Goal: Task Accomplishment & Management: Manage account settings

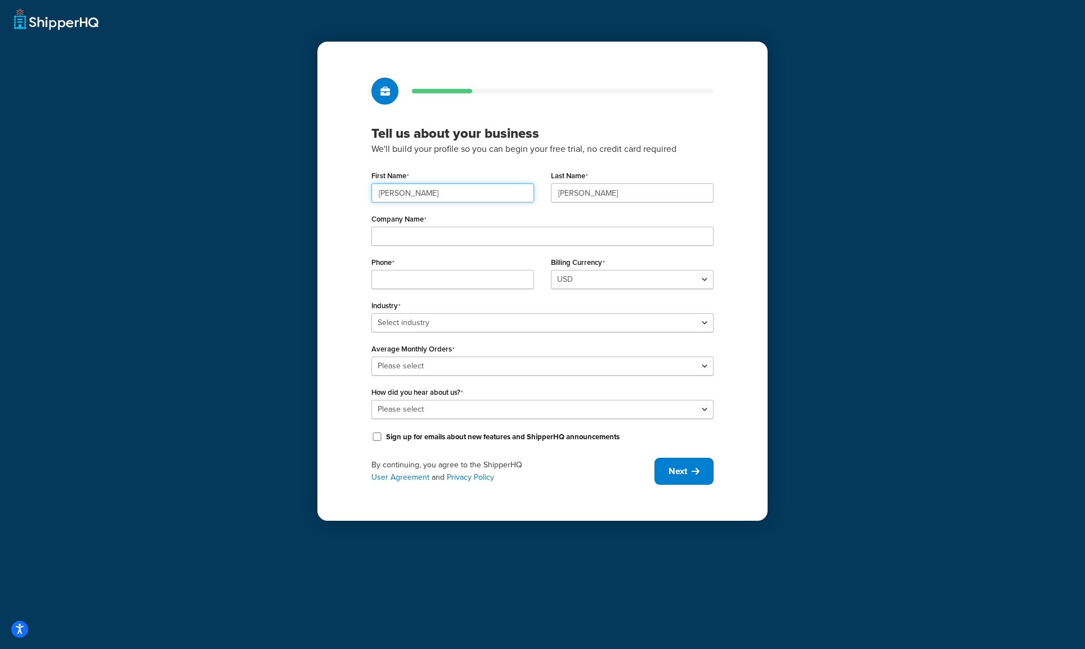
click at [415, 195] on input "Dave" at bounding box center [452, 192] width 163 height 19
type input "Nick"
type input "Hepfer"
type input "GIK Acoustics LLC"
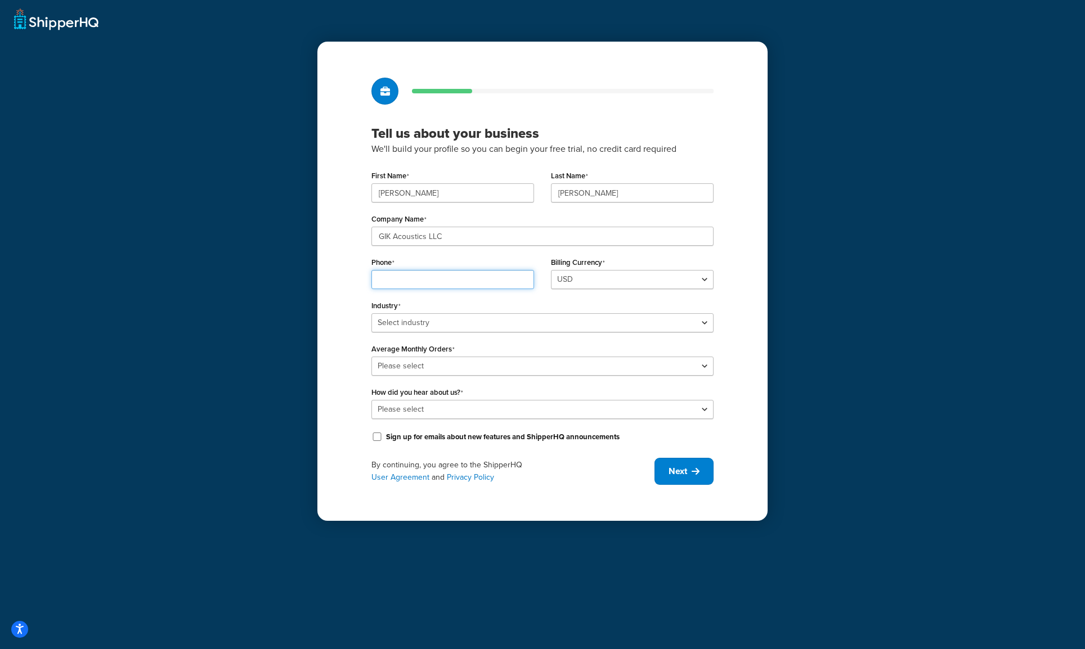
click at [391, 277] on input "Phone" at bounding box center [452, 279] width 163 height 19
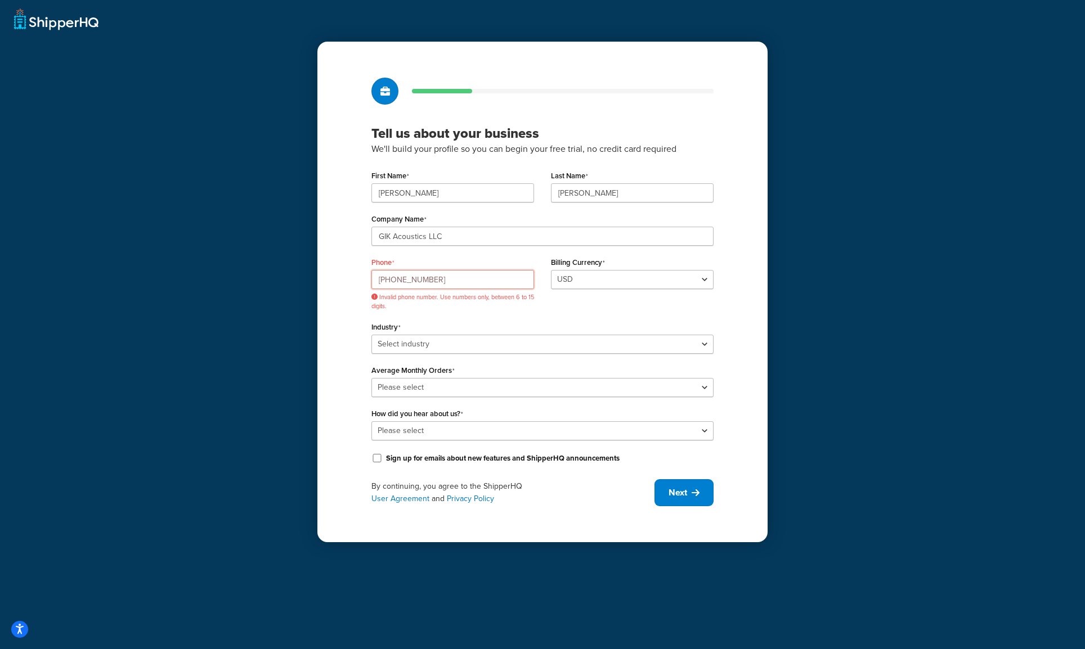
click at [429, 281] on input "+491731741587" at bounding box center [452, 279] width 163 height 19
type input "+"
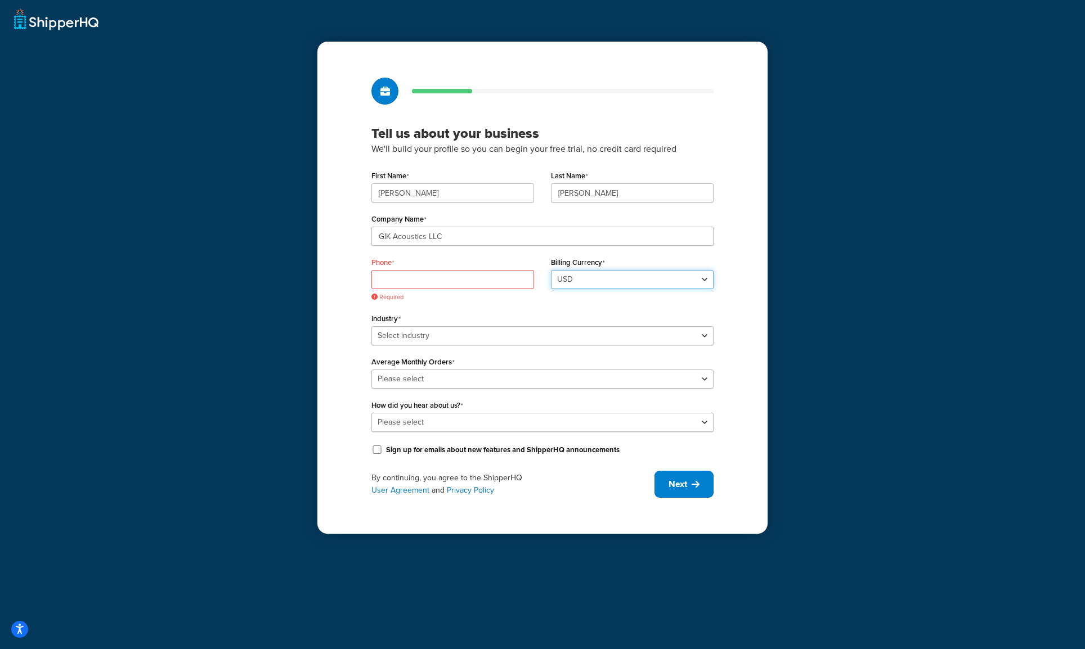
click at [573, 277] on select "USD" at bounding box center [632, 279] width 163 height 19
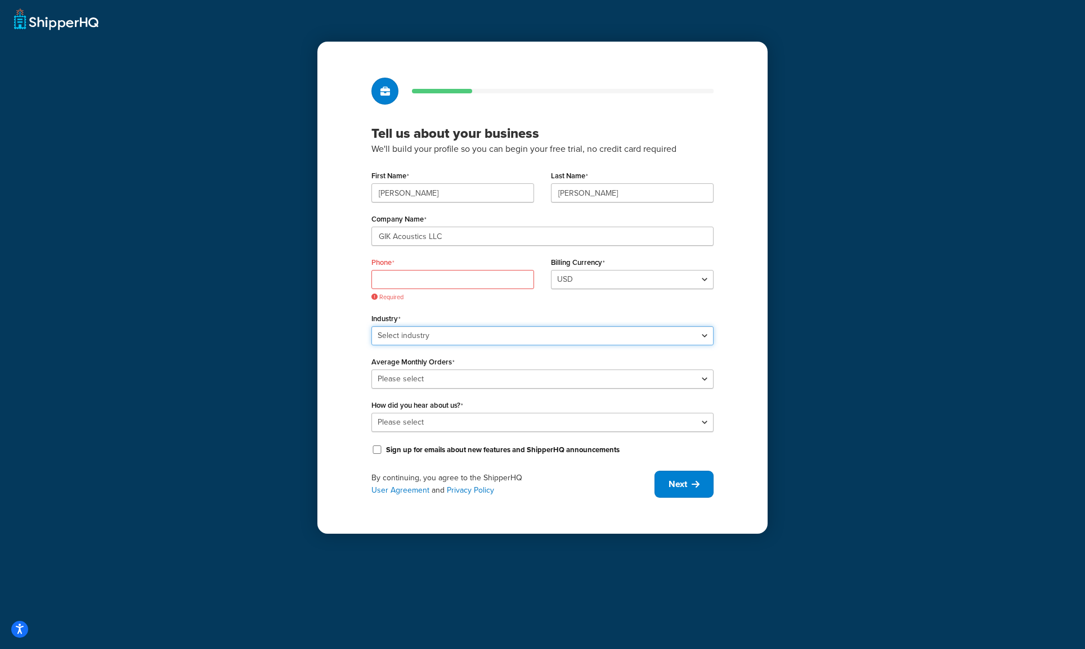
click at [457, 335] on select "Select industry Automotive Adult Agriculture Alcohol, Tobacco & CBD Arts & Craf…" at bounding box center [542, 335] width 342 height 19
select select "18"
click at [371, 326] on select "Select industry Automotive Adult Agriculture Alcohol, Tobacco & CBD Arts & Craf…" at bounding box center [542, 335] width 342 height 19
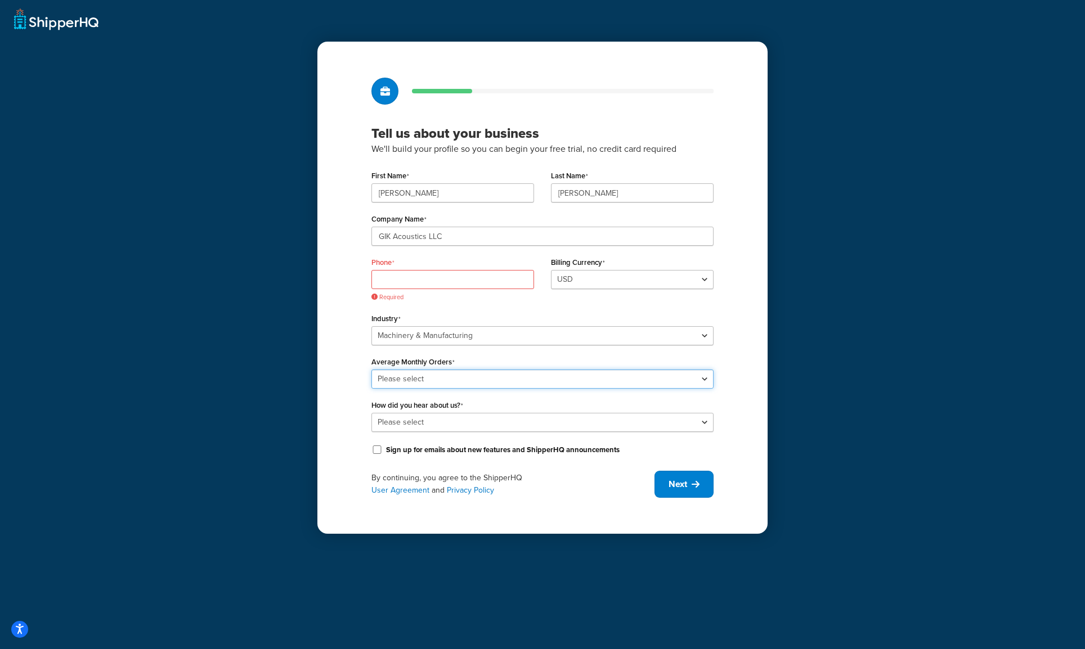
click at [454, 382] on select "Please select 0-500 501-1,000 1,001-10,000 10,001-20,000 Over 20,000" at bounding box center [542, 379] width 342 height 19
select select "1"
click at [371, 370] on select "Please select 0-500 501-1,000 1,001-10,000 10,001-20,000 Over 20,000" at bounding box center [542, 379] width 342 height 19
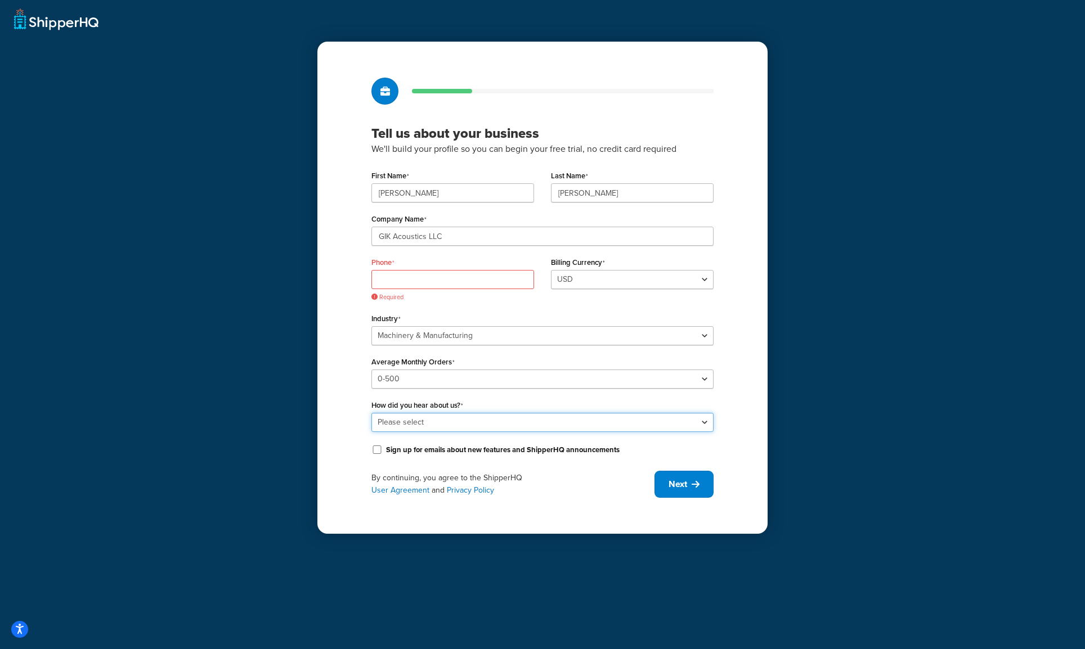
click at [443, 419] on select "Please select Online Search App Store or Marketplace Listing Referred by Agency…" at bounding box center [542, 422] width 342 height 19
select select "1"
click at [371, 413] on select "Please select Online Search App Store or Marketplace Listing Referred by Agency…" at bounding box center [542, 422] width 342 height 19
click at [399, 280] on input "Phone" at bounding box center [452, 279] width 163 height 19
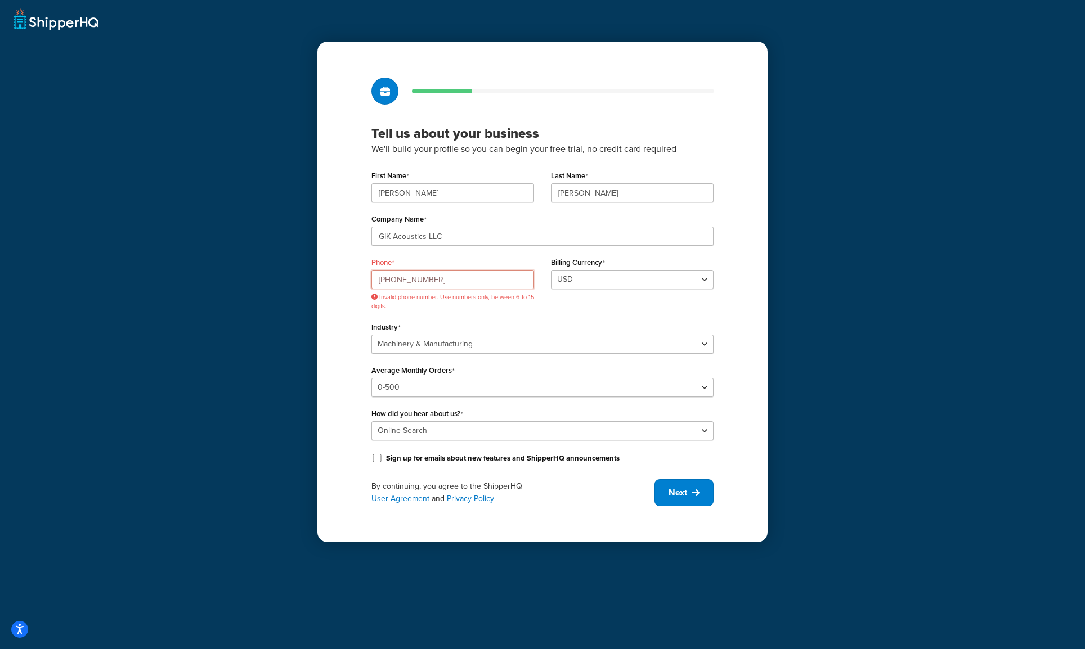
drag, startPoint x: 392, startPoint y: 281, endPoint x: 375, endPoint y: 280, distance: 16.3
click at [375, 280] on input "+1 04047358003" at bounding box center [452, 279] width 163 height 19
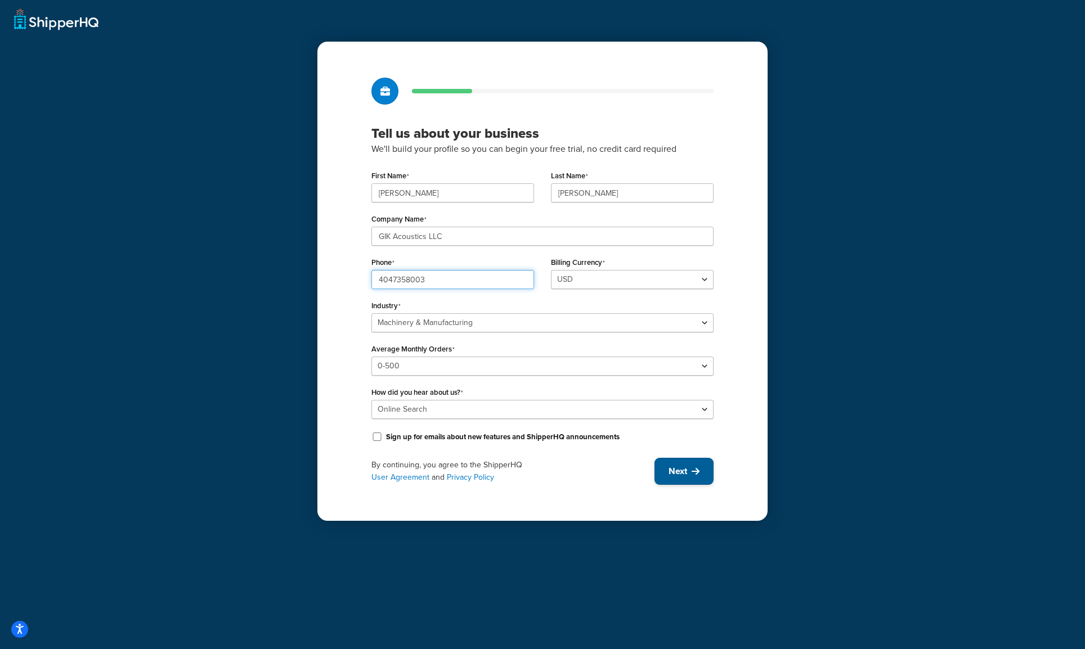
type input "4047358003"
click at [692, 474] on icon at bounding box center [696, 471] width 8 height 9
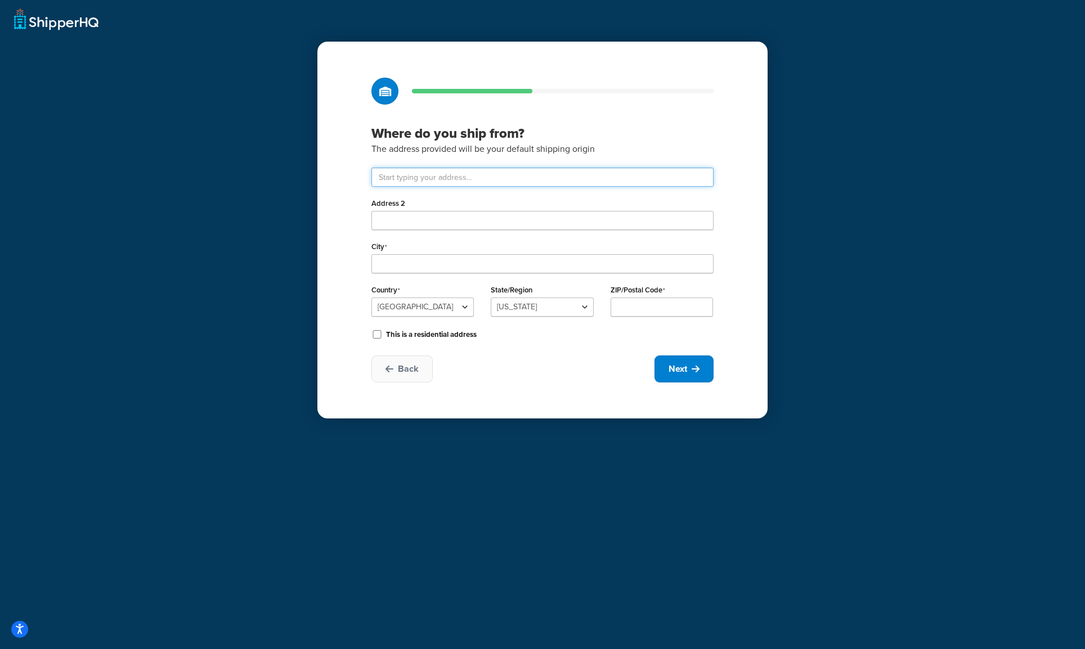
click at [415, 178] on input "text" at bounding box center [542, 177] width 342 height 19
type input "3121 Presidential Dr"
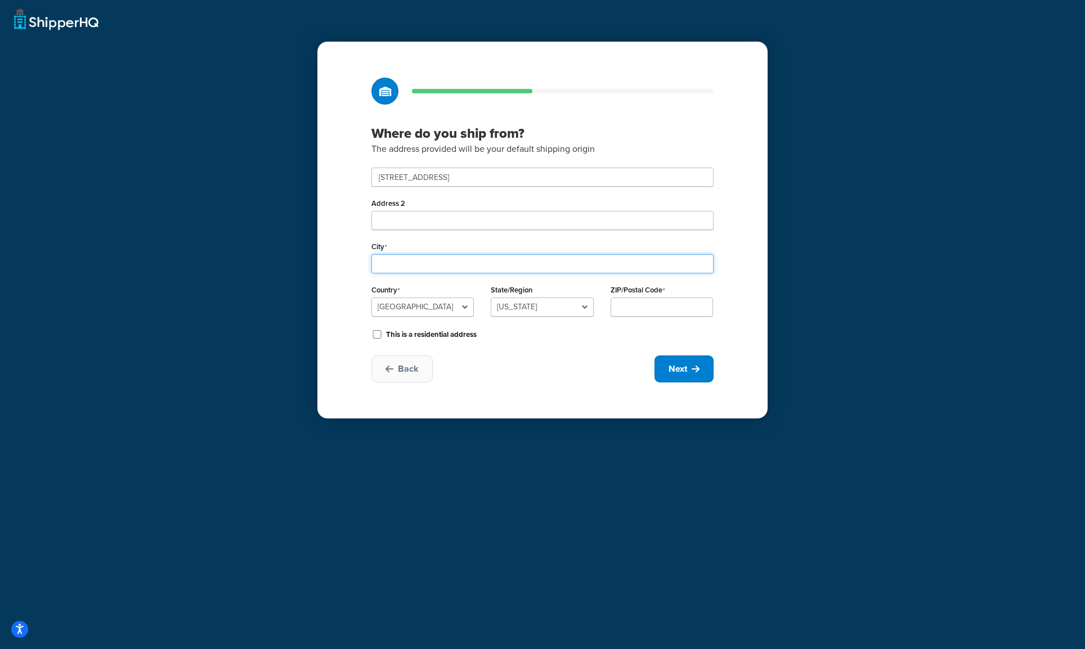
type input "Atlanta"
select select "10"
type input "30340"
click at [672, 372] on span "Next" at bounding box center [678, 369] width 19 height 12
select select "1"
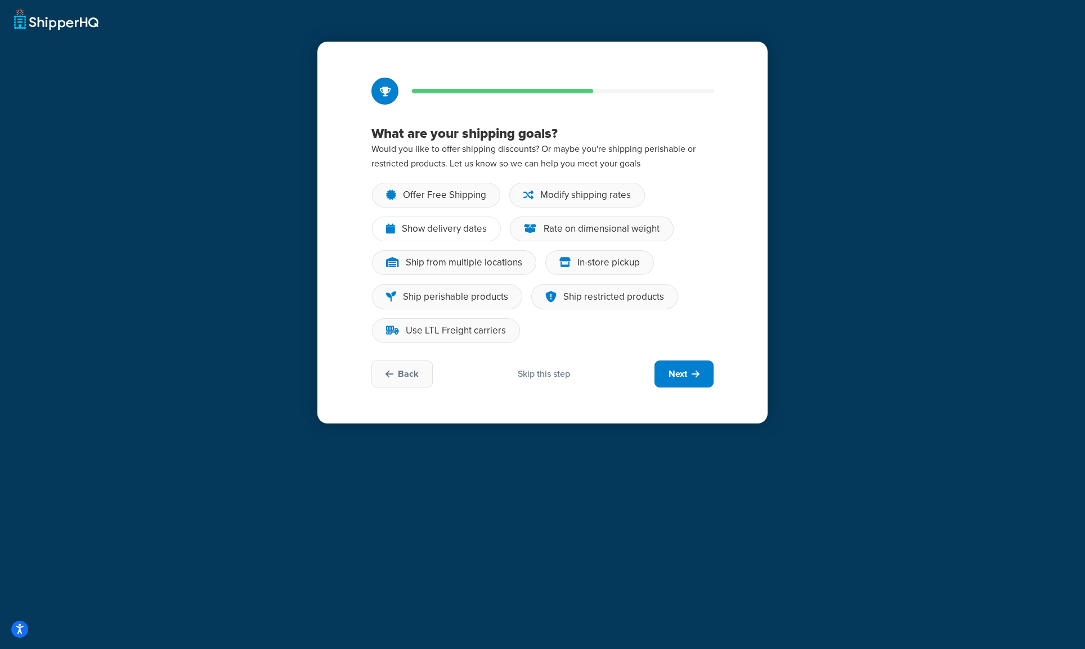
click at [466, 233] on div "Show delivery dates" at bounding box center [444, 228] width 85 height 11
click at [0, 0] on input "Show delivery dates" at bounding box center [0, 0] width 0 height 0
click at [490, 325] on div "Use LTL Freight carriers" at bounding box center [456, 330] width 100 height 11
click at [0, 0] on input "Use LTL Freight carriers" at bounding box center [0, 0] width 0 height 0
click at [643, 228] on div "Rate on dimensional weight" at bounding box center [602, 228] width 116 height 11
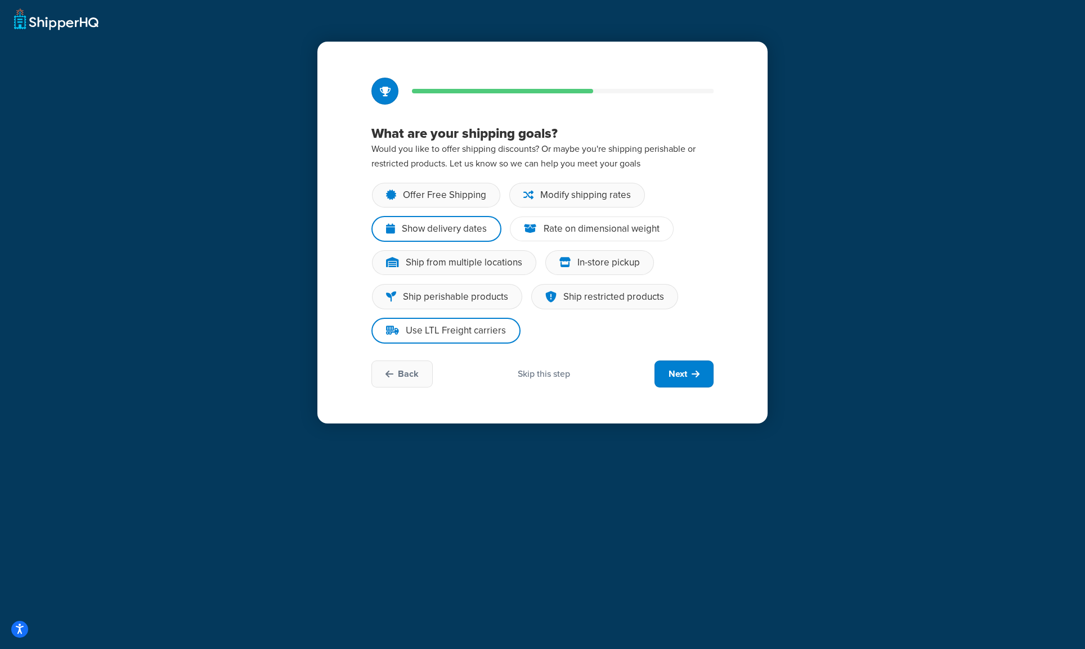
click at [0, 0] on input "Rate on dimensional weight" at bounding box center [0, 0] width 0 height 0
click at [416, 192] on div "Offer Free Shipping" at bounding box center [444, 195] width 83 height 11
click at [0, 0] on input "Offer Free Shipping" at bounding box center [0, 0] width 0 height 0
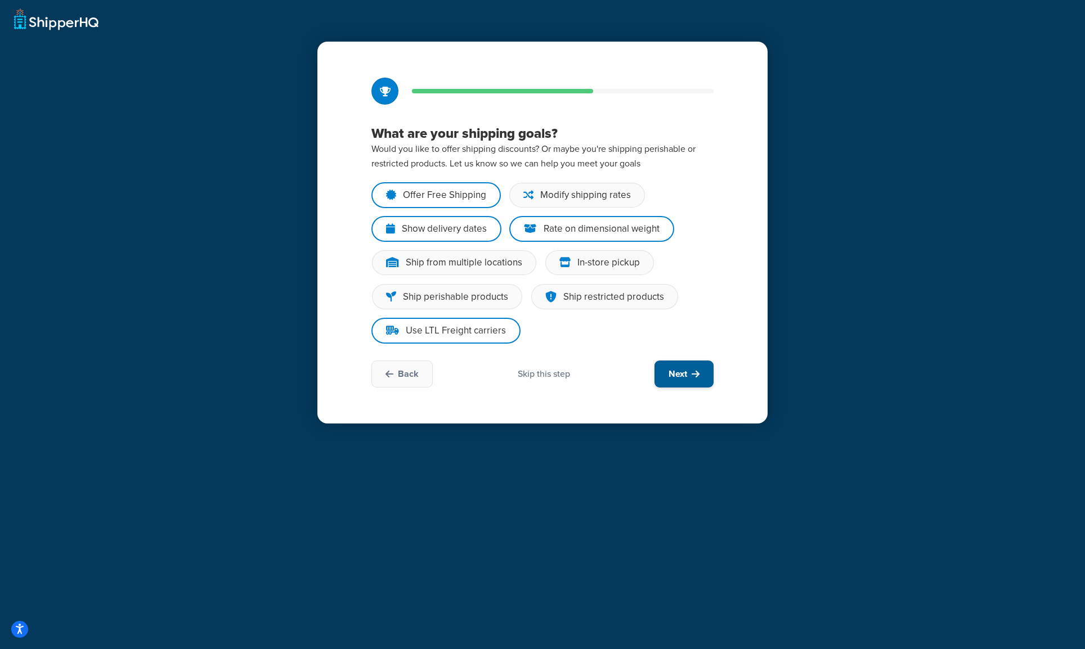
click at [683, 369] on span "Next" at bounding box center [678, 374] width 19 height 12
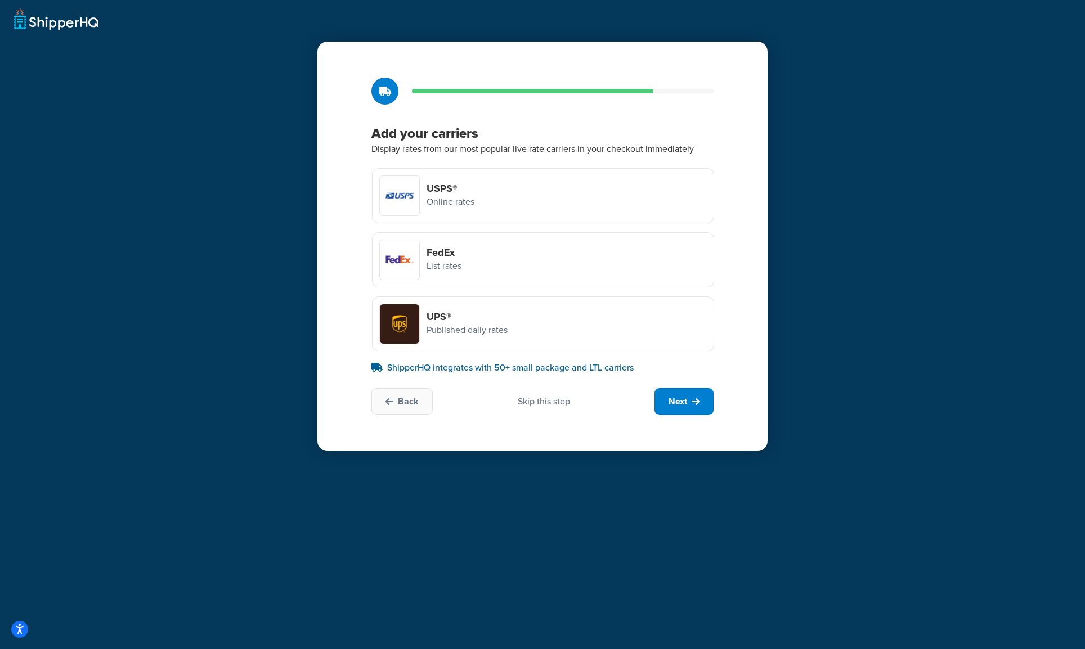
click at [410, 261] on div at bounding box center [399, 259] width 39 height 39
click at [0, 0] on input "FedEx List rates" at bounding box center [0, 0] width 0 height 0
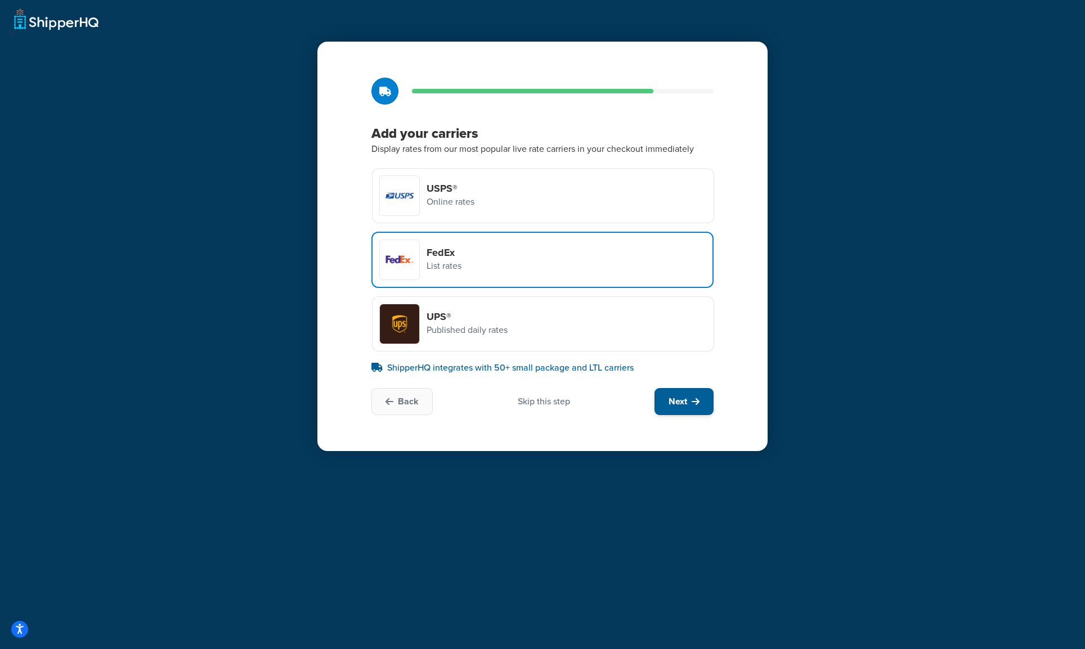
click at [691, 407] on button "Next" at bounding box center [683, 401] width 59 height 27
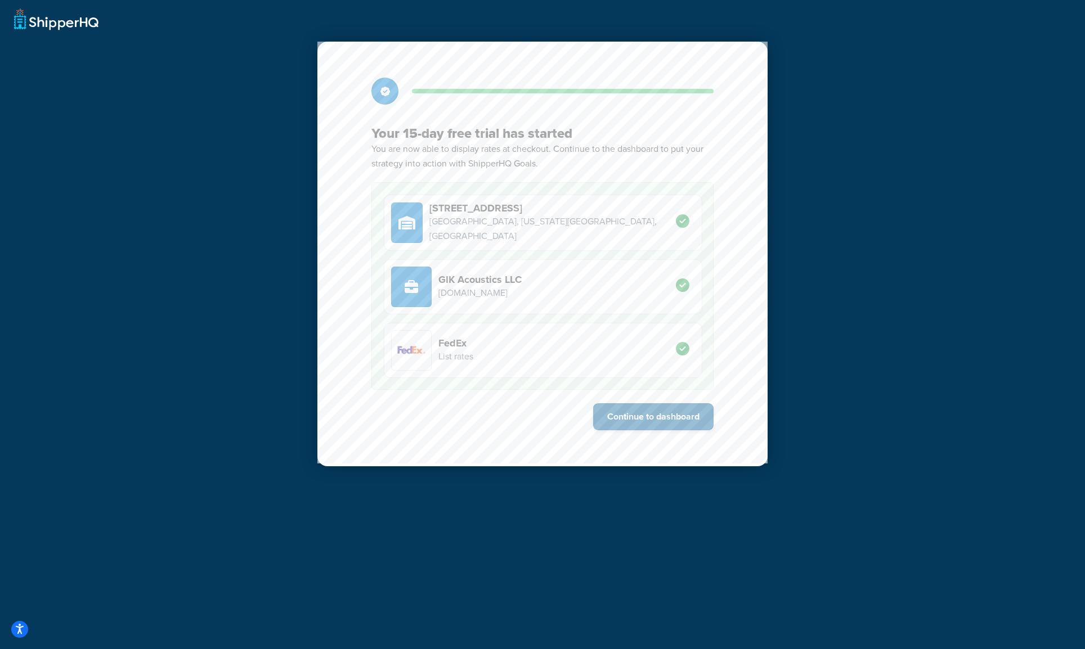
click at [674, 421] on button "Continue to dashboard" at bounding box center [653, 416] width 120 height 27
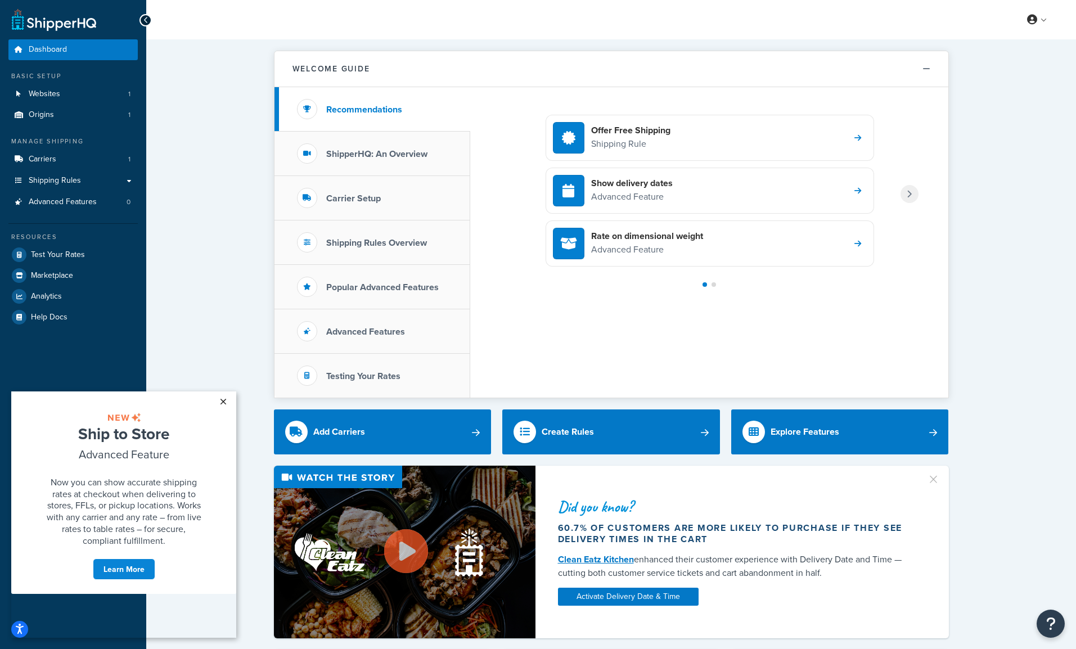
click at [225, 402] on link "×" at bounding box center [223, 402] width 20 height 20
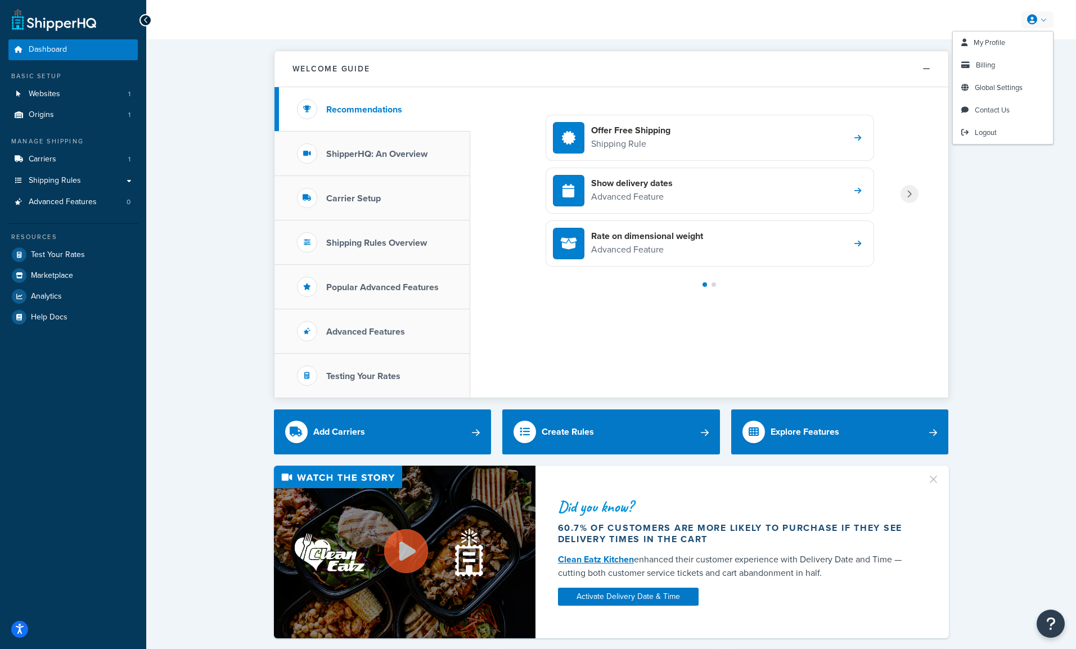
click at [1038, 22] on link at bounding box center [1038, 19] width 32 height 17
click at [992, 63] on span "Billing" at bounding box center [985, 65] width 19 height 11
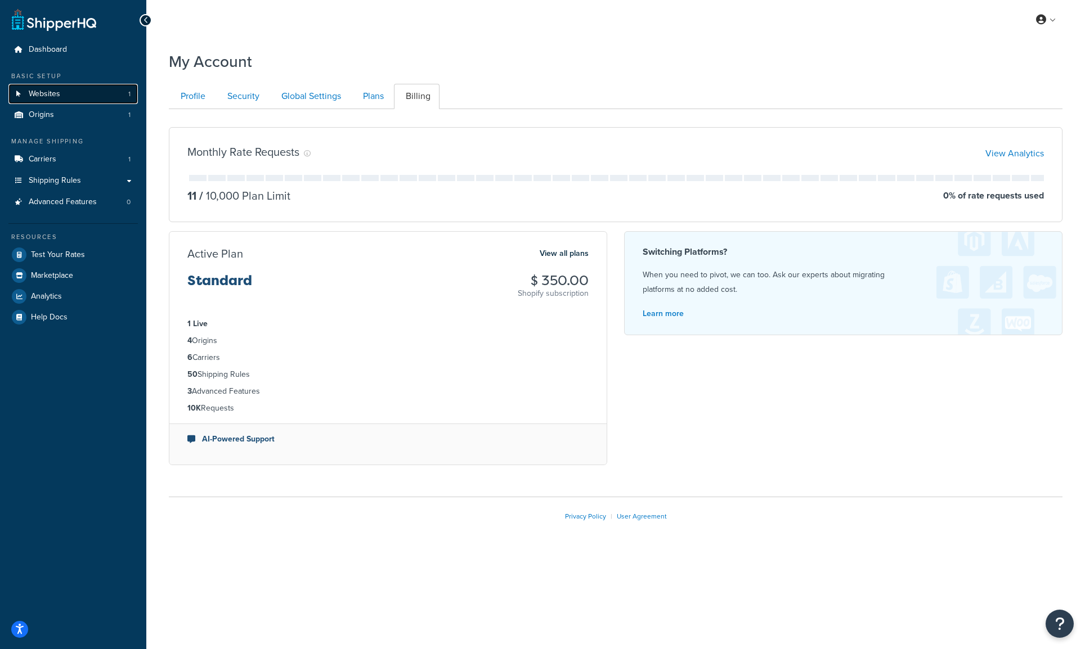
click at [95, 94] on link "Websites 1" at bounding box center [72, 94] width 129 height 21
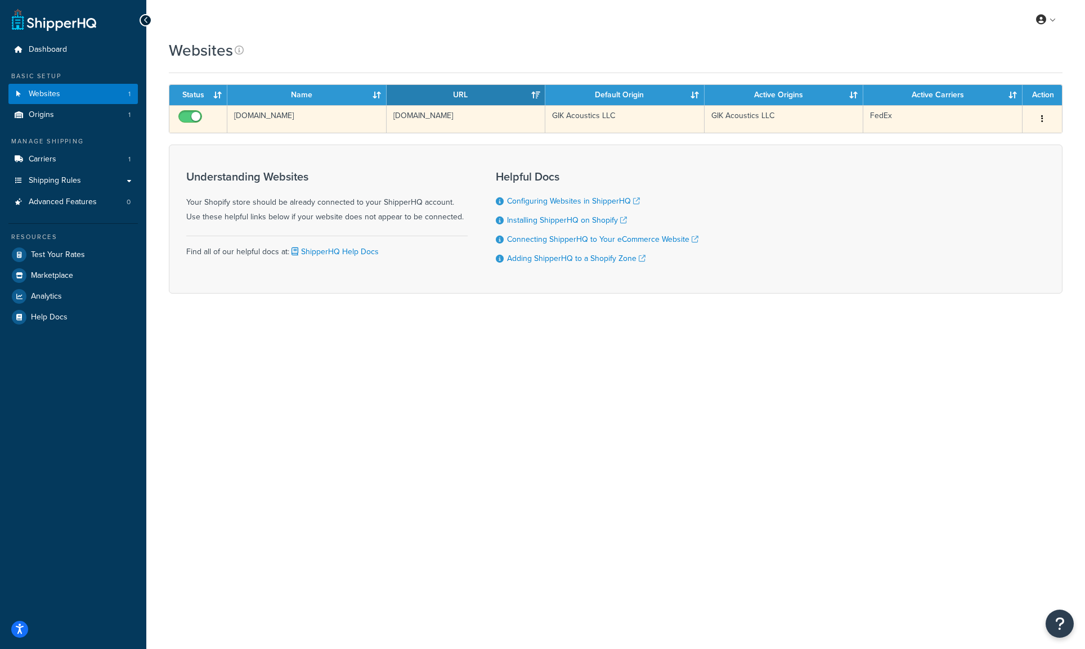
click at [1040, 120] on button "button" at bounding box center [1042, 119] width 16 height 18
click at [993, 141] on link "Edit" at bounding box center [996, 141] width 89 height 23
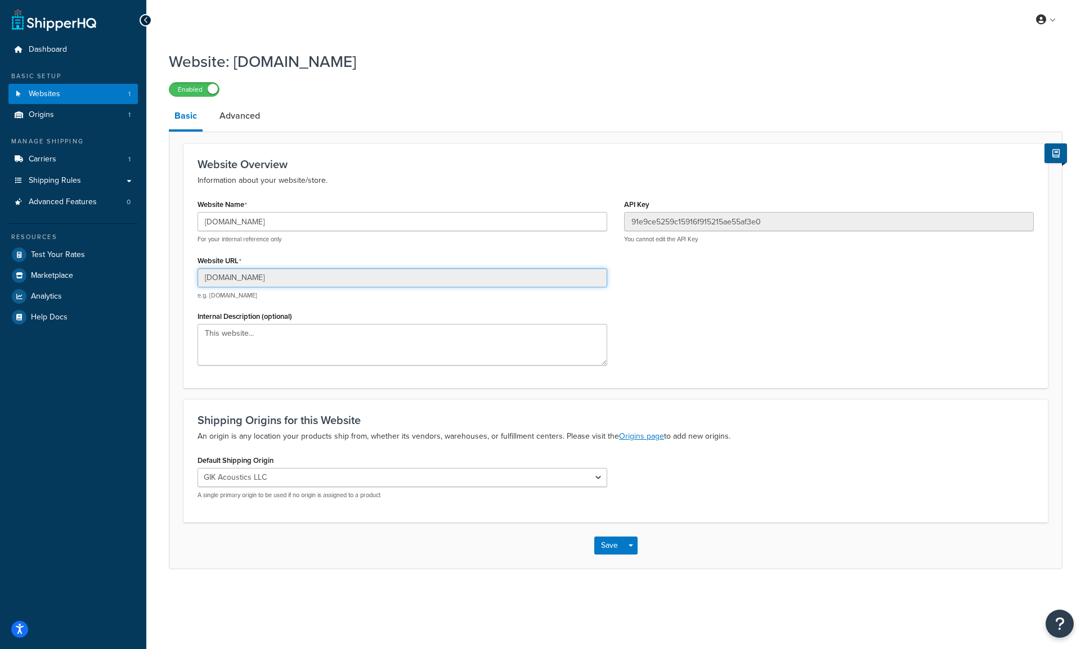
click at [299, 274] on input "[DOMAIN_NAME]" at bounding box center [403, 277] width 410 height 19
click at [208, 93] on label "Enabled" at bounding box center [194, 90] width 50 height 14
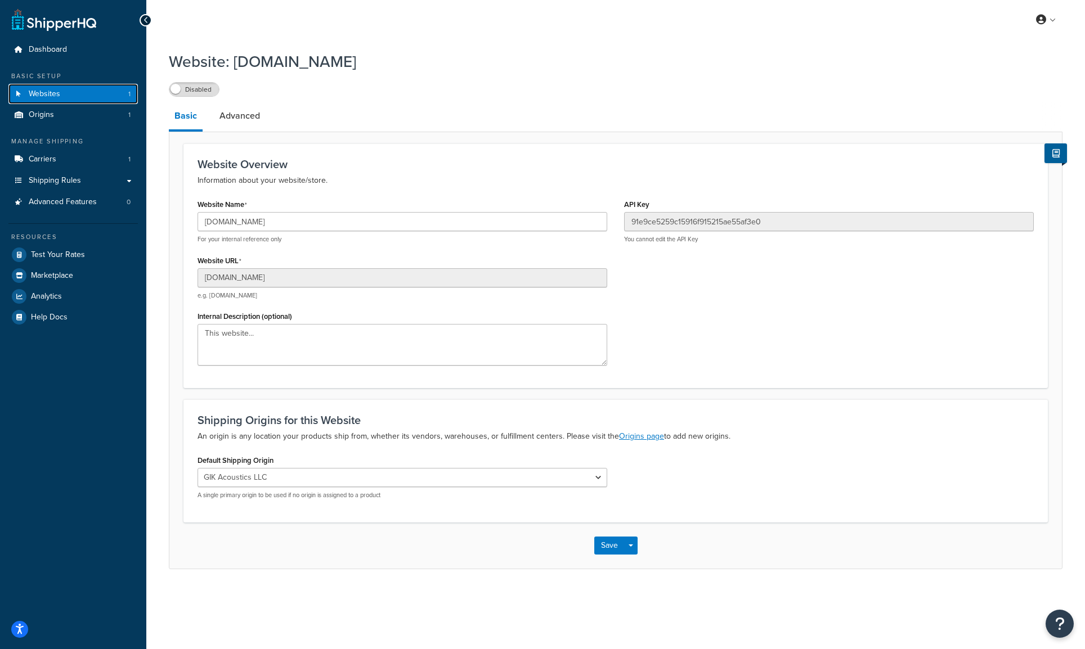
click at [93, 96] on link "Websites 1" at bounding box center [72, 94] width 129 height 21
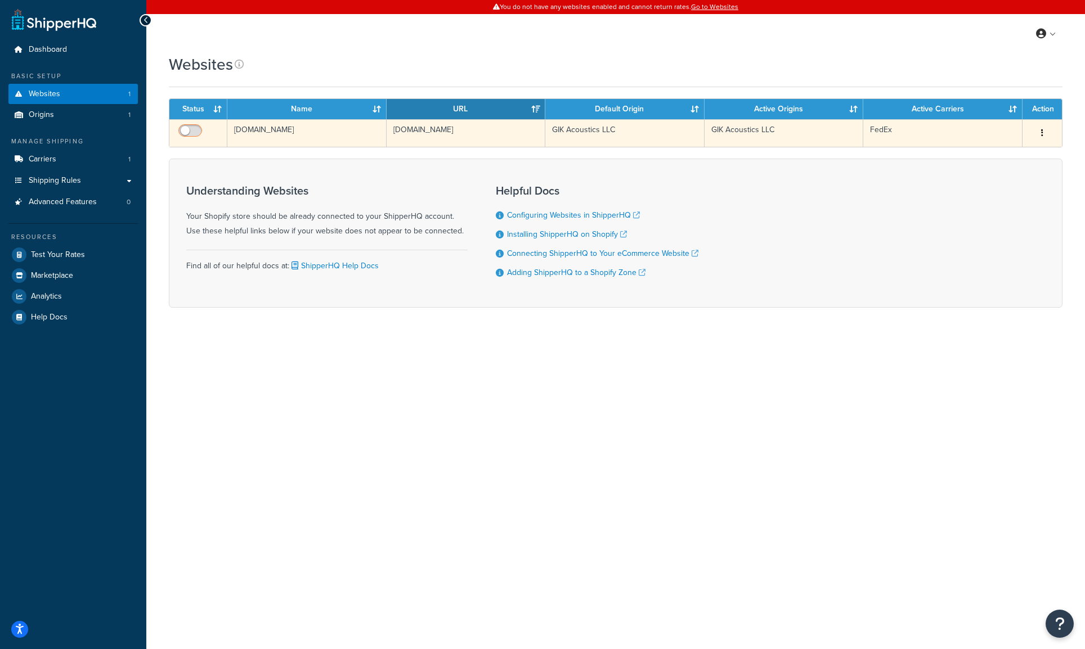
click at [192, 131] on input "checkbox" at bounding box center [191, 134] width 31 height 14
checkbox input "true"
click at [321, 134] on td "gikacoustics.myshopify.com" at bounding box center [306, 133] width 159 height 28
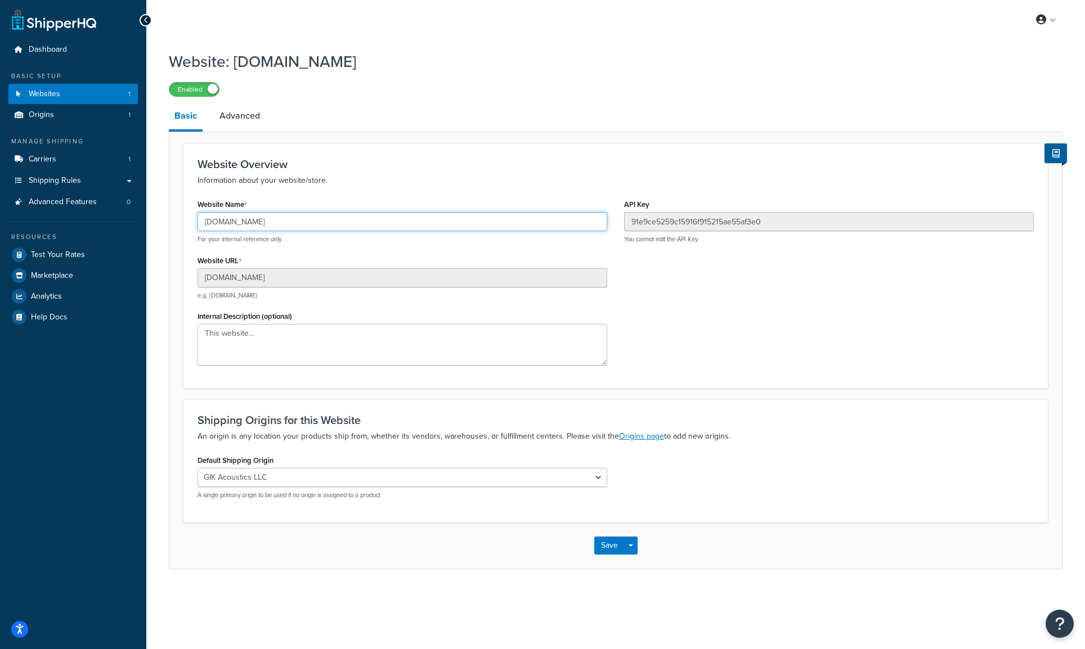
drag, startPoint x: 316, startPoint y: 219, endPoint x: 253, endPoint y: 222, distance: 62.5
click at [253, 222] on input "[DOMAIN_NAME]" at bounding box center [403, 221] width 410 height 19
click at [252, 222] on input "[DOMAIN_NAME]" at bounding box center [403, 221] width 410 height 19
type input "[DOMAIN_NAME]"
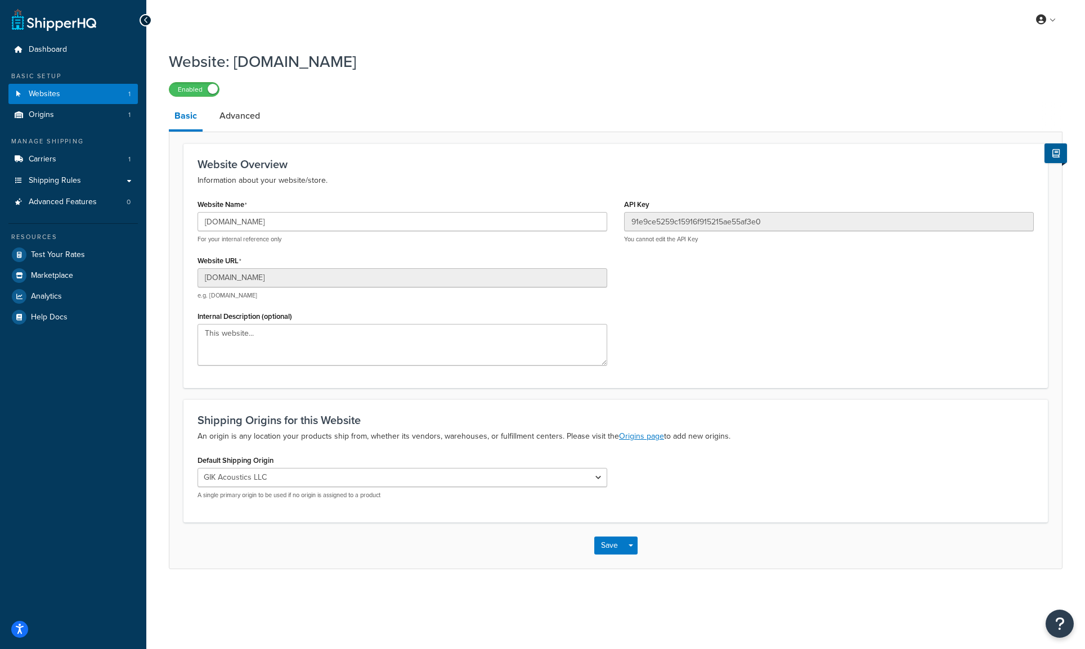
click at [547, 181] on p "Information about your website/store." at bounding box center [616, 181] width 836 height 14
click at [611, 549] on button "Save" at bounding box center [609, 546] width 30 height 18
click at [259, 123] on link "Advanced" at bounding box center [240, 115] width 52 height 27
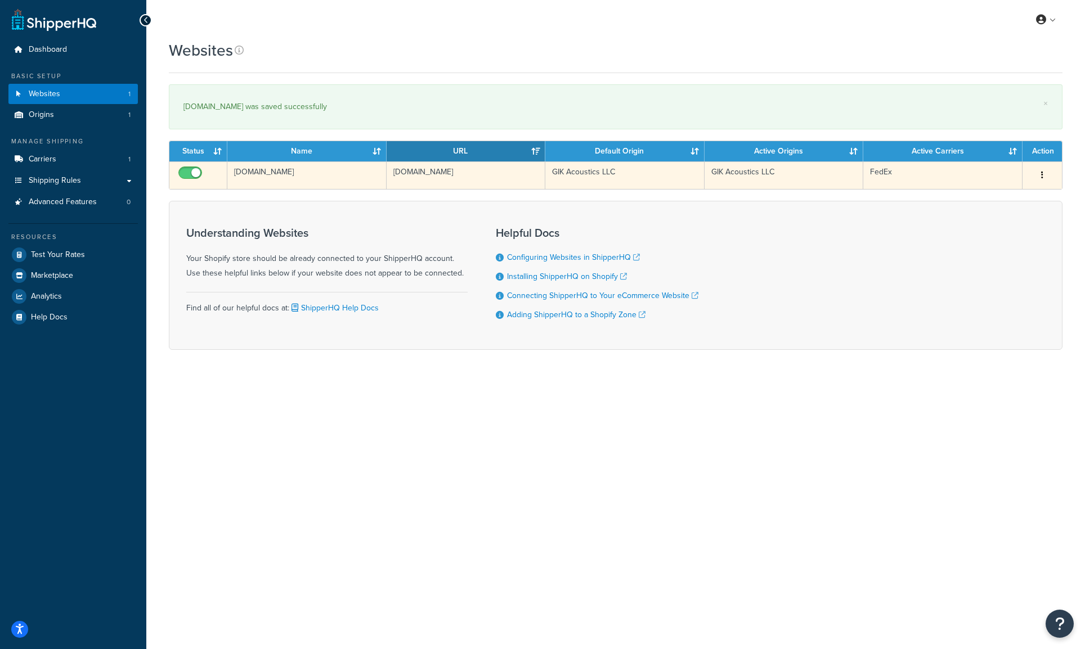
click at [1041, 176] on icon "button" at bounding box center [1042, 175] width 2 height 8
click at [994, 199] on link "Edit" at bounding box center [996, 197] width 89 height 23
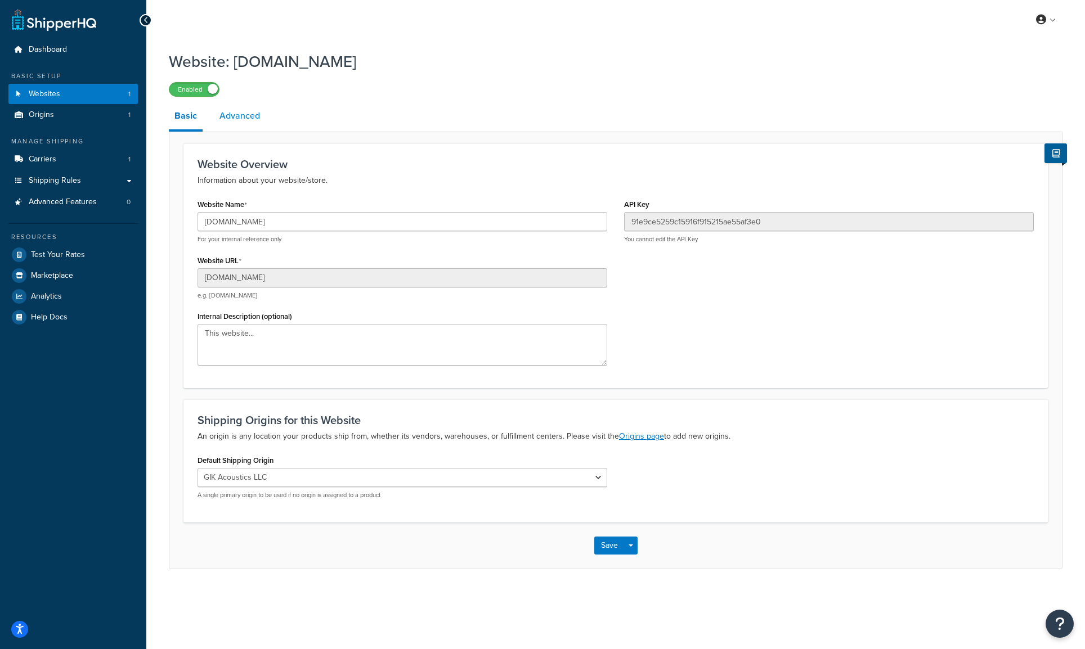
click at [246, 122] on link "Advanced" at bounding box center [240, 115] width 52 height 27
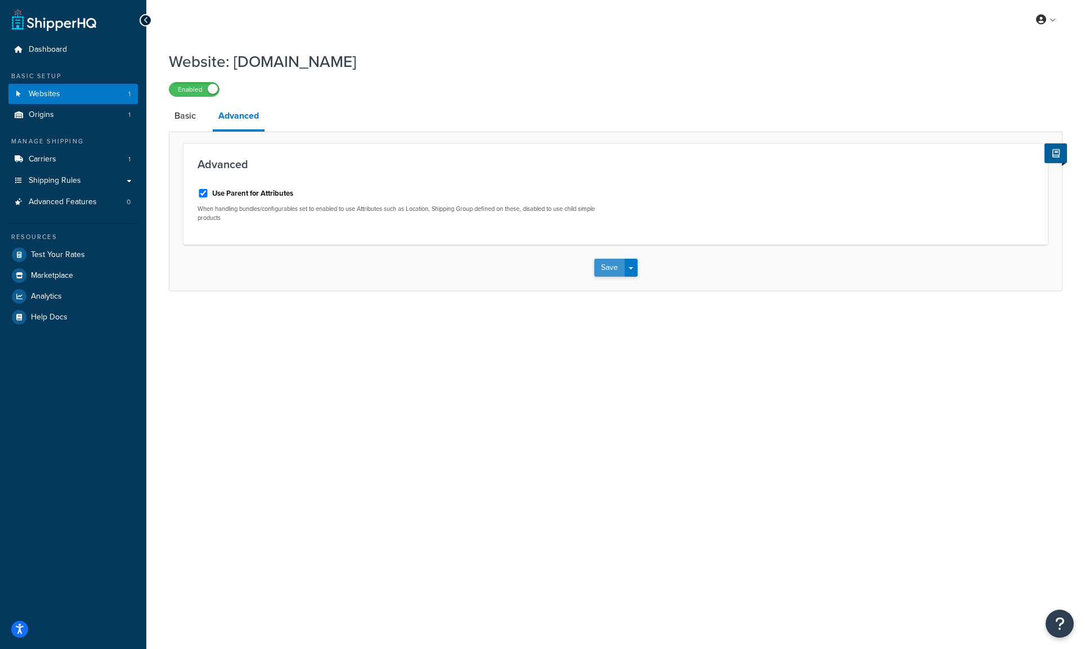
click at [599, 272] on button "Save" at bounding box center [609, 268] width 30 height 18
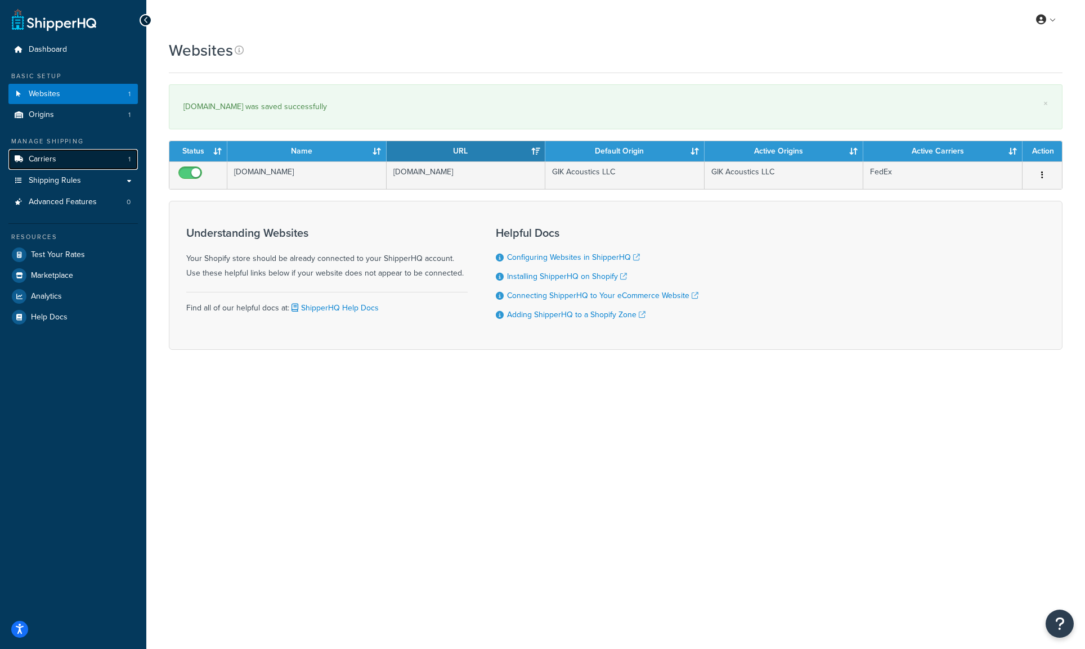
click at [73, 162] on link "Carriers 1" at bounding box center [72, 159] width 129 height 21
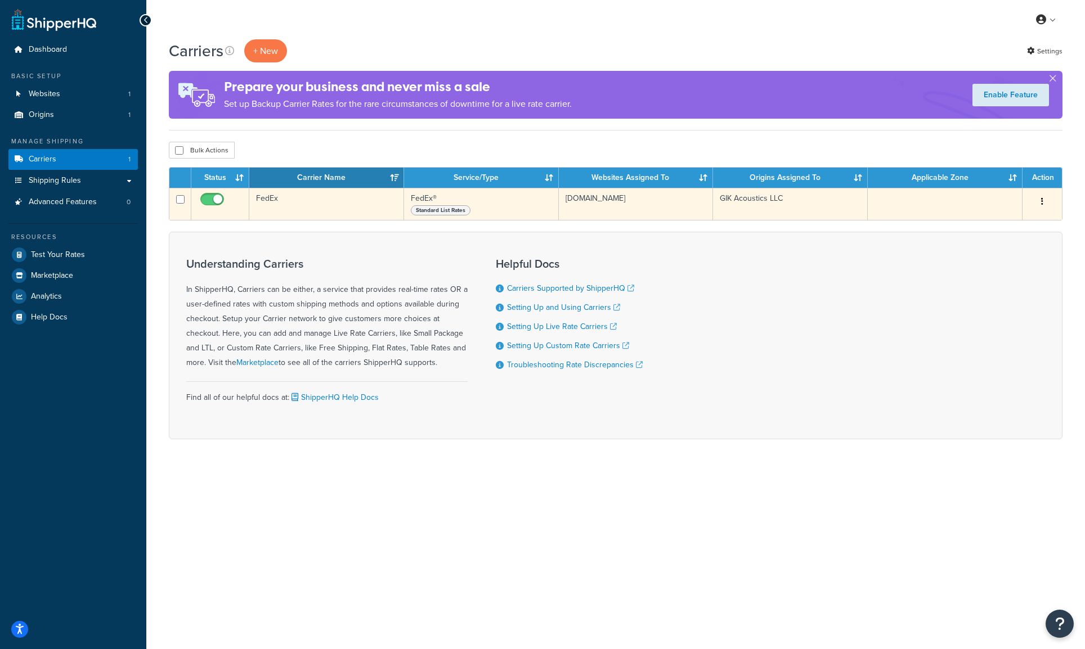
click at [1035, 200] on button "button" at bounding box center [1042, 202] width 16 height 18
drag, startPoint x: 1005, startPoint y: 226, endPoint x: 912, endPoint y: 214, distance: 94.2
click at [1005, 226] on link "Edit" at bounding box center [996, 224] width 89 height 23
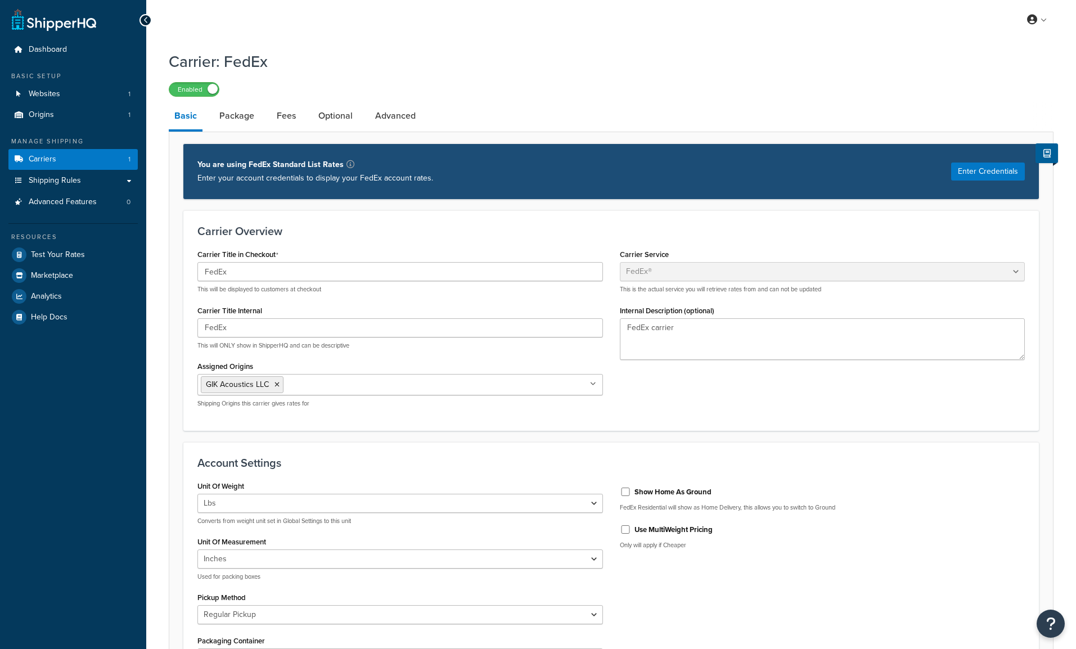
select select "fedEx"
select select "REGULAR_PICKUP"
select select "YOUR_PACKAGING"
click at [212, 93] on span at bounding box center [213, 89] width 10 height 10
click at [62, 162] on link "Carriers 1" at bounding box center [72, 159] width 129 height 21
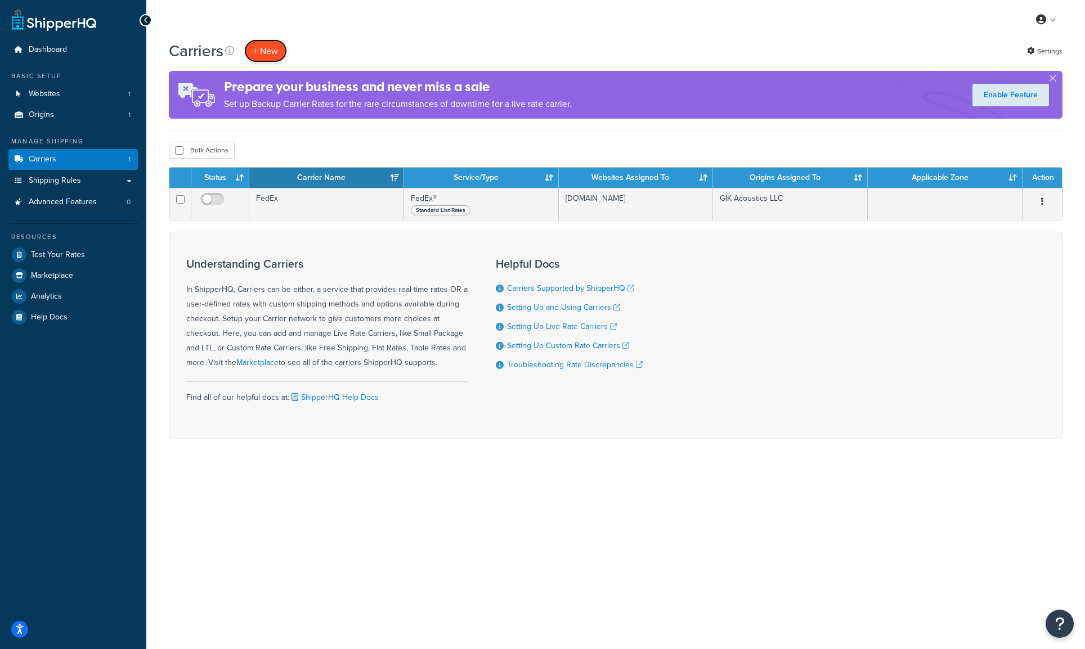
click at [281, 51] on button "+ New" at bounding box center [265, 50] width 43 height 23
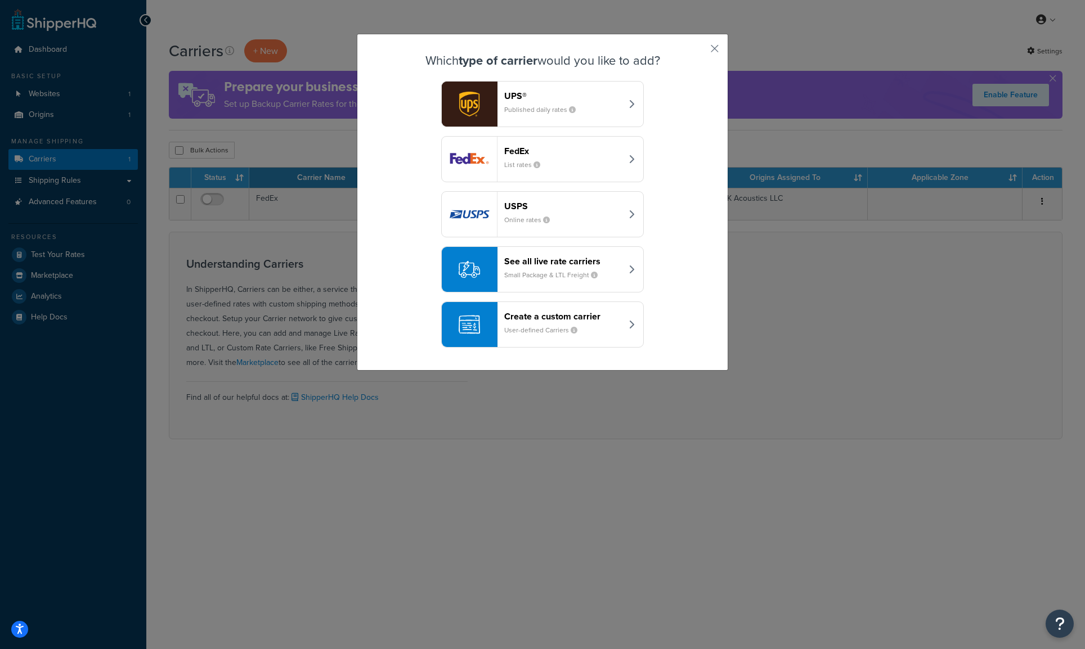
click at [599, 157] on div "FedEx List rates" at bounding box center [563, 159] width 118 height 27
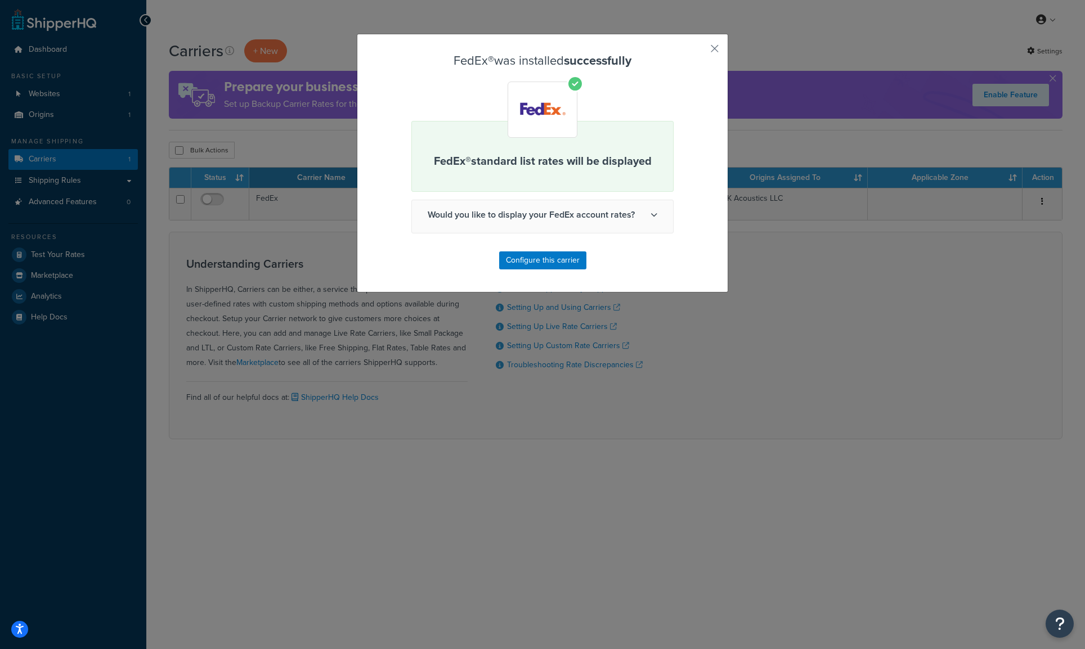
click at [652, 220] on span "Would you like to display your FedEx account rates?" at bounding box center [542, 214] width 261 height 29
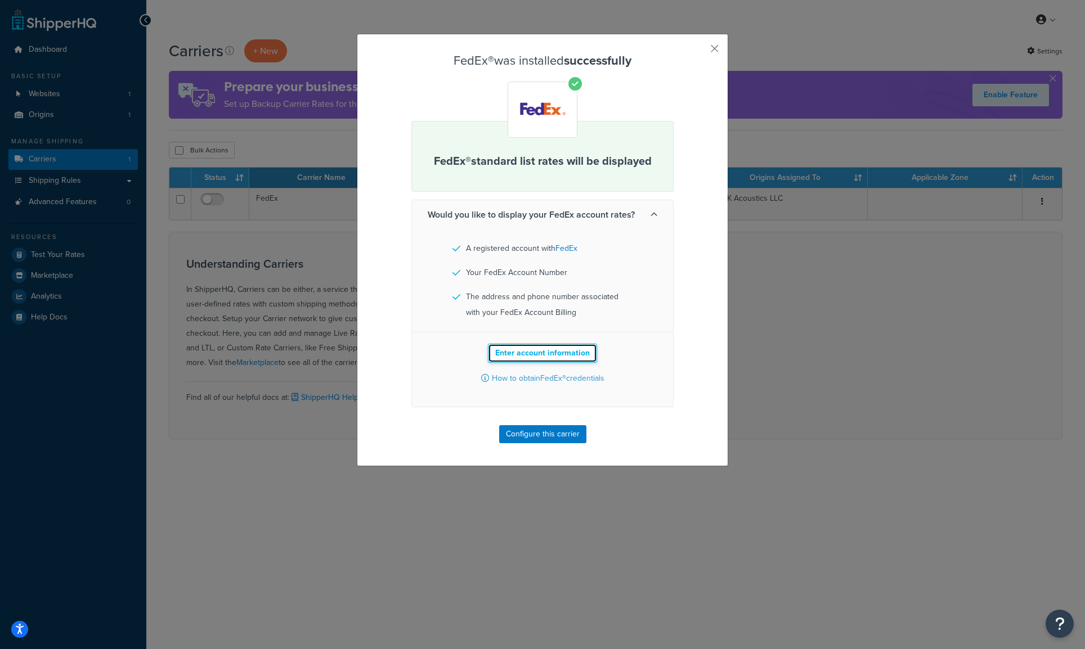
click at [568, 353] on button "Enter account information" at bounding box center [542, 353] width 109 height 19
select select "US"
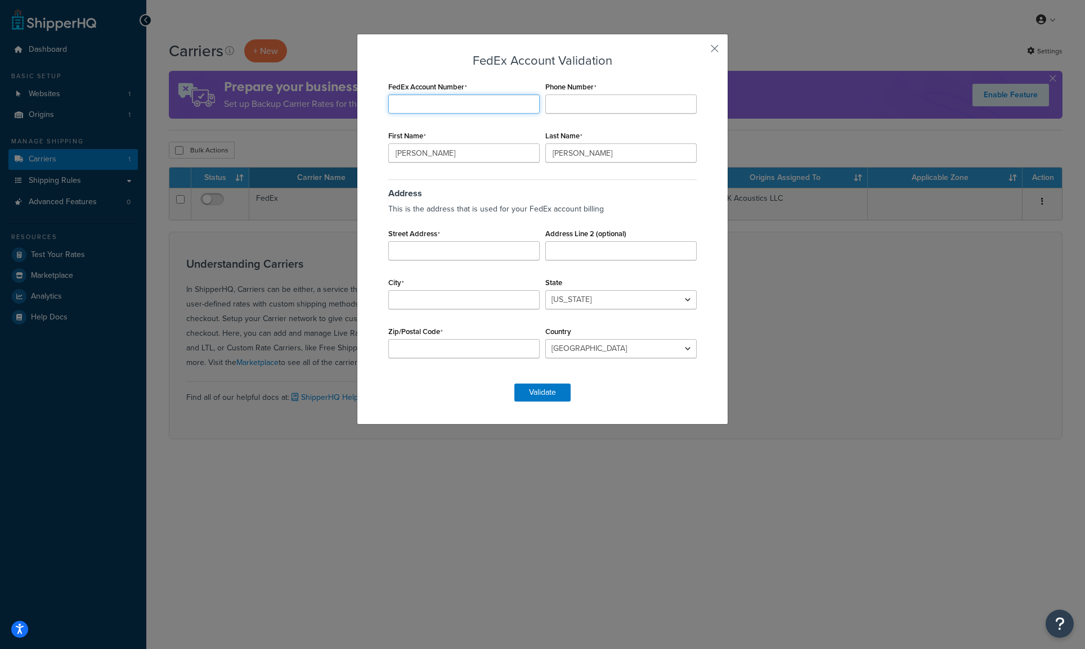
click at [438, 110] on input "FedEx Account Number" at bounding box center [463, 104] width 151 height 19
drag, startPoint x: 577, startPoint y: 44, endPoint x: 490, endPoint y: 44, distance: 86.7
click at [490, 44] on div "FedEx Account Validation FedEx Account Number Required Phone Number First Name …" at bounding box center [542, 229] width 371 height 391
click at [423, 254] on input "Street Address" at bounding box center [463, 250] width 151 height 19
click at [436, 256] on input "Street Address" at bounding box center [463, 250] width 151 height 19
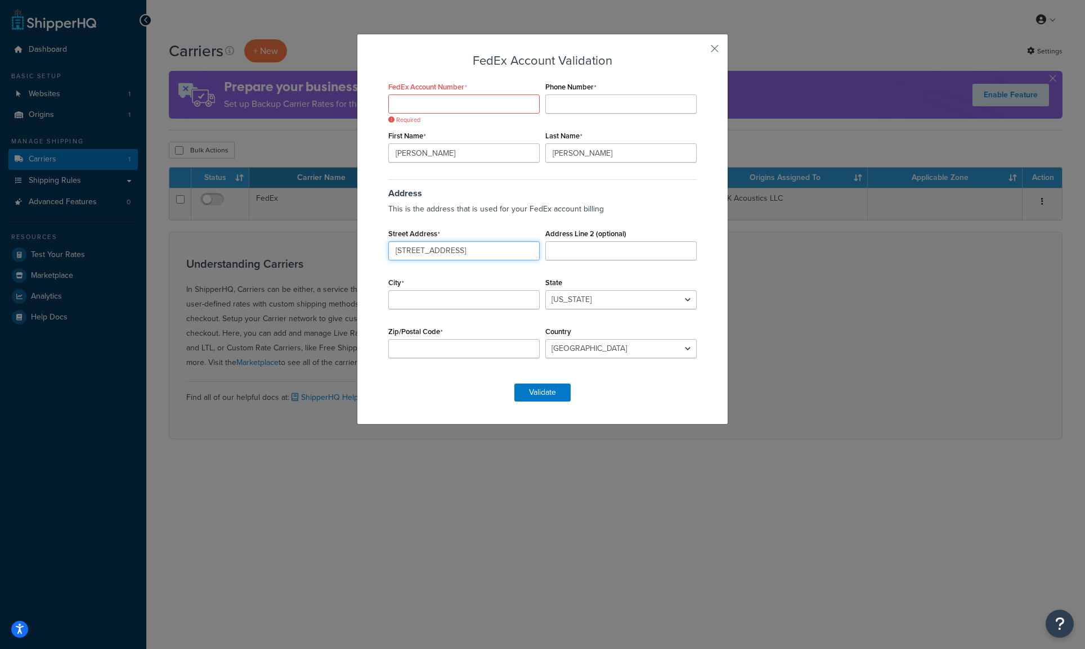
type input "3121 Presidential Dr"
click at [434, 302] on input "City" at bounding box center [463, 299] width 151 height 19
type input "Atlanta"
click at [568, 299] on select "Alabama Alaska American Samoa Arizona Arkansas Armed Forces Americas Armed Forc…" at bounding box center [620, 299] width 151 height 19
select select "GA"
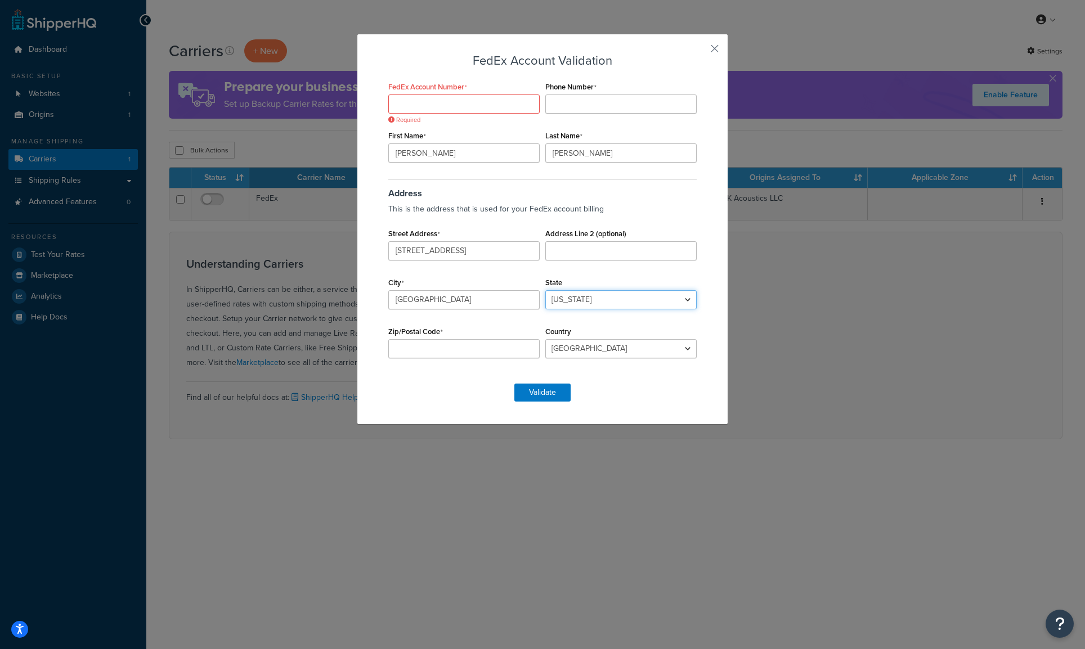
click at [545, 290] on select "Alabama Alaska American Samoa Arizona Arkansas Armed Forces Americas Armed Forc…" at bounding box center [620, 299] width 151 height 19
click at [417, 351] on input "Zip/Postal Code" at bounding box center [463, 348] width 151 height 19
type input "30340"
click at [560, 109] on input "Phone Number" at bounding box center [620, 104] width 151 height 19
paste input "+1 4044928304"
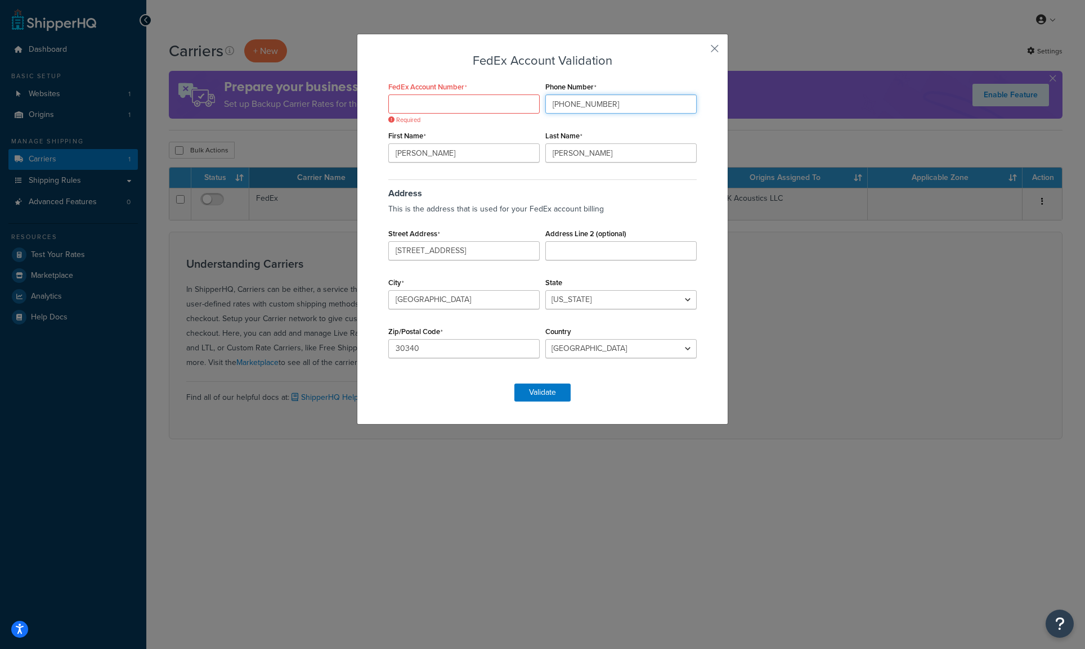
type input "+1 4044928304"
click at [478, 107] on input "FedEx Account Number" at bounding box center [463, 104] width 151 height 19
click at [454, 105] on input "3436-5990-3" at bounding box center [463, 104] width 151 height 19
click at [412, 105] on input "3436-59903" at bounding box center [463, 104] width 151 height 19
type input "343659903"
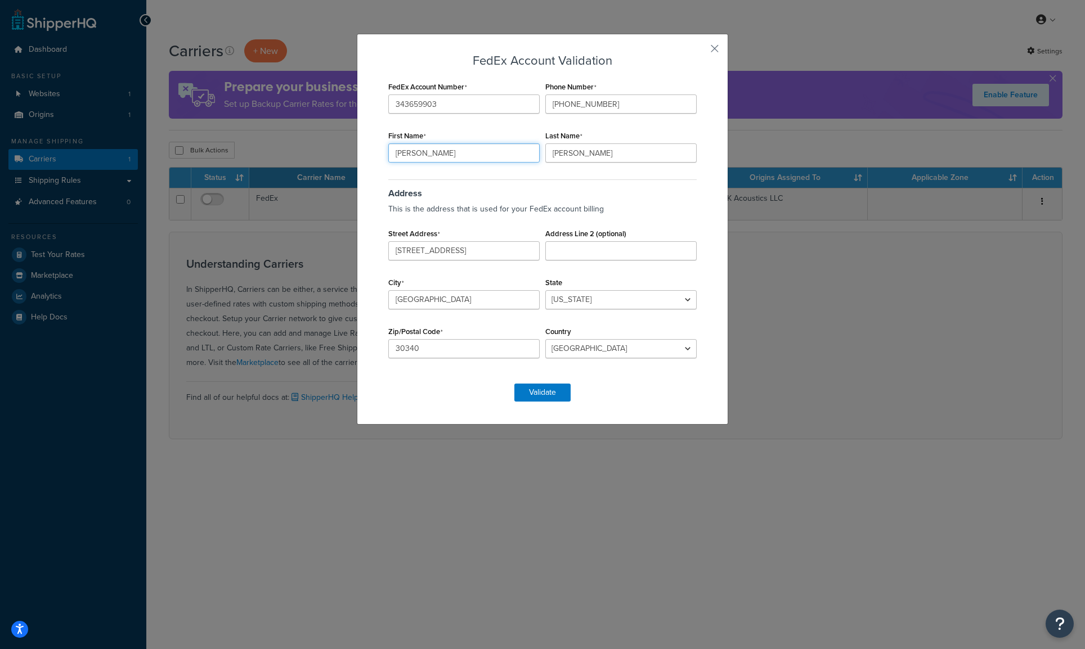
click at [428, 154] on input "Nick" at bounding box center [463, 152] width 151 height 19
type input "Kenneth"
click at [546, 152] on input "Hepfer" at bounding box center [620, 152] width 151 height 19
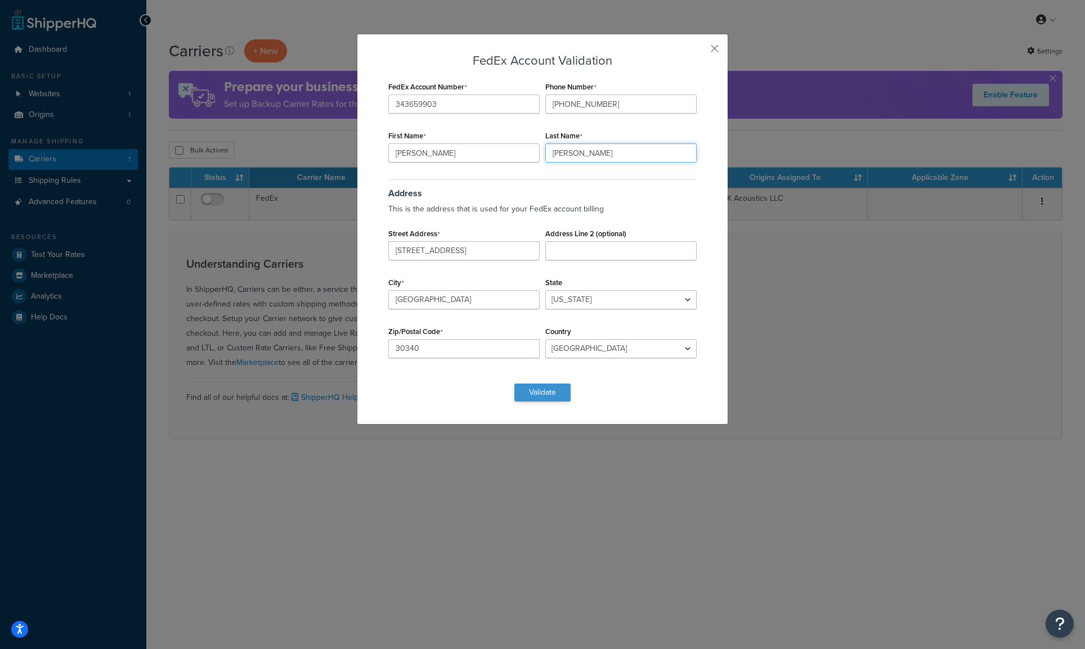
type input "Nelson"
click at [551, 393] on button "Validate" at bounding box center [542, 393] width 56 height 18
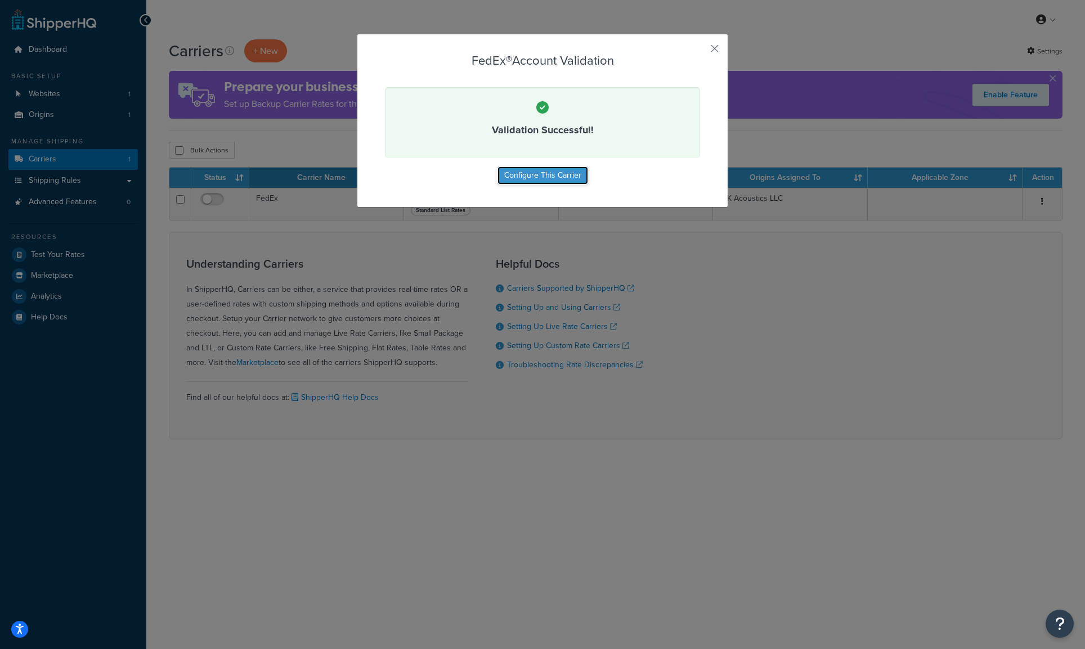
click at [538, 178] on button "Configure This Carrier" at bounding box center [542, 176] width 91 height 18
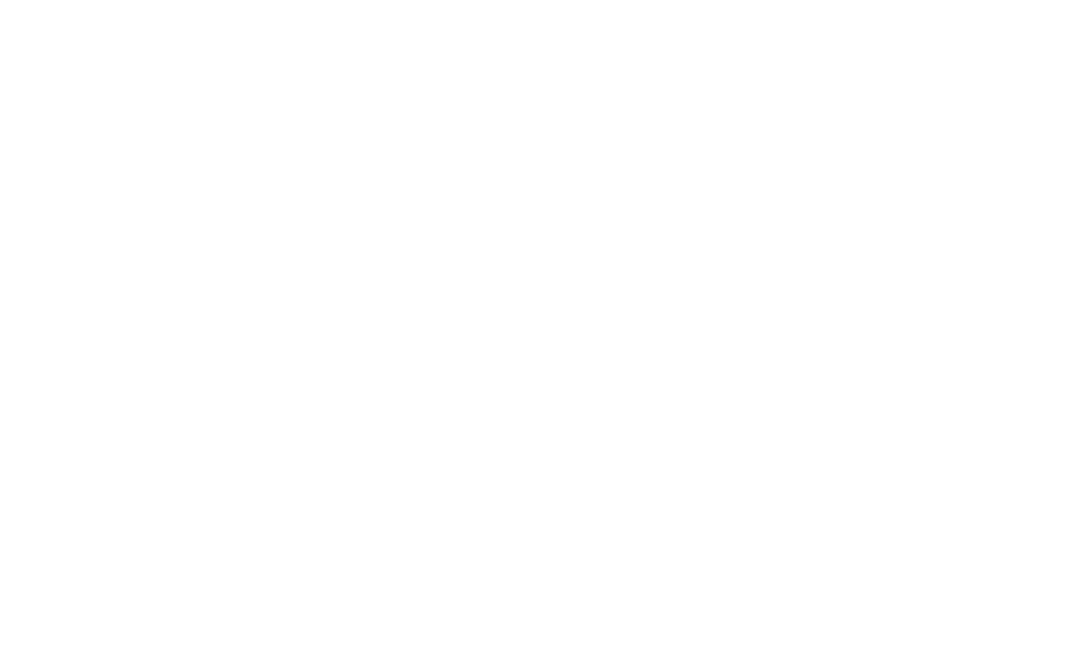
select select "fedEx"
select select "REGULAR_PICKUP"
select select "YOUR_PACKAGING"
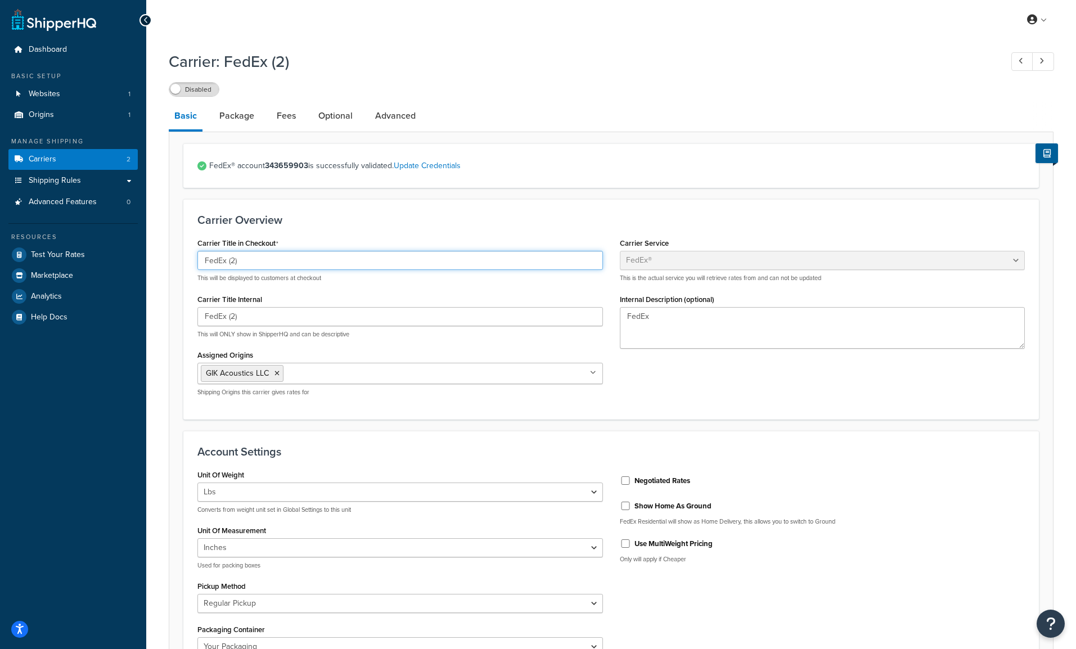
click at [271, 257] on input "FedEx (2)" at bounding box center [401, 260] width 406 height 19
type input "FedEx (custom rates)"
drag, startPoint x: 246, startPoint y: 318, endPoint x: 229, endPoint y: 317, distance: 17.5
click at [229, 317] on input "FedEx (2)" at bounding box center [401, 316] width 406 height 19
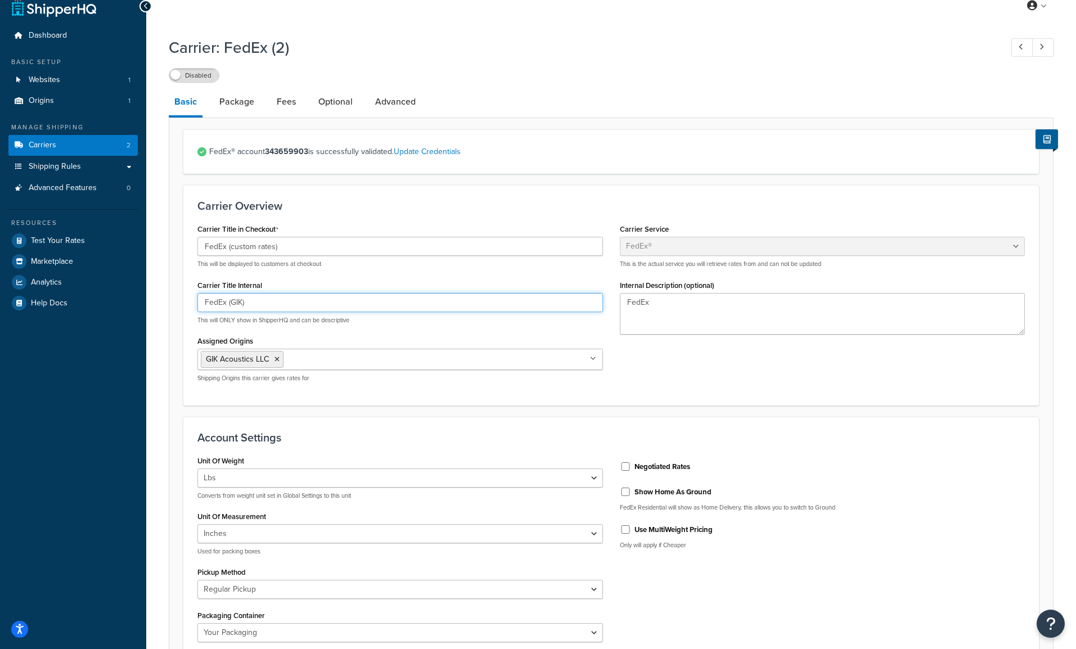
scroll to position [43, 0]
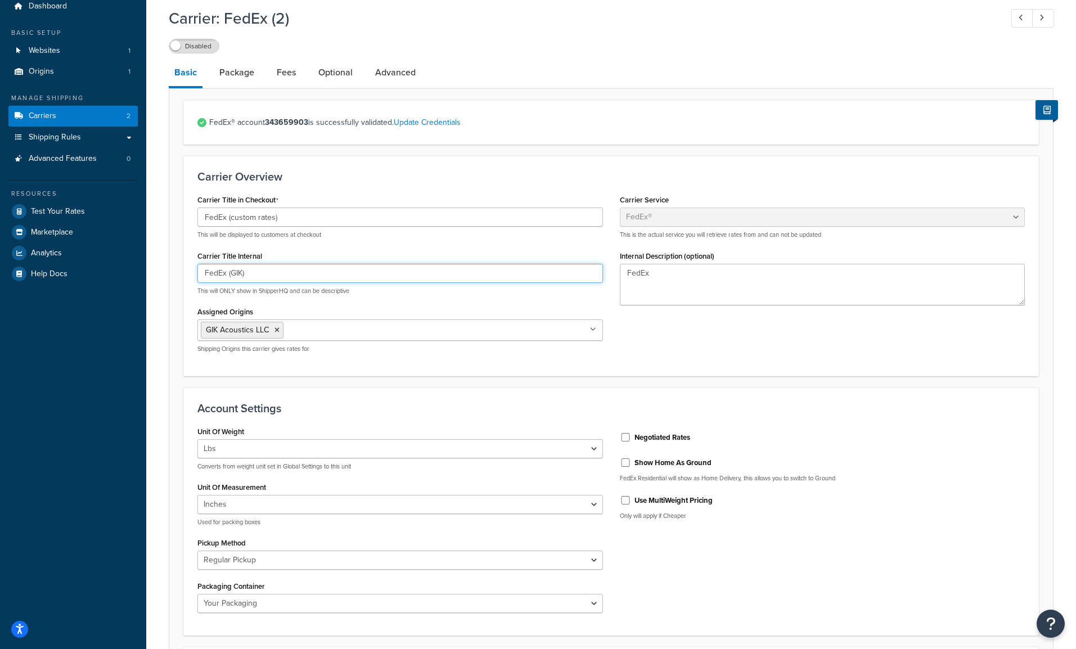
type input "FedEx (GIK)"
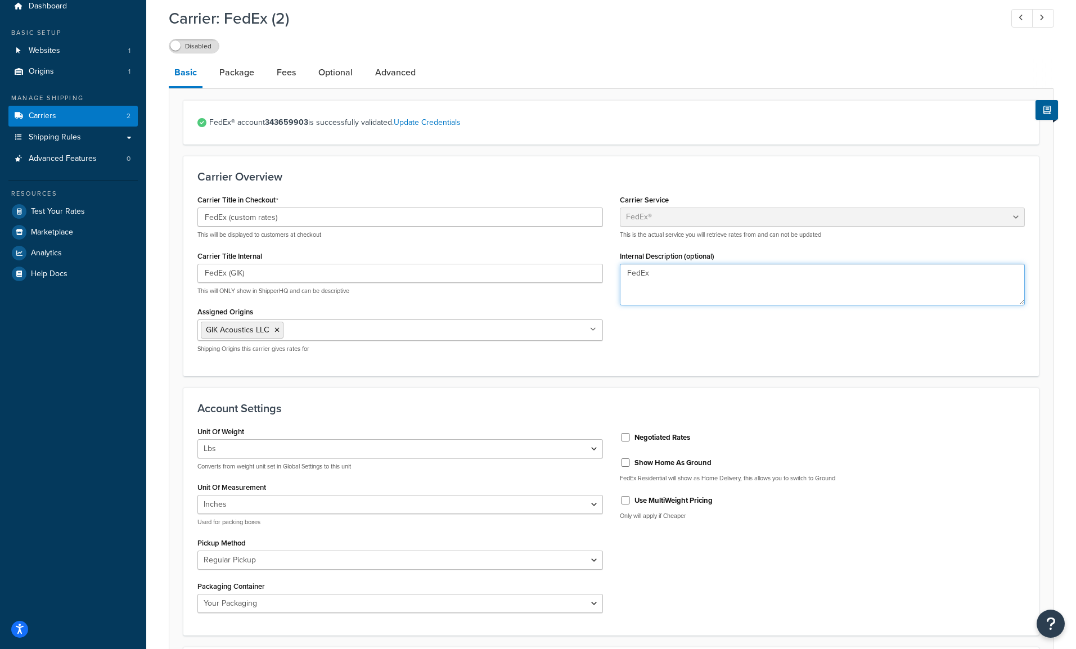
click at [670, 275] on textarea "FedEx" at bounding box center [823, 285] width 406 height 42
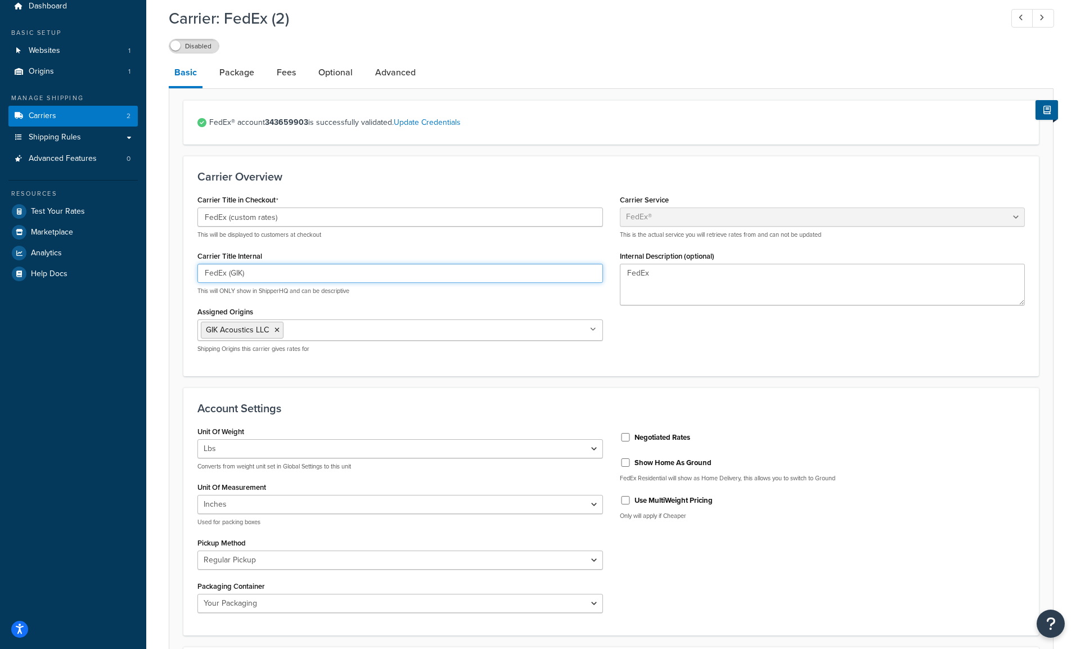
click at [285, 275] on input "FedEx (GIK)" at bounding box center [401, 273] width 406 height 19
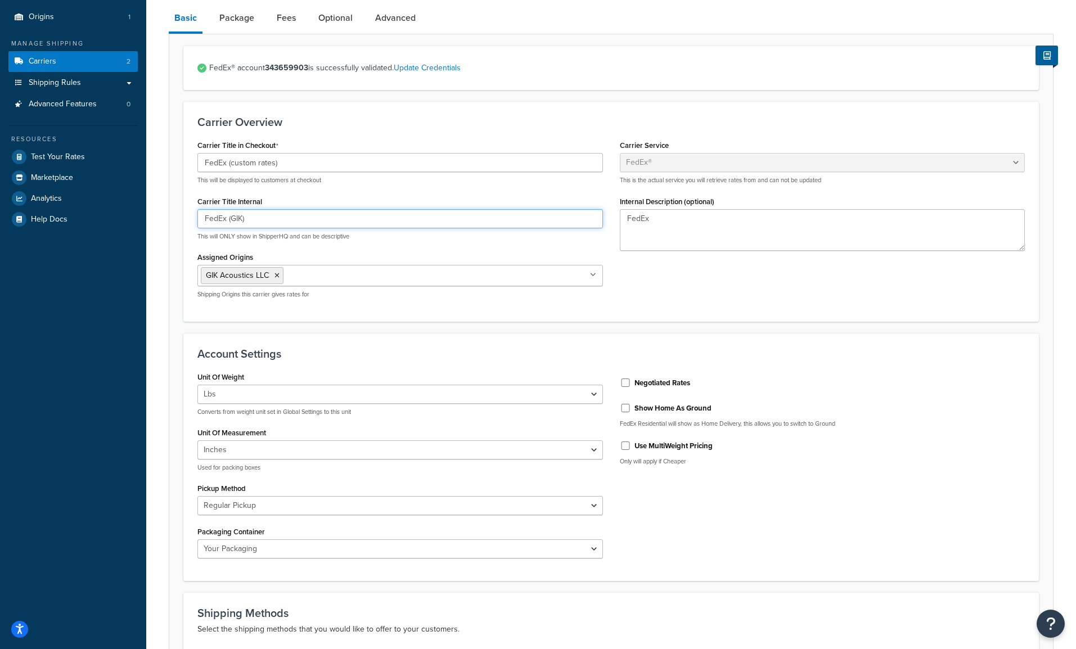
scroll to position [105, 0]
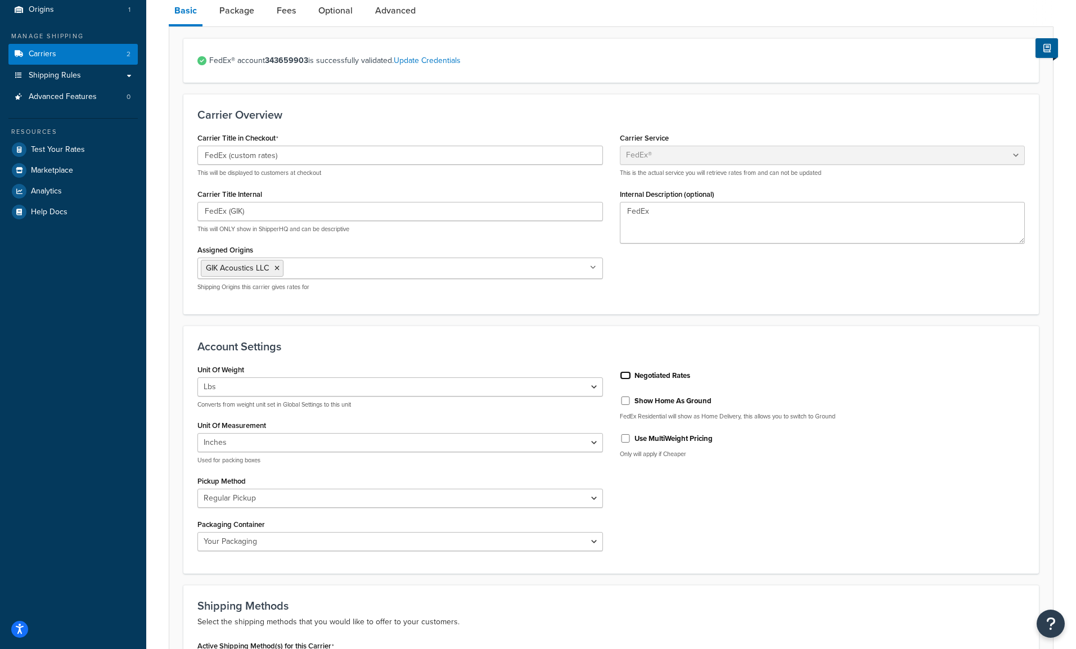
click at [623, 375] on input "Negotiated Rates" at bounding box center [625, 375] width 11 height 8
checkbox input "true"
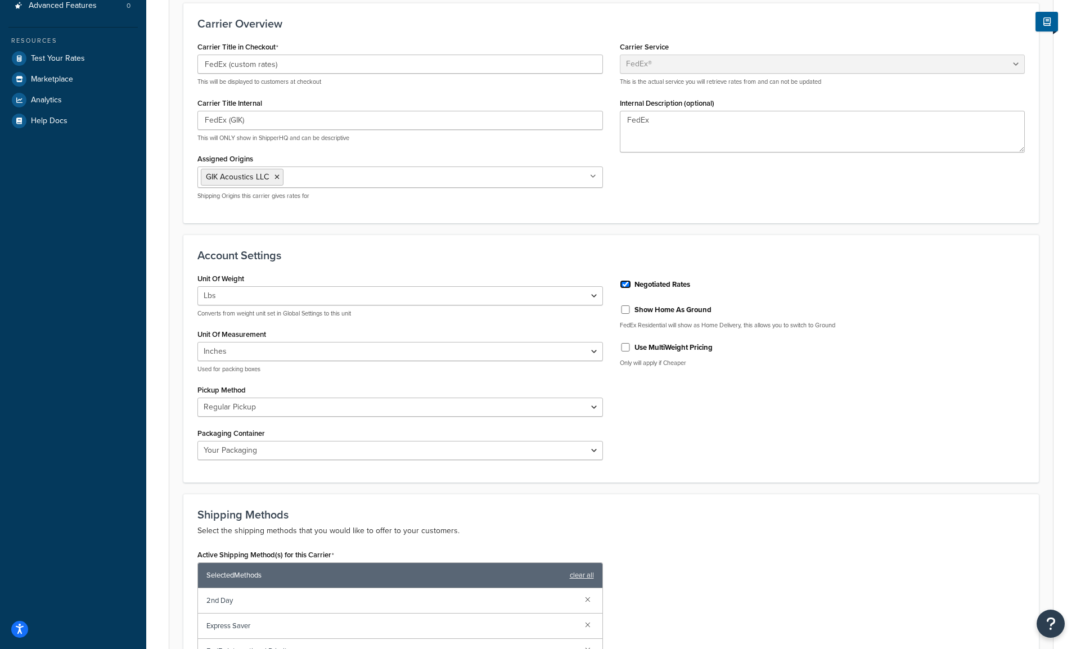
scroll to position [204, 0]
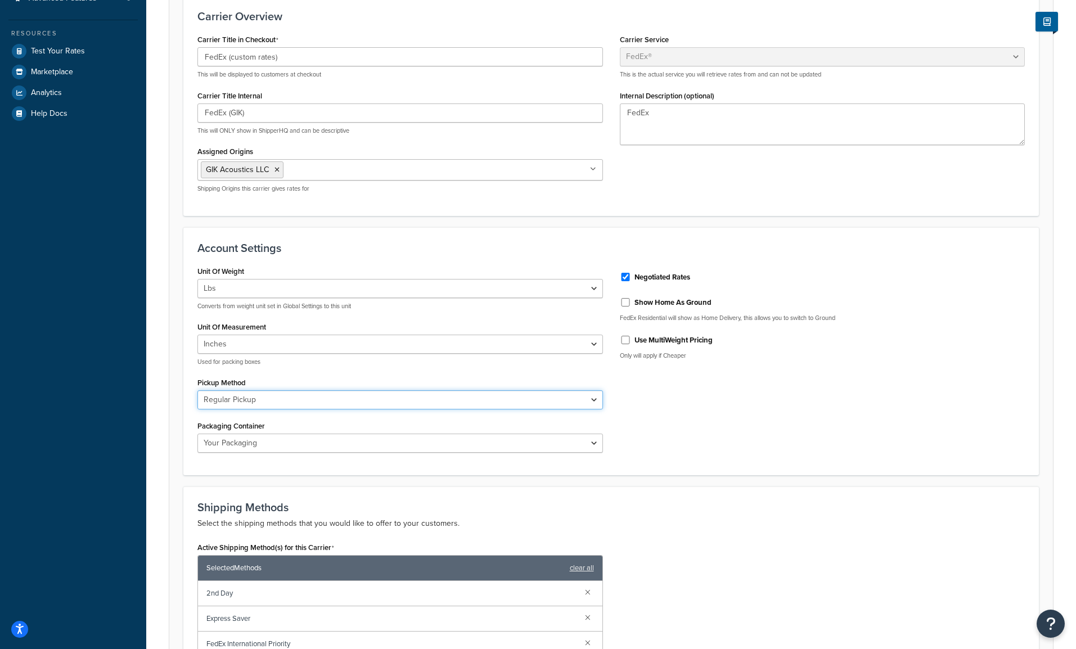
click at [320, 404] on select "Business Service Center Drop Box Regular Pickup Request Courier Station" at bounding box center [401, 400] width 406 height 19
click at [315, 446] on select "FedEx 10kg Box FedEx 25kg Box FedEx Box FedEx Envelope FedEx Pak FedEx Tube You…" at bounding box center [401, 443] width 406 height 19
click at [692, 304] on label "Show Home As Ground" at bounding box center [673, 303] width 77 height 10
click at [631, 304] on input "Show Home As Ground" at bounding box center [625, 302] width 11 height 8
checkbox input "true"
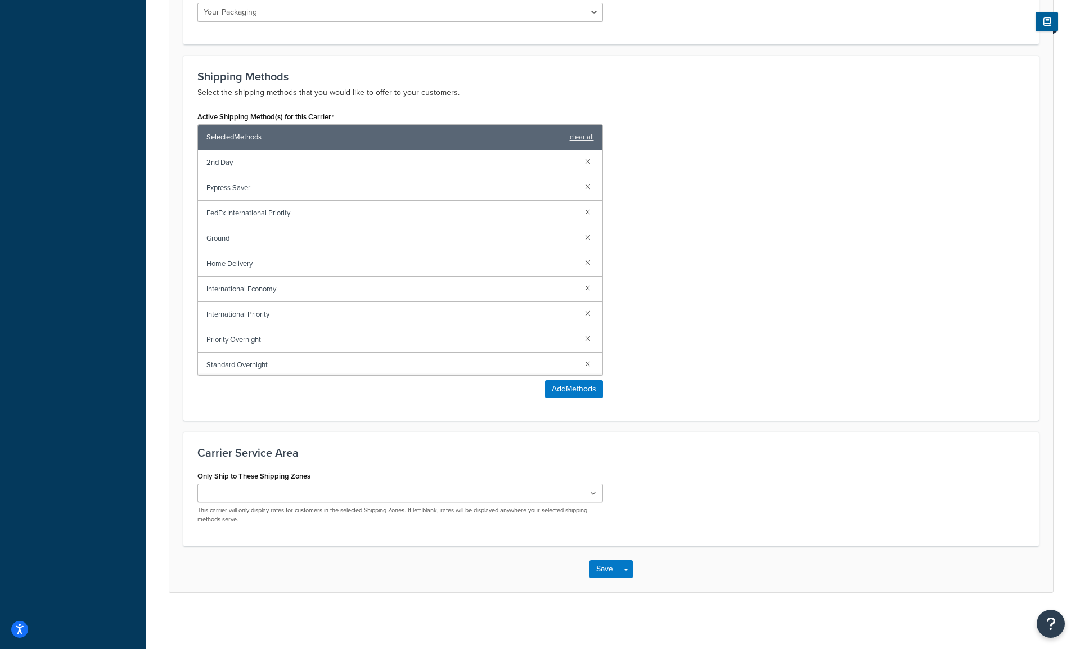
scroll to position [0, 0]
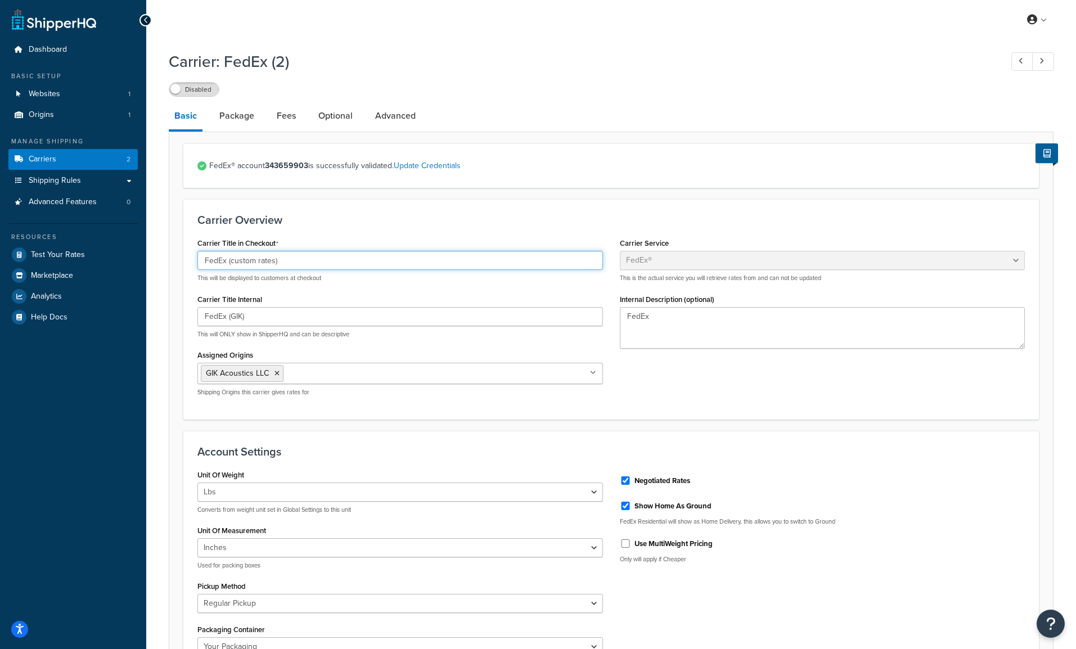
click at [234, 264] on input "FedEx (custom rates)" at bounding box center [401, 260] width 406 height 19
click at [261, 264] on input "FedEx (Custom rates)" at bounding box center [401, 260] width 406 height 19
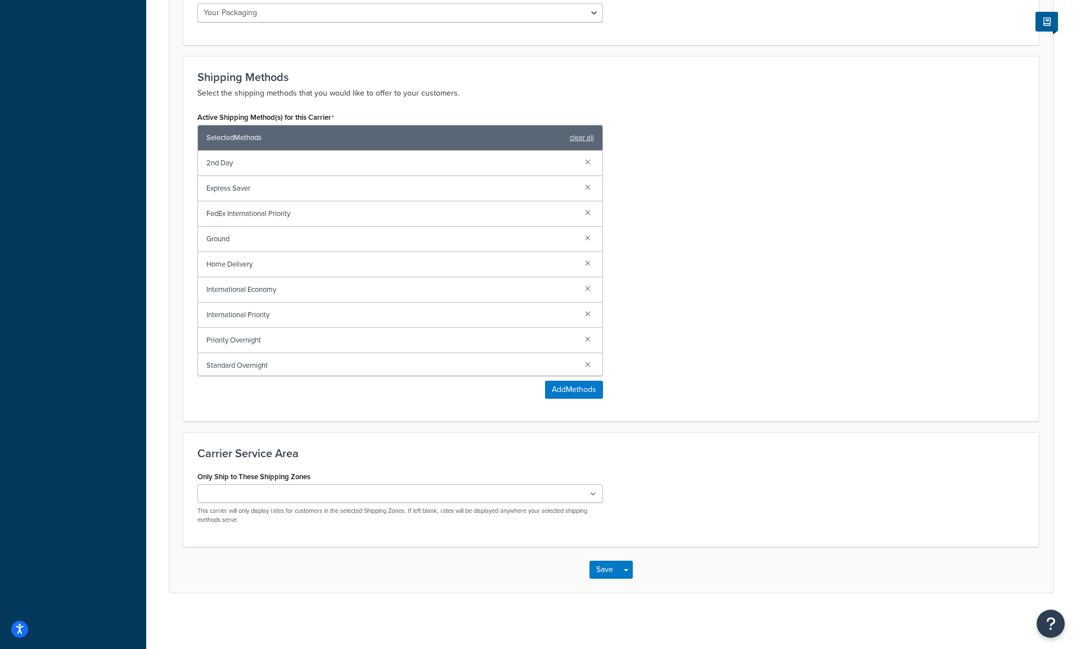
scroll to position [635, 0]
type input "FedEx (Custom Rates)"
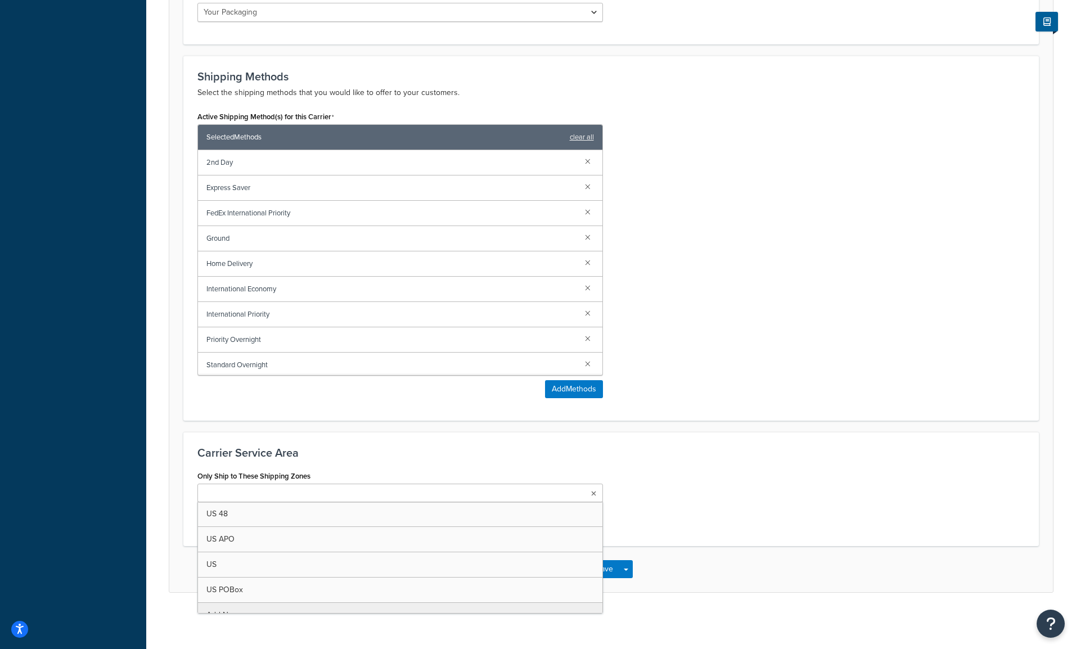
click at [590, 493] on ul at bounding box center [401, 493] width 406 height 19
click at [697, 480] on div "Only Ship to These Shipping Zones US 48 US APO US US POBox Add New This carrier…" at bounding box center [611, 500] width 845 height 64
click at [517, 493] on ul at bounding box center [401, 493] width 406 height 19
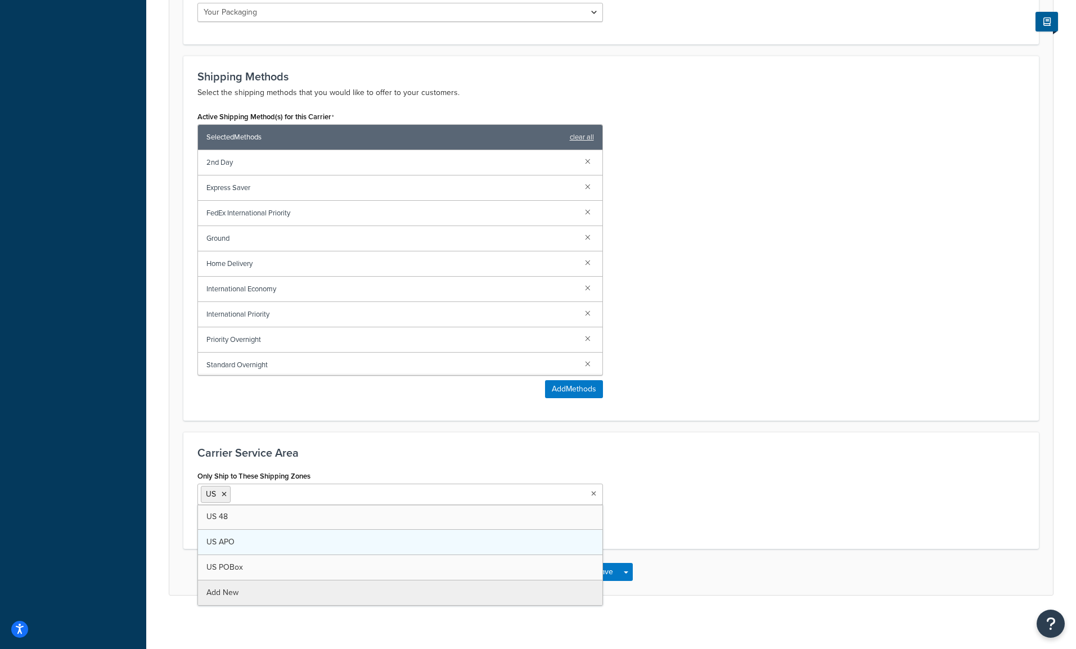
scroll to position [638, 0]
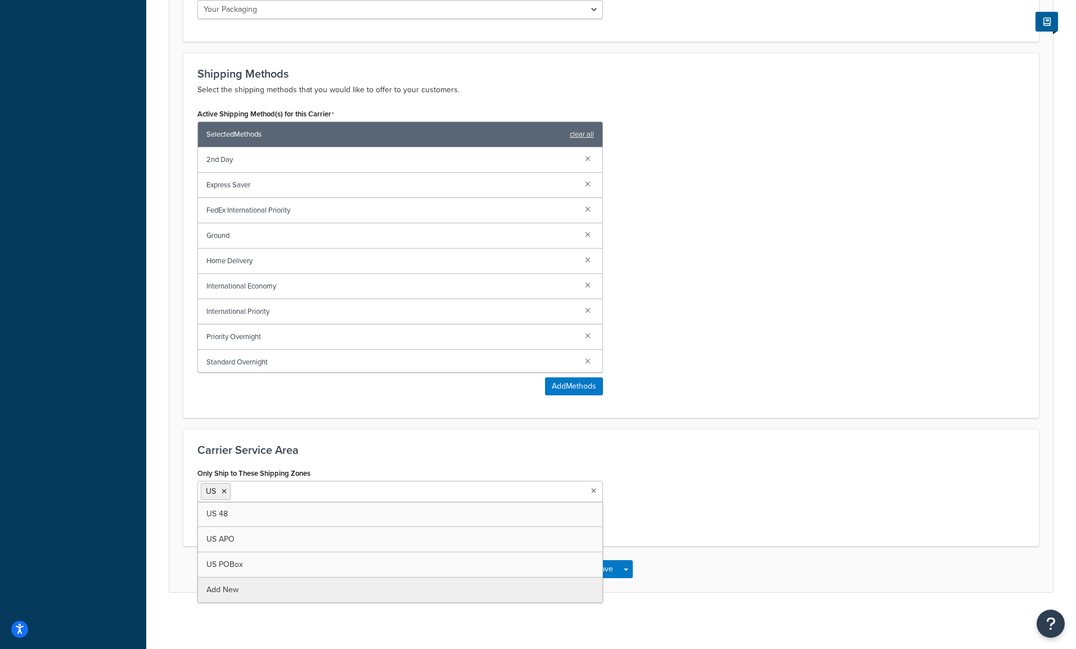
click at [679, 485] on div "Only Ship to These Shipping Zones US US 48 US APO US POBox Add New This carrier…" at bounding box center [611, 498] width 845 height 67
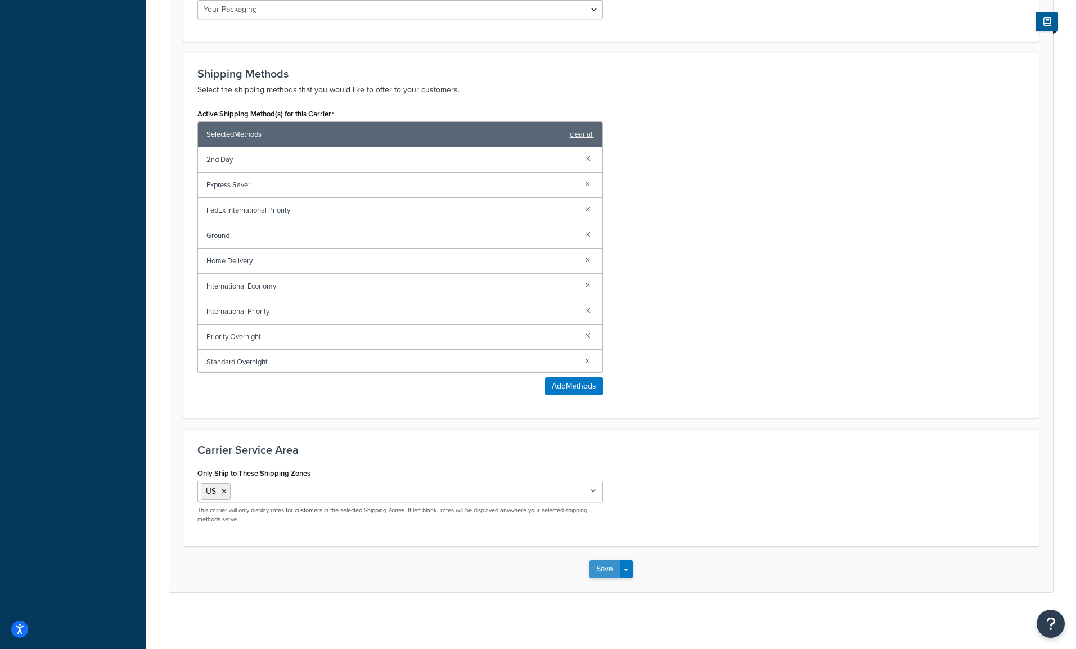
click at [607, 569] on button "Save" at bounding box center [605, 569] width 30 height 18
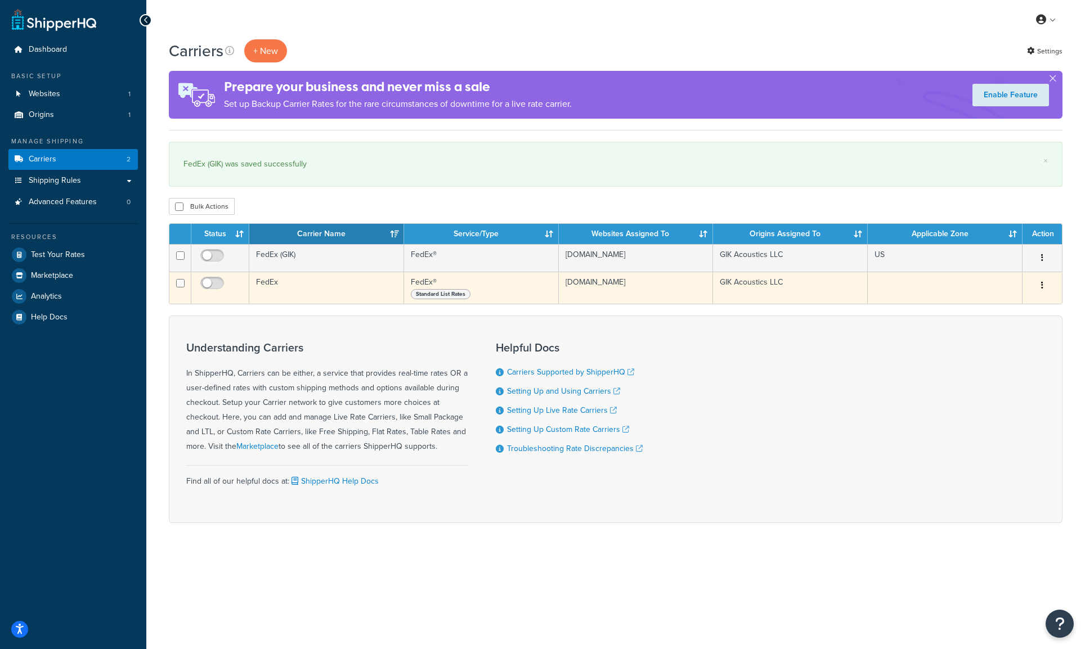
click at [275, 288] on td "FedEx" at bounding box center [326, 288] width 155 height 32
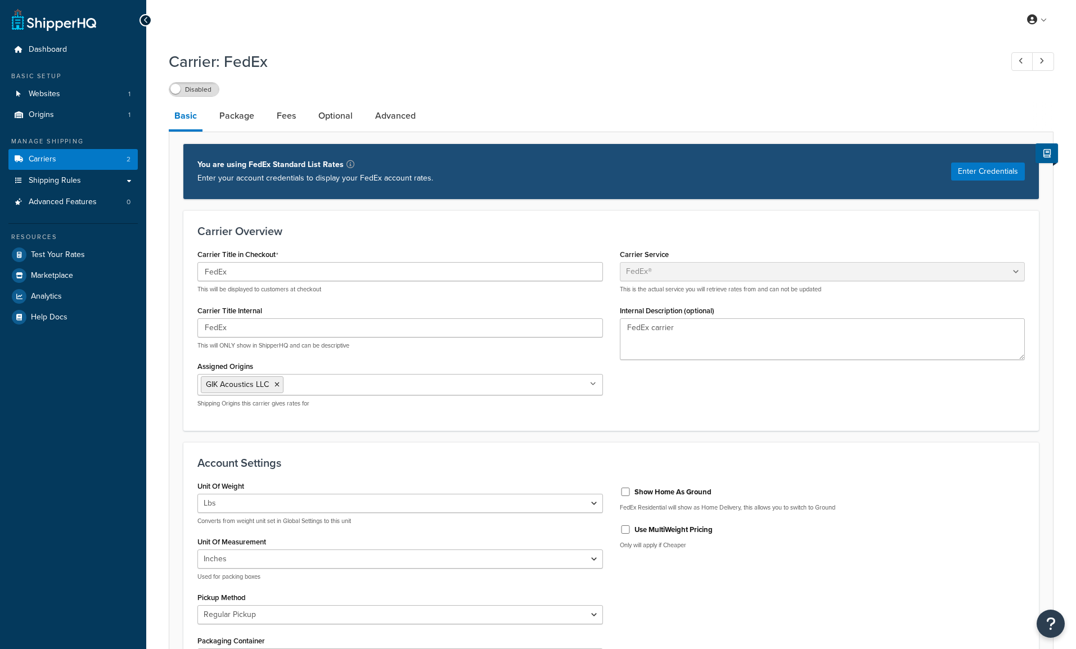
select select "fedEx"
select select "REGULAR_PICKUP"
select select "YOUR_PACKAGING"
click at [263, 264] on input "FedEx" at bounding box center [401, 271] width 406 height 19
click at [261, 268] on input "FedEx" at bounding box center [401, 271] width 406 height 19
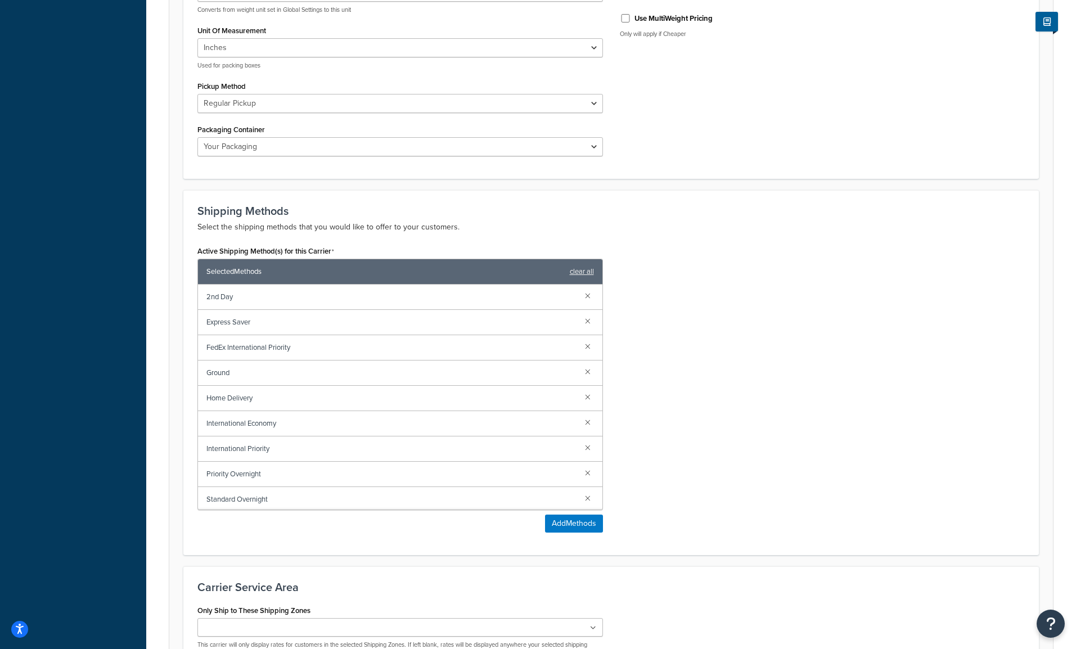
scroll to position [646, 0]
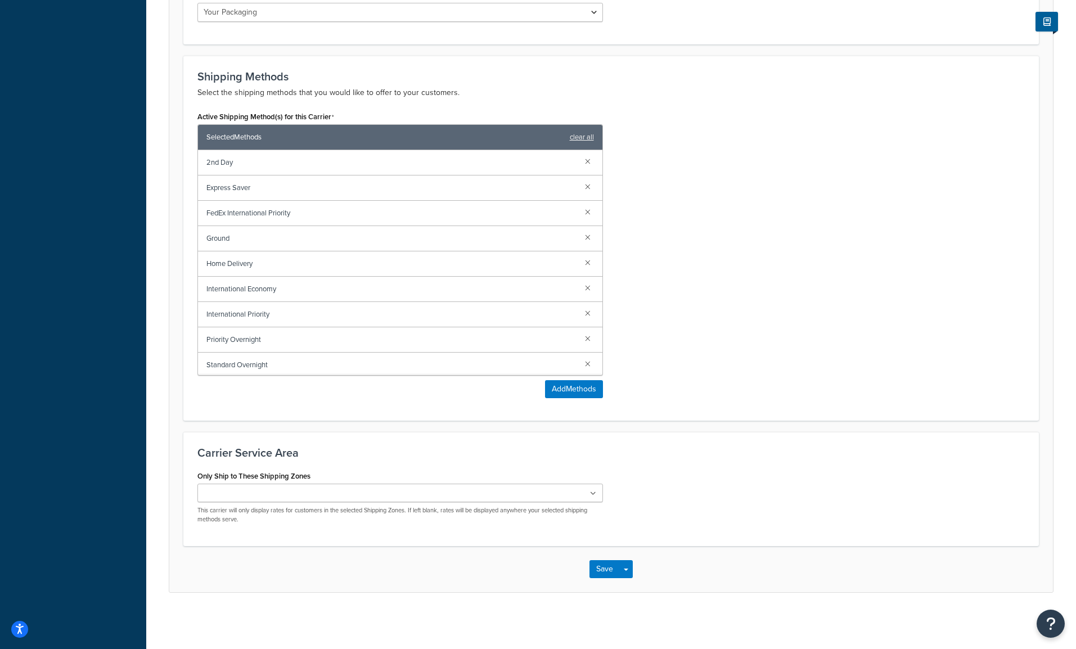
type input "FedEx (List Rates)"
click at [295, 496] on ul at bounding box center [401, 493] width 406 height 19
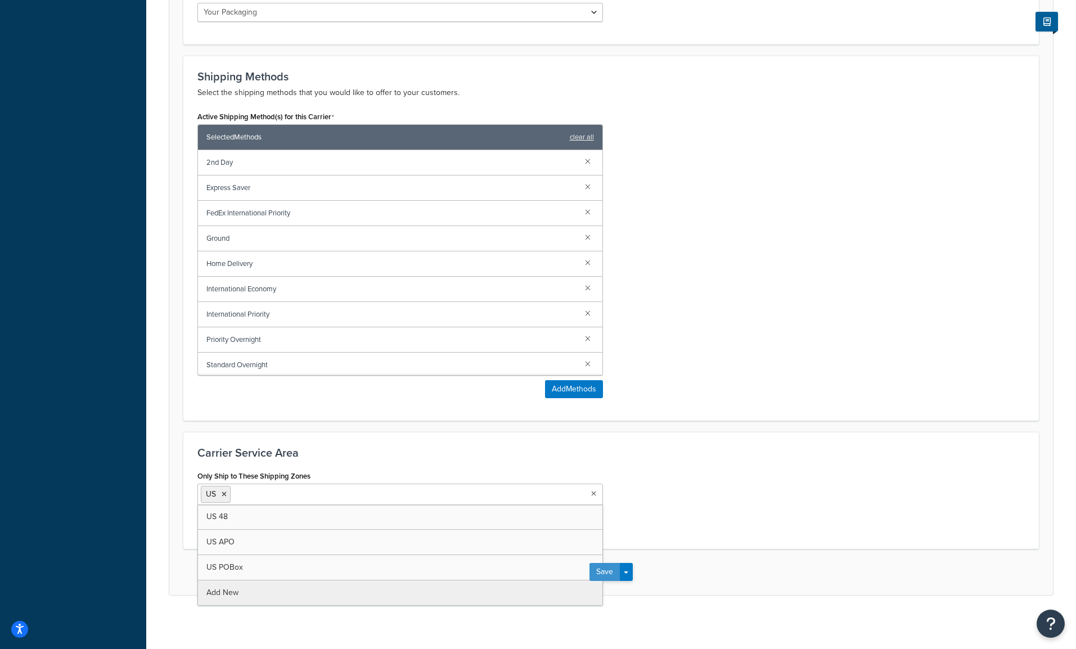
click at [607, 576] on button "Save" at bounding box center [605, 572] width 30 height 18
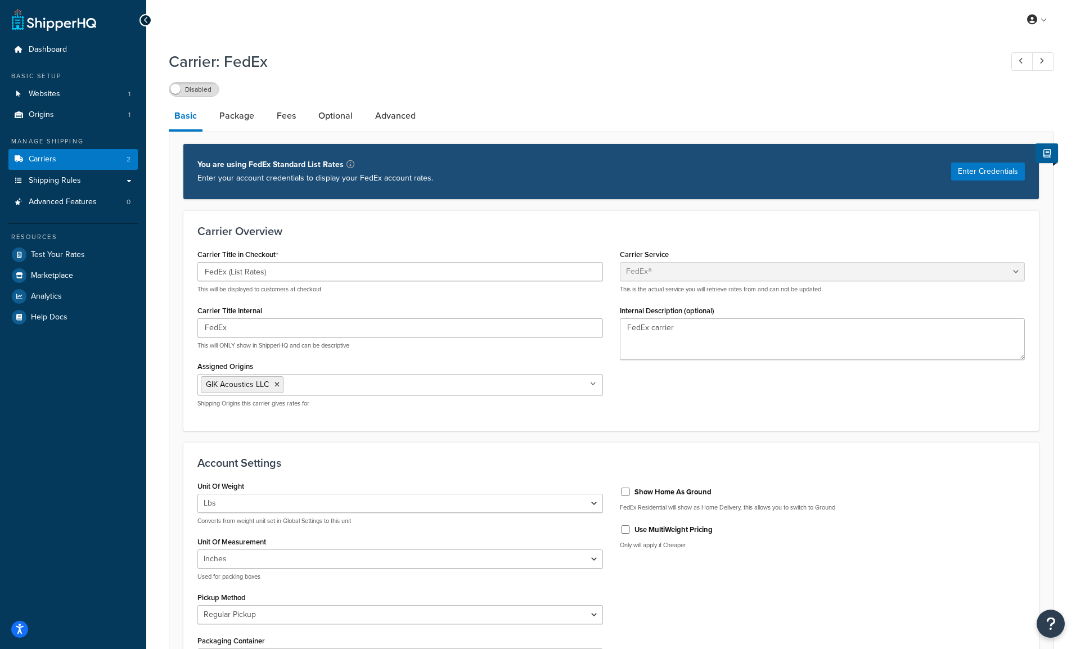
scroll to position [649, 0]
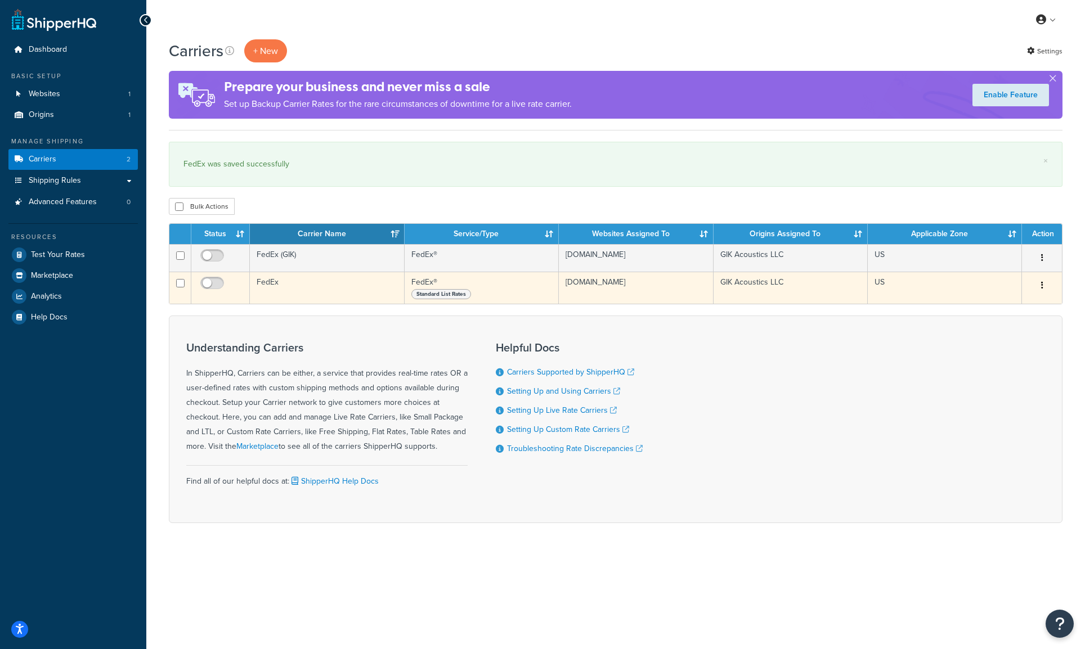
click at [344, 295] on td "FedEx" at bounding box center [327, 288] width 154 height 32
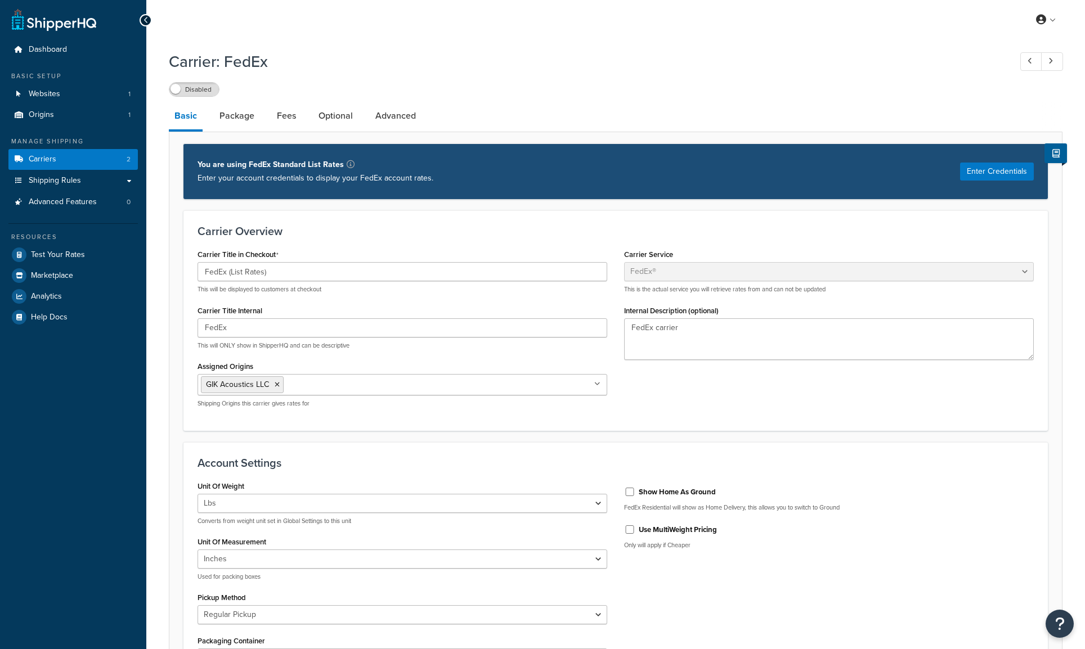
select select "fedEx"
select select "REGULAR_PICKUP"
select select "YOUR_PACKAGING"
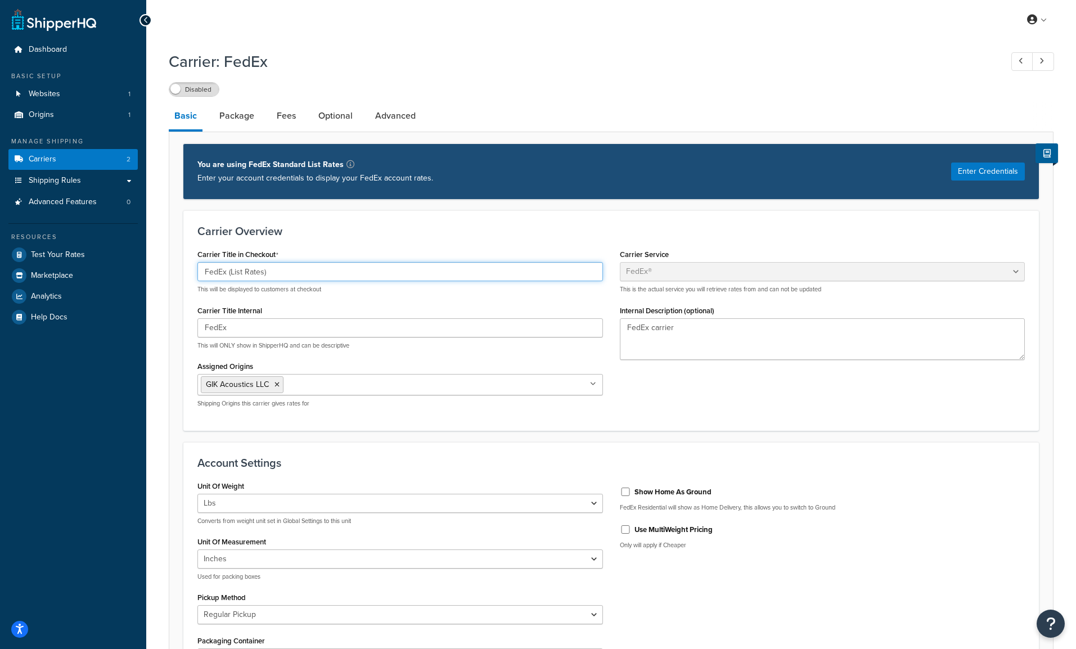
drag, startPoint x: 281, startPoint y: 273, endPoint x: 174, endPoint y: 275, distance: 107.5
click at [254, 333] on input "FedEx" at bounding box center [401, 328] width 406 height 19
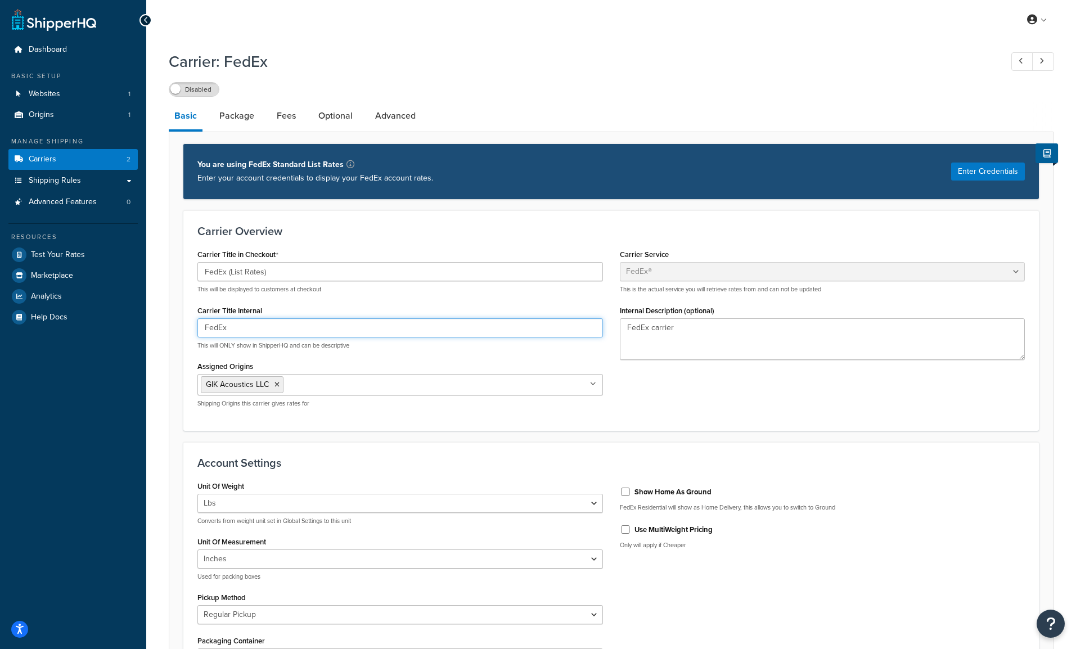
paste input "(List Rates)"
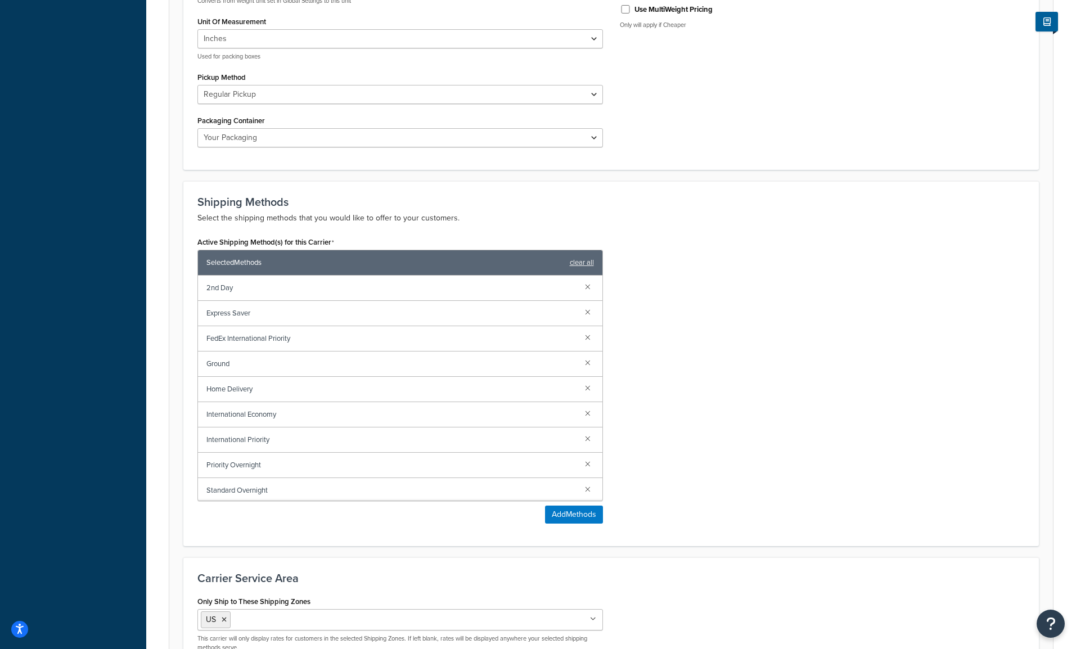
scroll to position [649, 0]
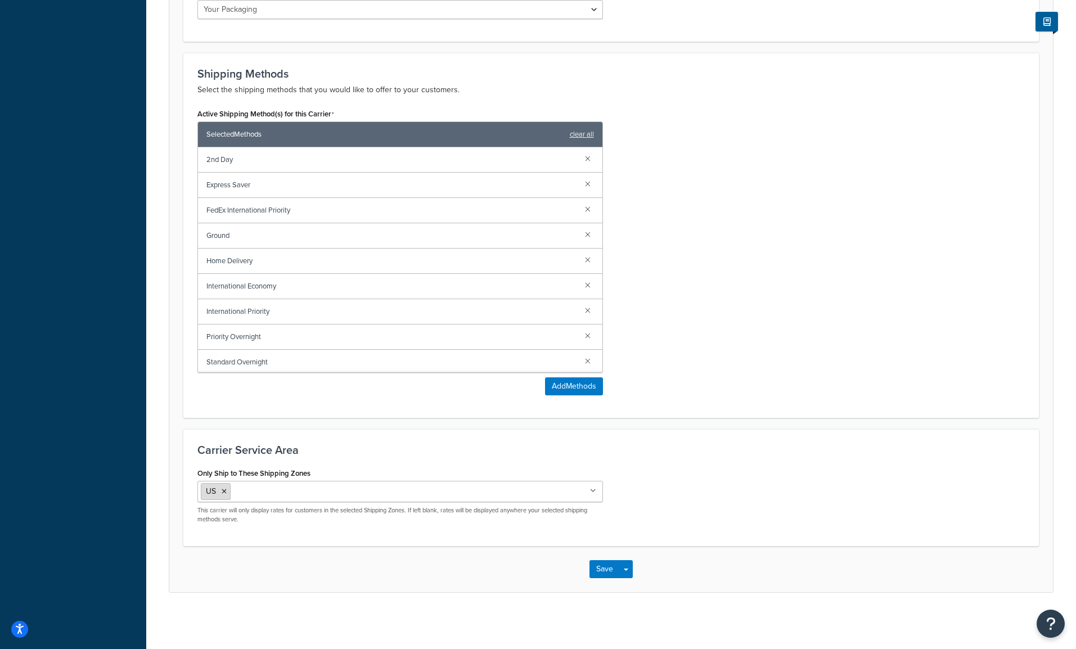
type input "FedEx (List Rates)"
click at [226, 495] on li "US" at bounding box center [216, 491] width 30 height 17
click at [223, 492] on icon at bounding box center [224, 491] width 5 height 7
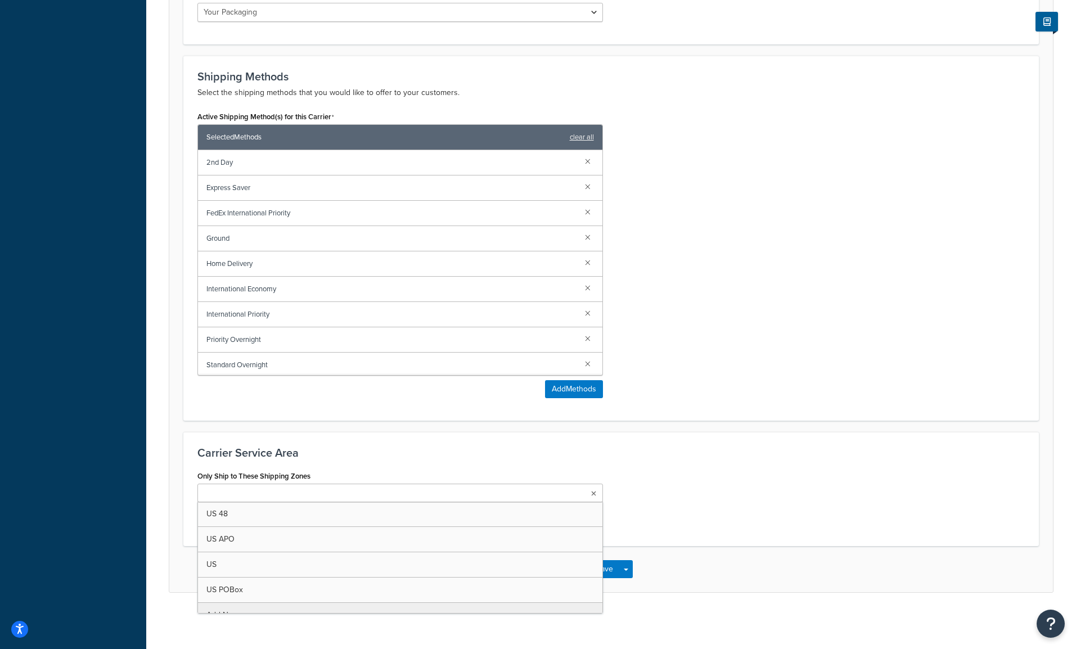
scroll to position [646, 0]
click at [614, 571] on button "Save" at bounding box center [605, 569] width 30 height 18
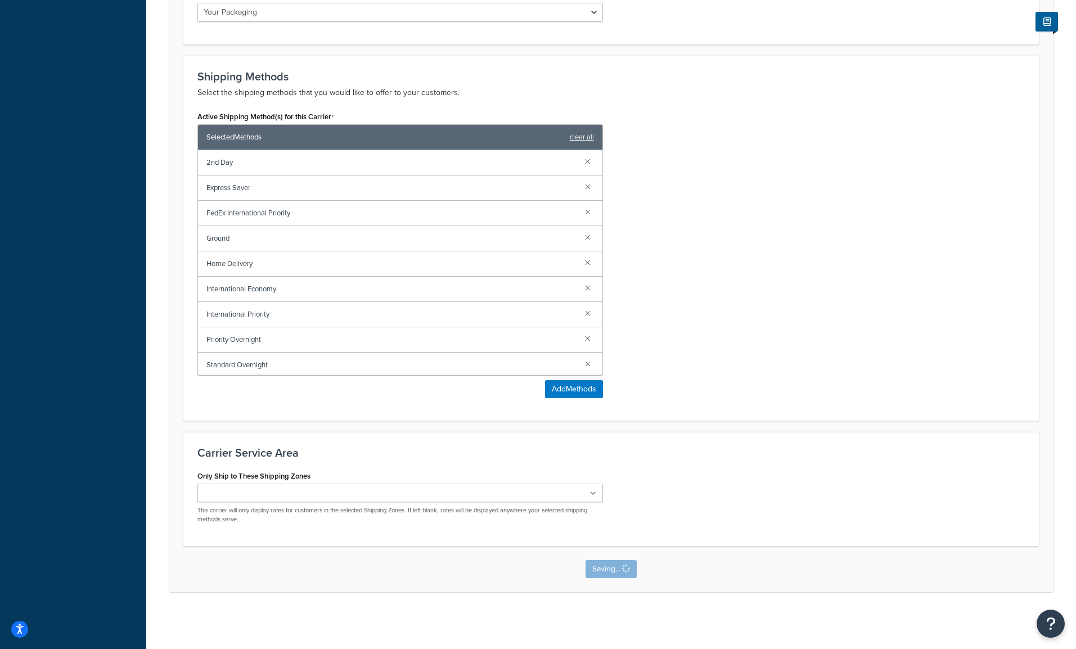
scroll to position [0, 0]
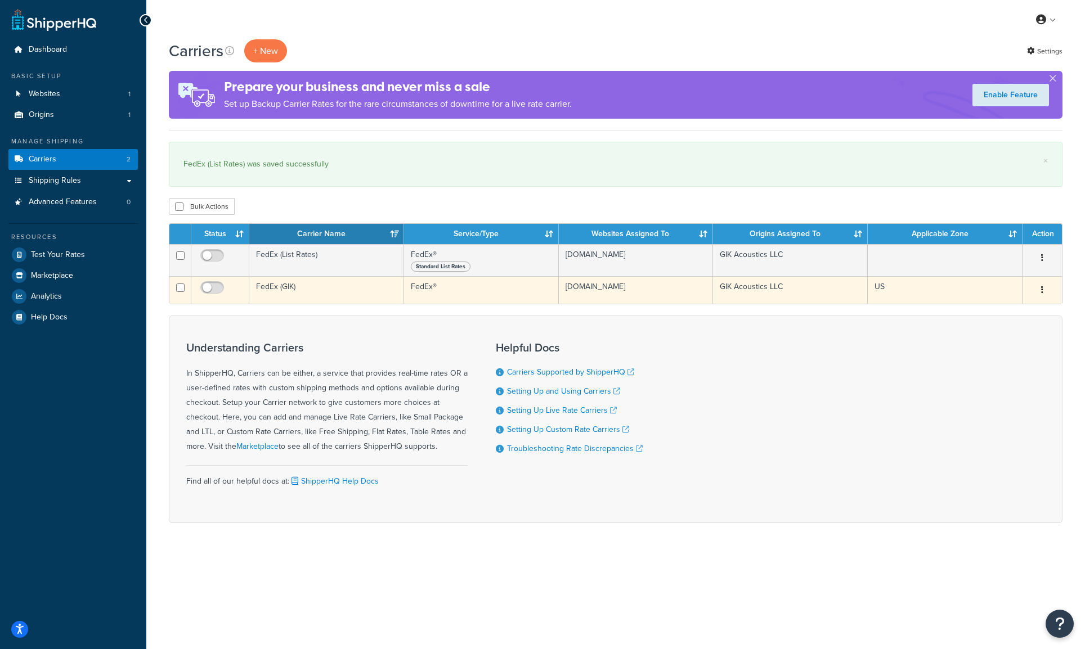
click at [321, 293] on td "FedEx (GIK)" at bounding box center [326, 290] width 155 height 28
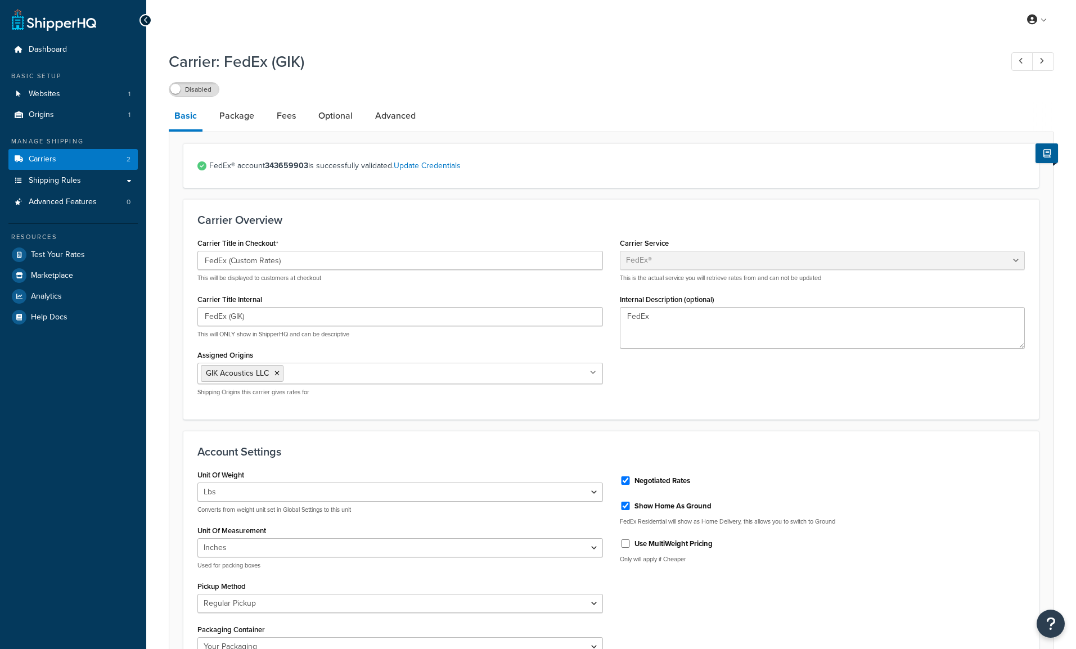
select select "fedEx"
select select "REGULAR_PICKUP"
select select "YOUR_PACKAGING"
drag, startPoint x: 227, startPoint y: 316, endPoint x: 295, endPoint y: 321, distance: 67.7
click at [295, 321] on input "FedEx (GIK)" at bounding box center [401, 316] width 406 height 19
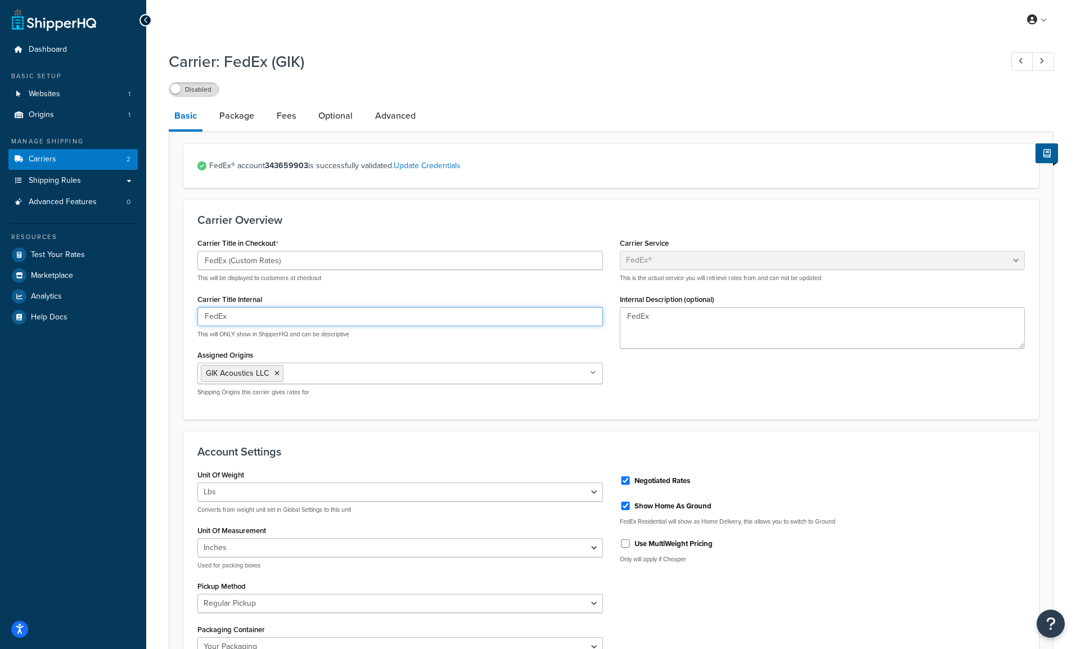
type input "FedEx"
drag, startPoint x: 228, startPoint y: 263, endPoint x: 320, endPoint y: 262, distance: 91.7
click at [320, 262] on input "FedEx (Custom Rates)" at bounding box center [401, 260] width 406 height 19
type input "FedEx"
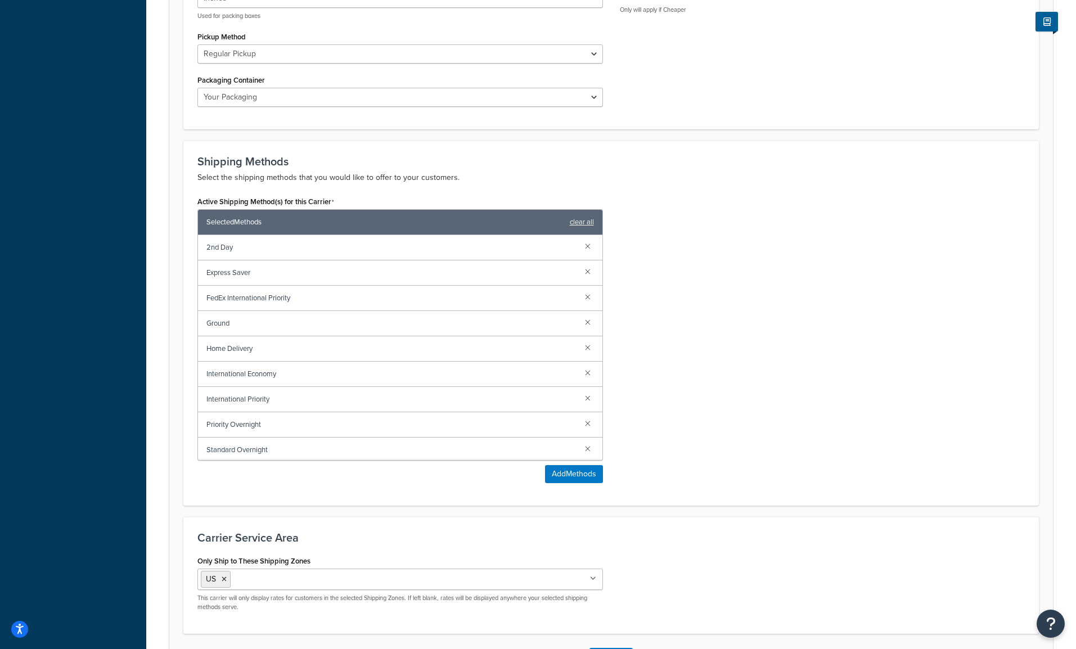
scroll to position [638, 0]
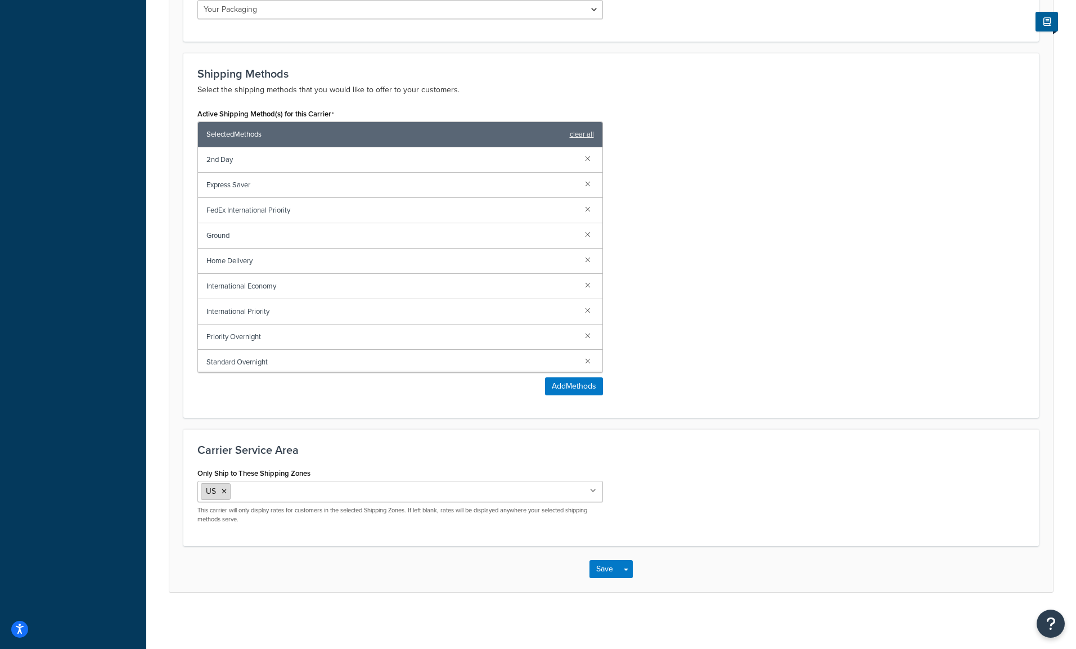
click at [224, 495] on icon at bounding box center [224, 491] width 5 height 7
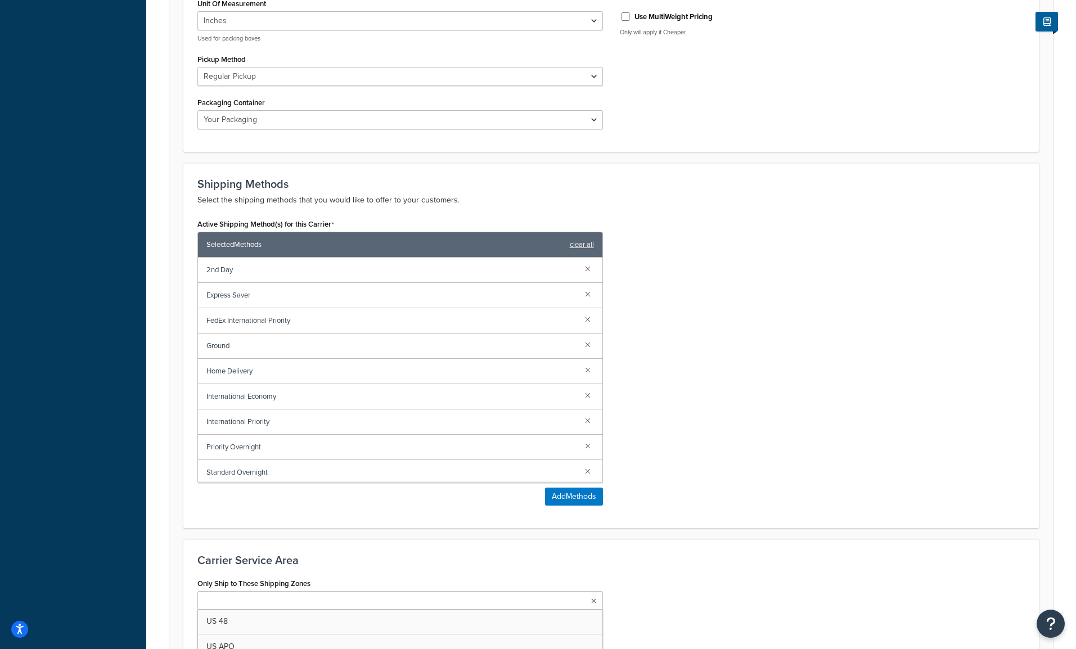
scroll to position [635, 0]
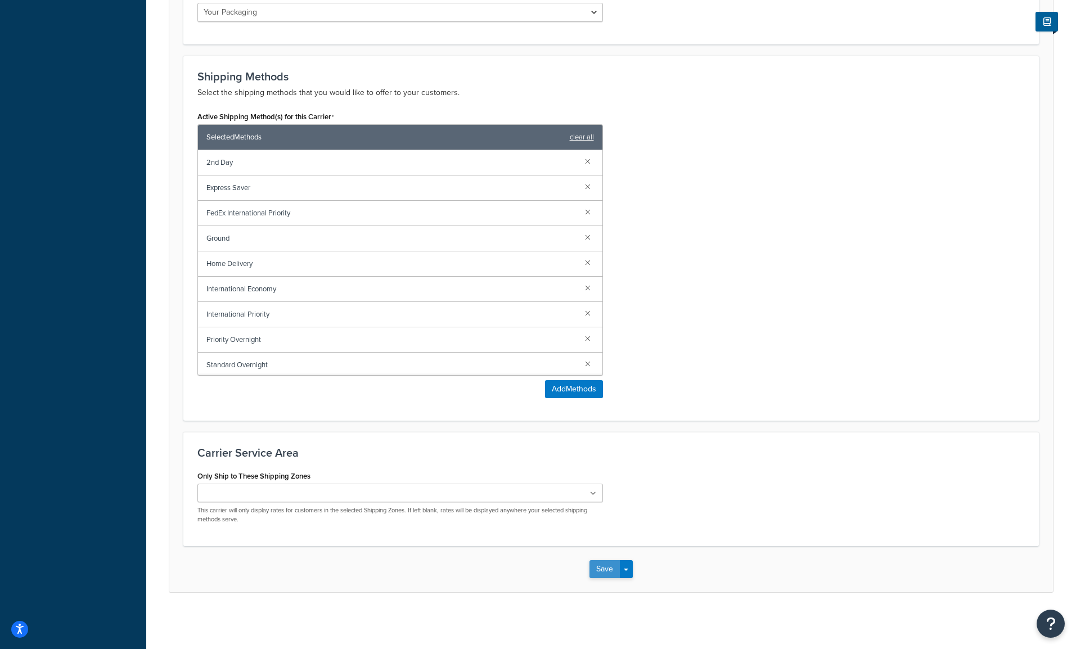
click at [607, 569] on button "Save" at bounding box center [605, 569] width 30 height 18
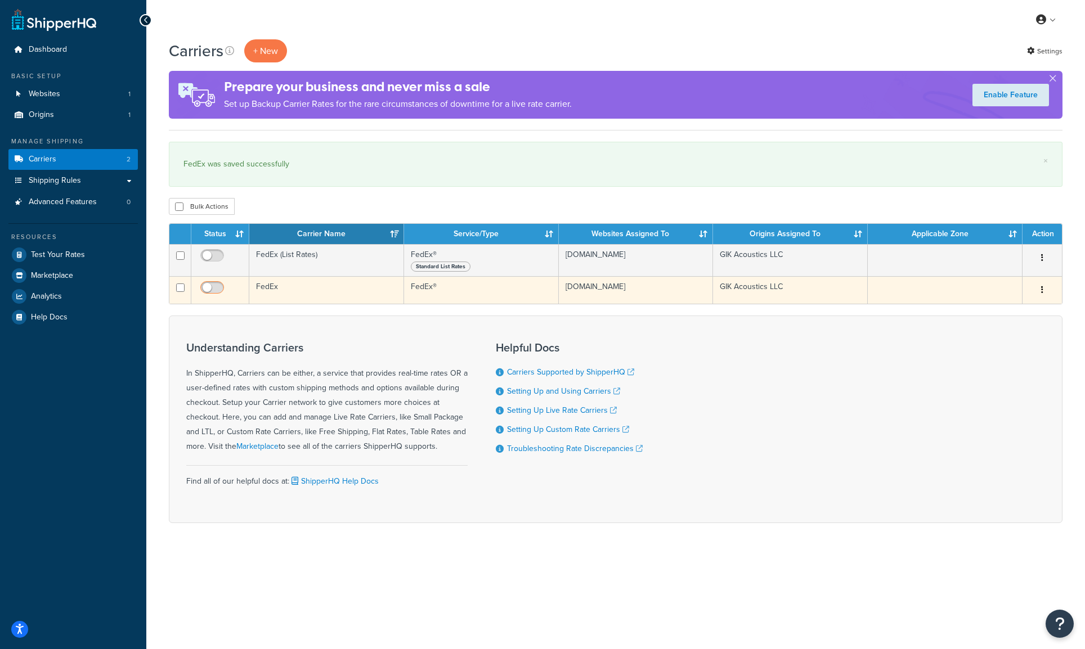
click at [212, 289] on input "checkbox" at bounding box center [213, 291] width 31 height 14
checkbox input "true"
click at [316, 289] on td "FedEx" at bounding box center [326, 290] width 155 height 28
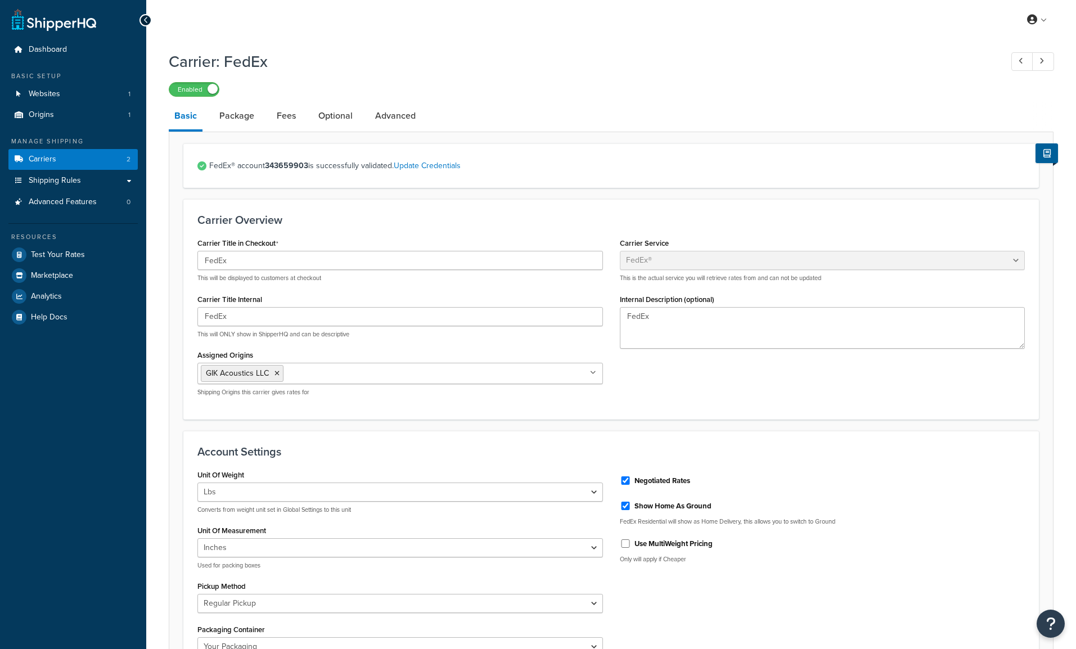
select select "fedEx"
select select "REGULAR_PICKUP"
select select "YOUR_PACKAGING"
click at [244, 124] on link "Package" at bounding box center [237, 115] width 46 height 27
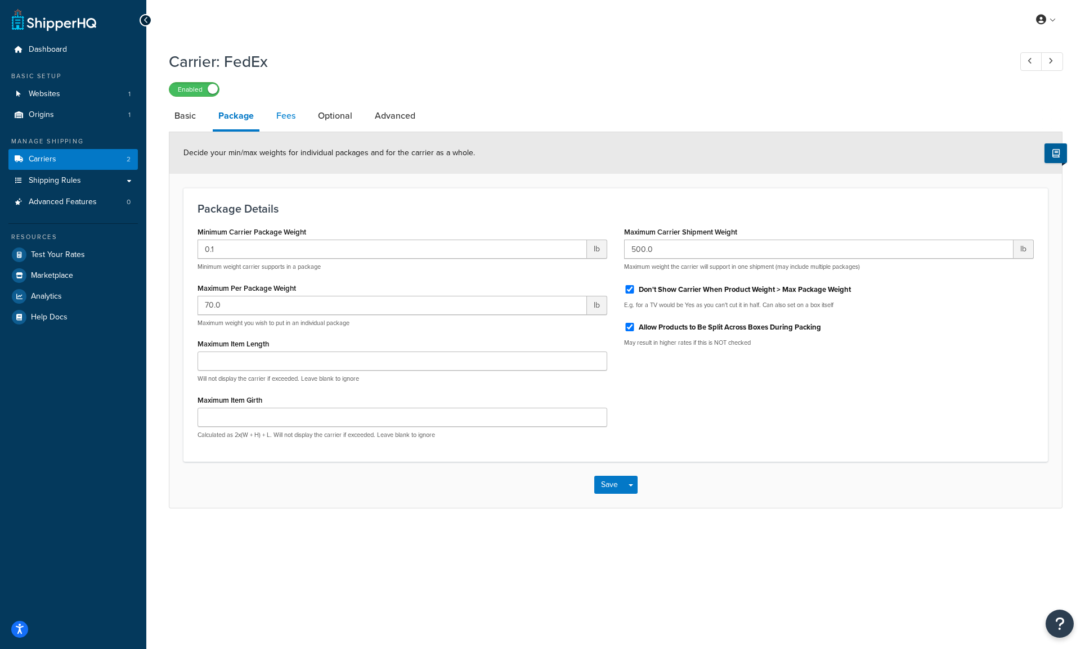
click at [286, 123] on link "Fees" at bounding box center [286, 115] width 30 height 27
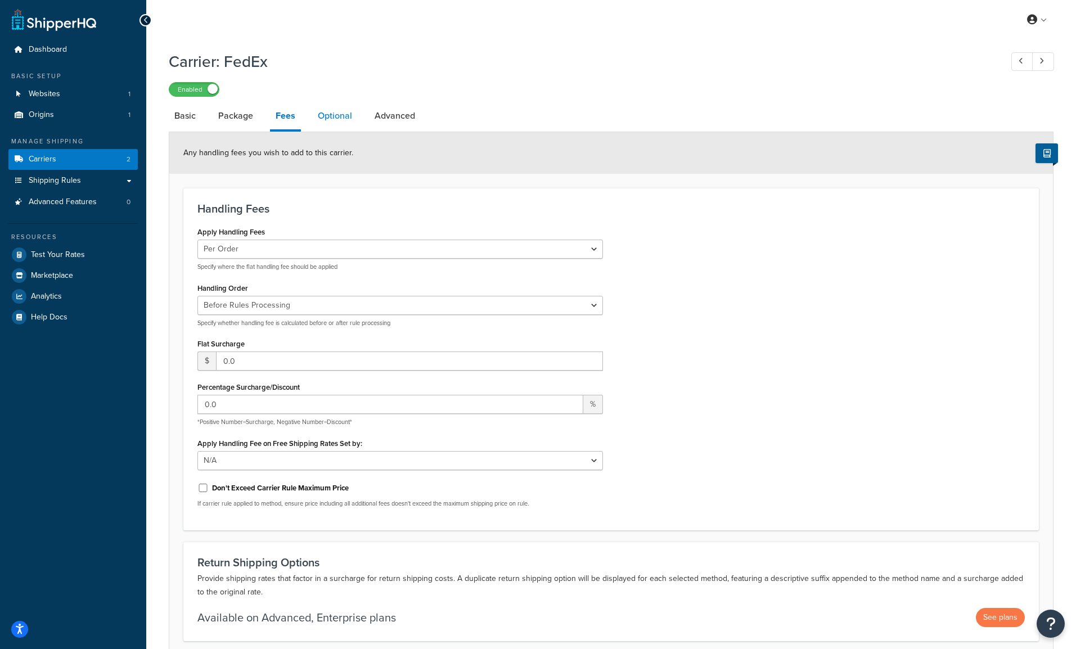
click at [345, 119] on link "Optional" at bounding box center [335, 115] width 46 height 27
select select "business"
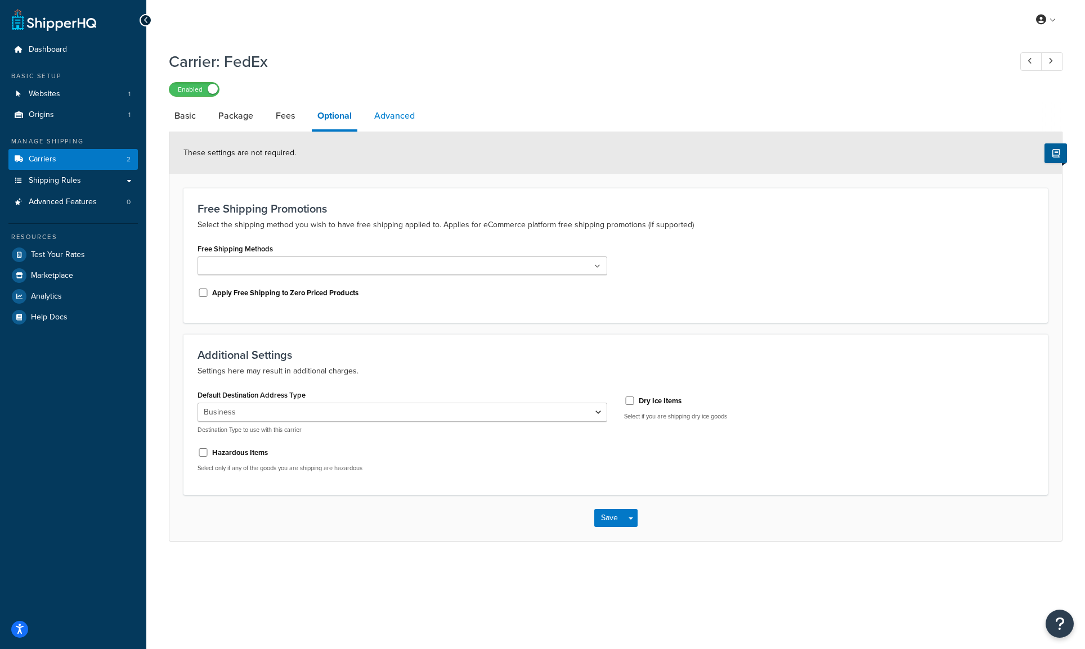
click at [384, 113] on link "Advanced" at bounding box center [395, 115] width 52 height 27
select select "false"
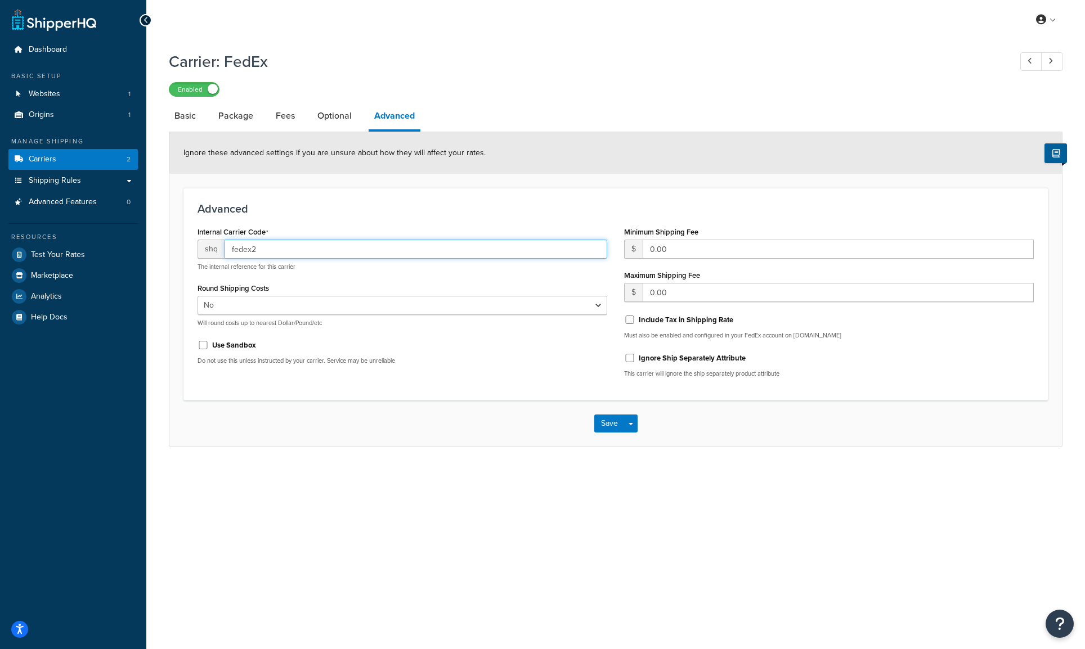
click at [275, 248] on input "fedex2" at bounding box center [416, 249] width 383 height 19
type input "fedexgik"
click at [342, 211] on h3 "Advanced" at bounding box center [616, 209] width 836 height 12
click at [609, 424] on button "Save" at bounding box center [609, 424] width 30 height 18
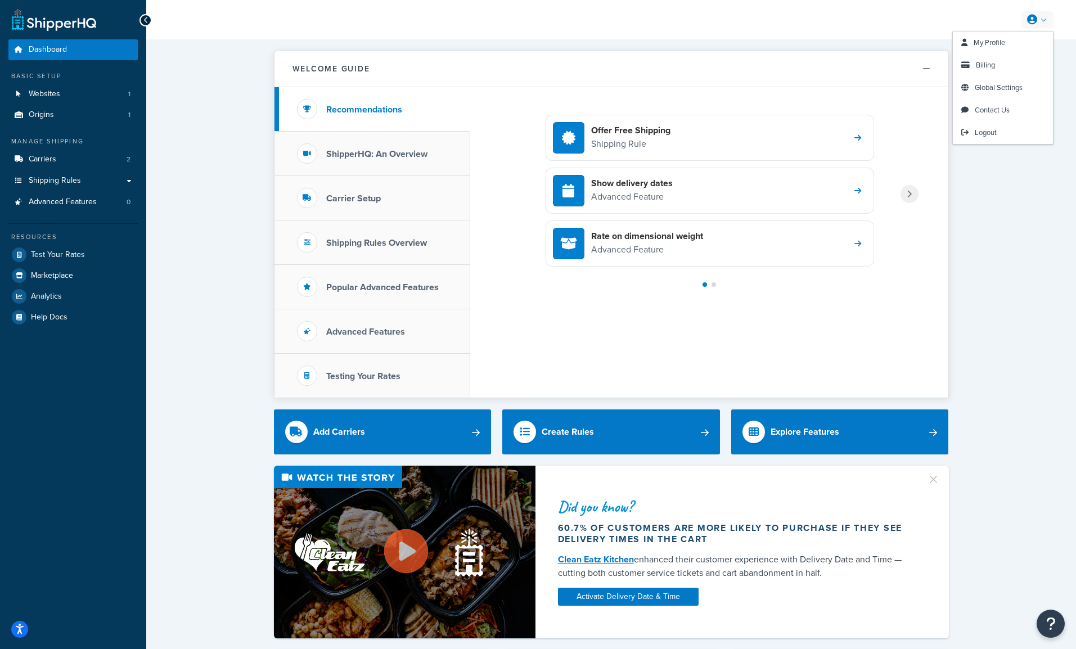
click at [1039, 22] on link at bounding box center [1038, 19] width 32 height 17
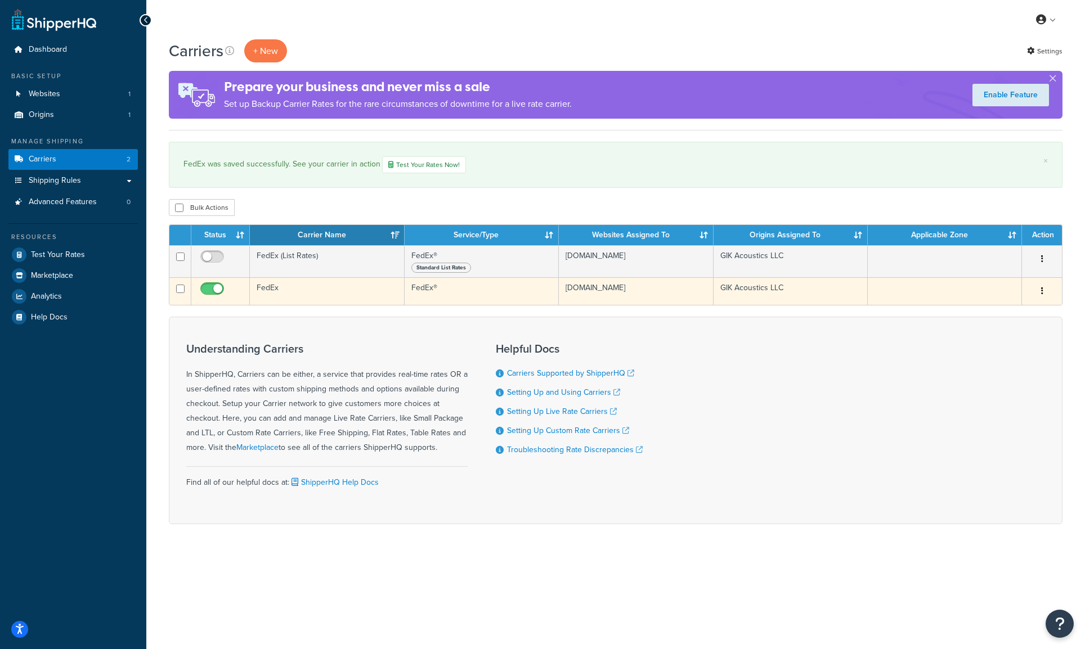
click at [322, 288] on td "FedEx" at bounding box center [327, 291] width 154 height 28
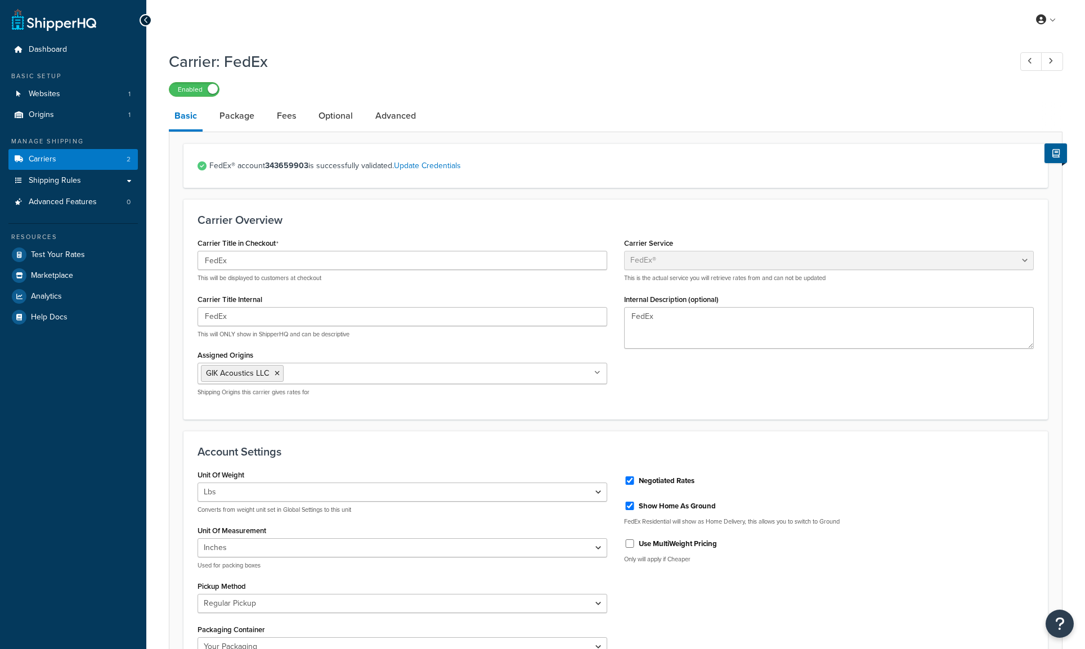
select select "fedEx"
select select "REGULAR_PICKUP"
select select "YOUR_PACKAGING"
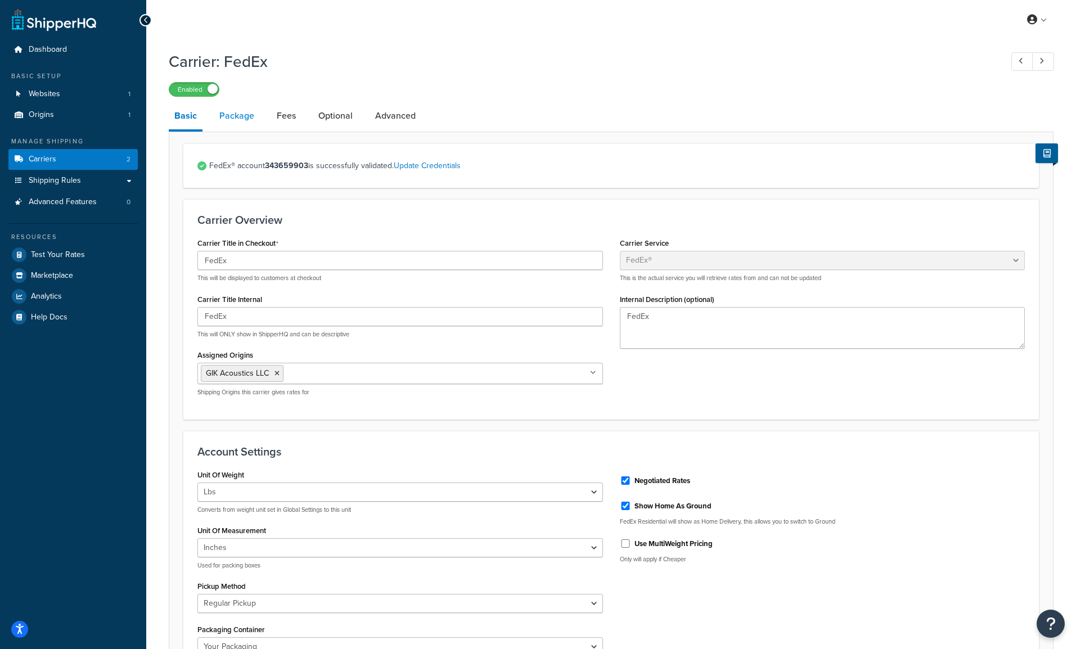
click at [253, 120] on link "Package" at bounding box center [237, 115] width 46 height 27
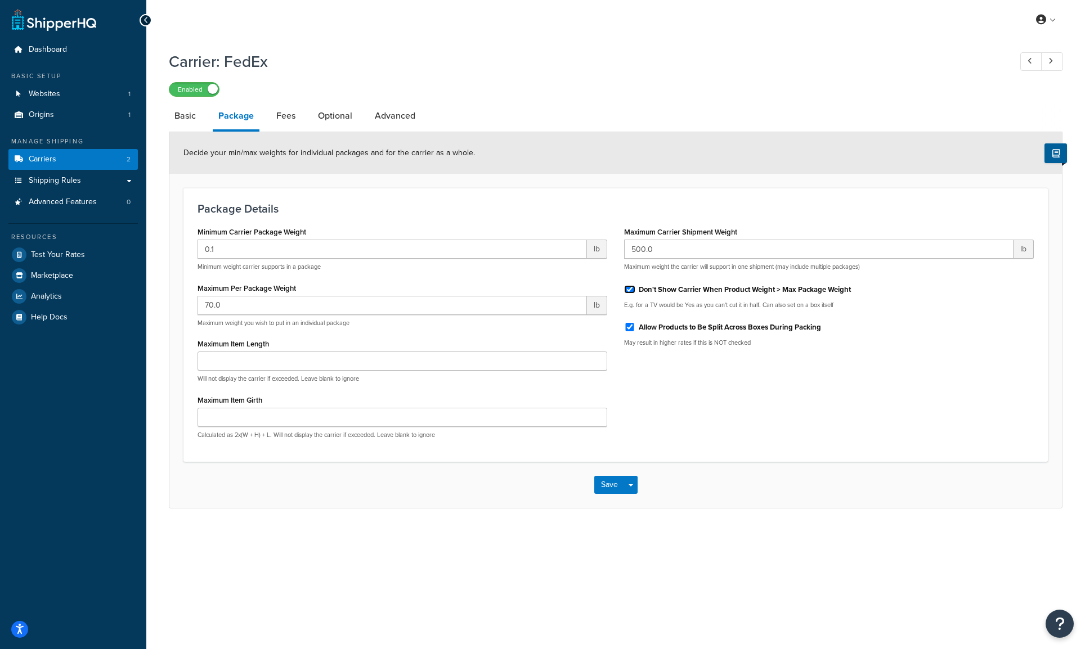
click at [633, 290] on input "Don't Show Carrier When Product Weight > Max Package Weight" at bounding box center [629, 289] width 11 height 8
checkbox input "false"
click at [291, 118] on link "Fees" at bounding box center [286, 115] width 30 height 27
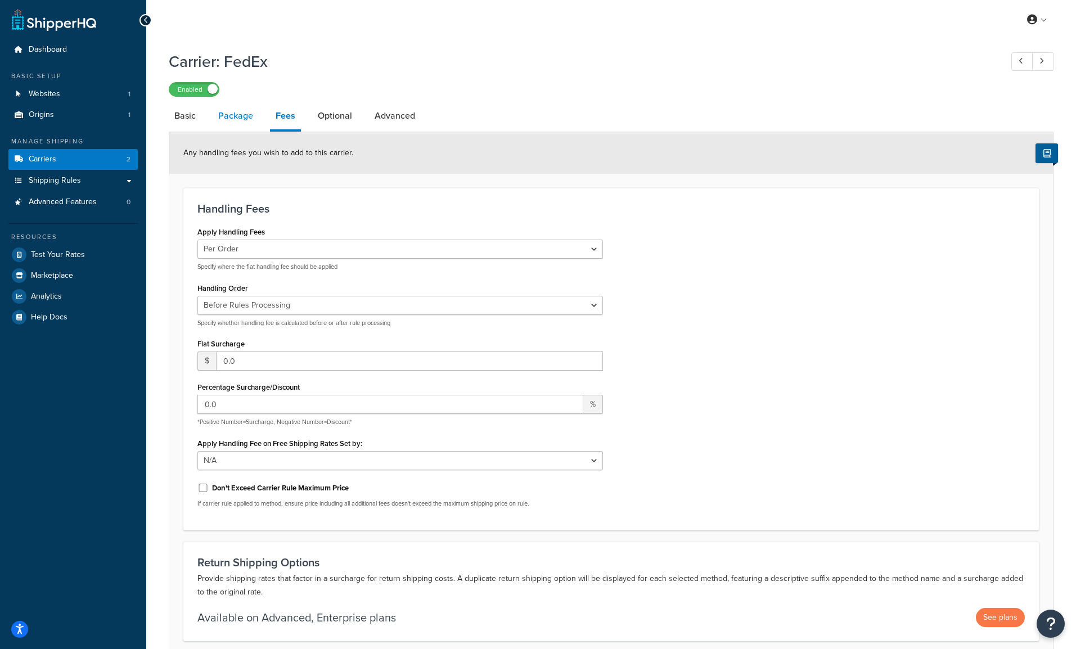
click at [241, 123] on link "Package" at bounding box center [236, 115] width 46 height 27
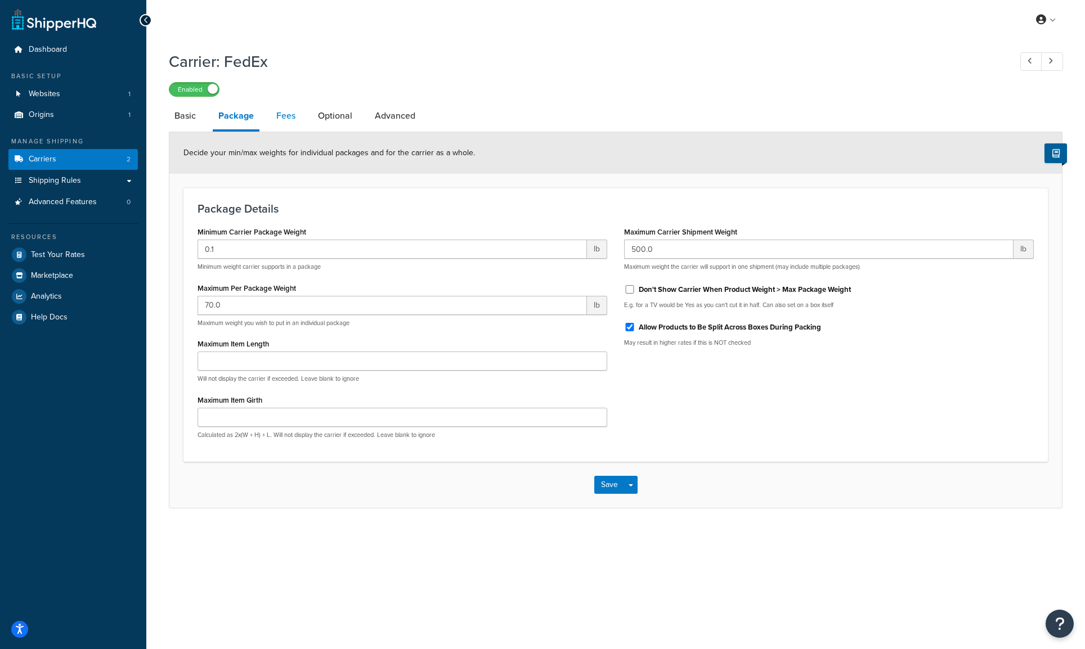
click at [281, 119] on link "Fees" at bounding box center [286, 115] width 30 height 27
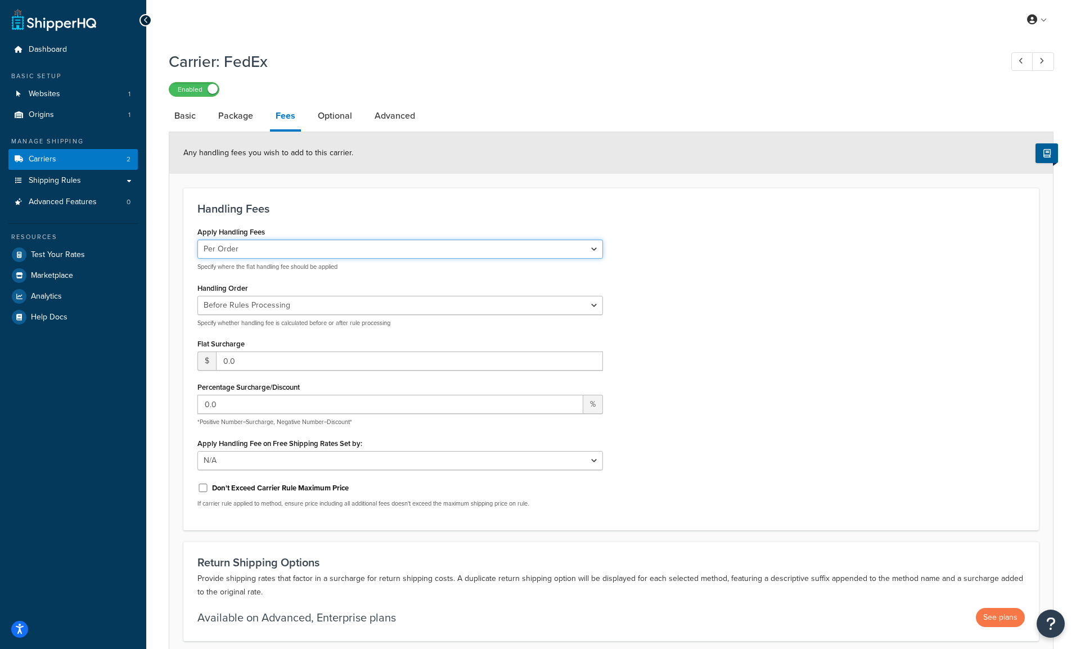
click at [327, 249] on select "Per Order Per Item Per Package" at bounding box center [401, 249] width 406 height 19
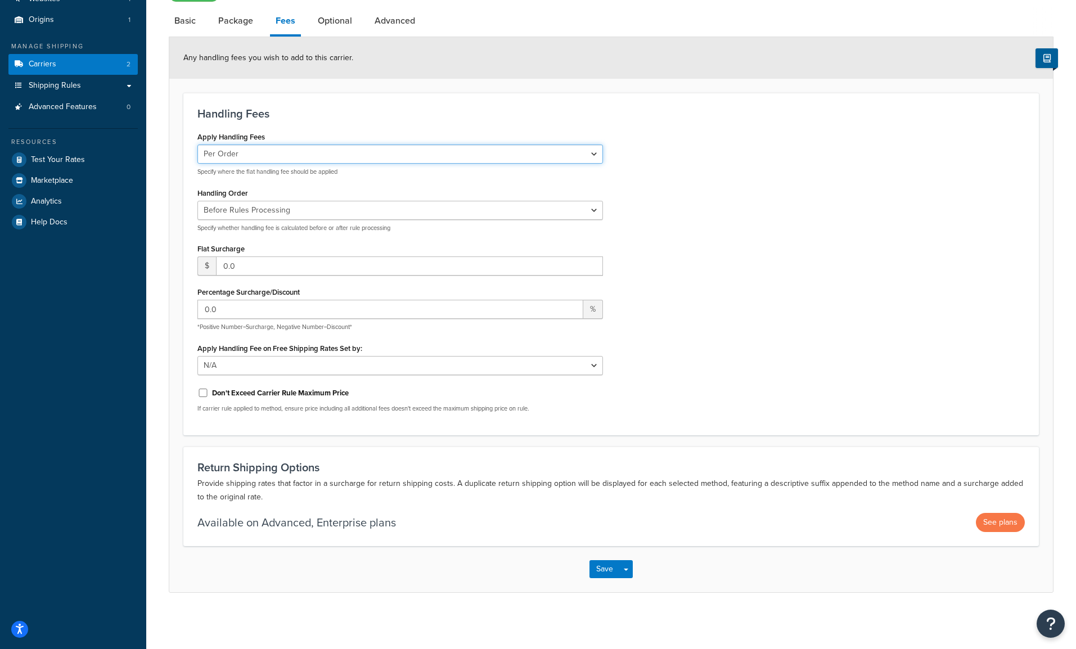
scroll to position [74, 0]
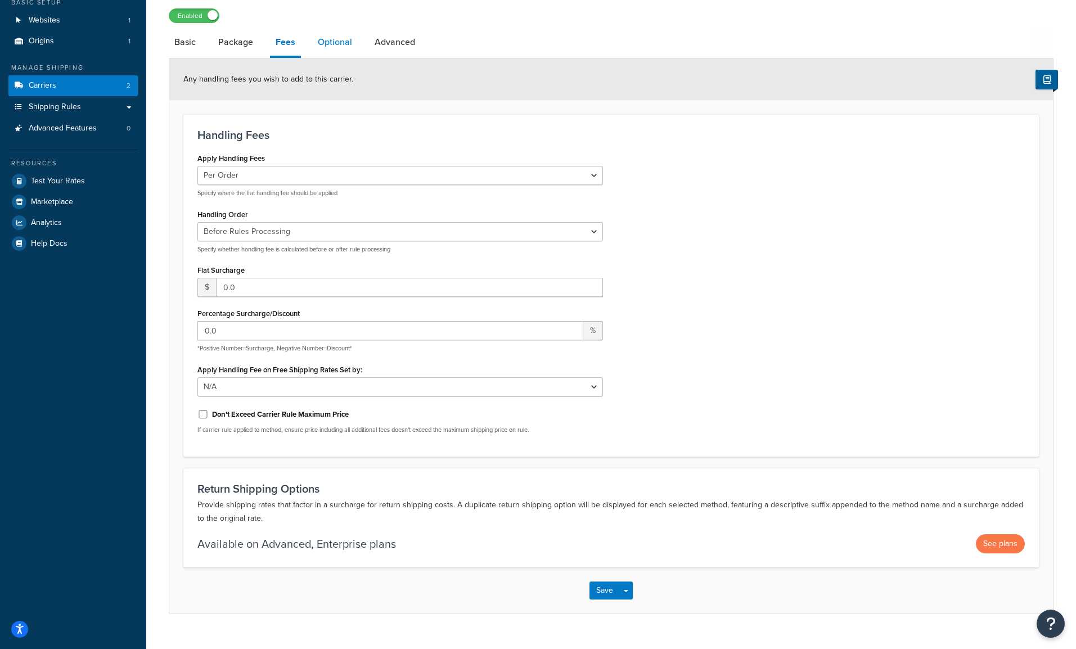
click at [328, 47] on link "Optional" at bounding box center [335, 42] width 46 height 27
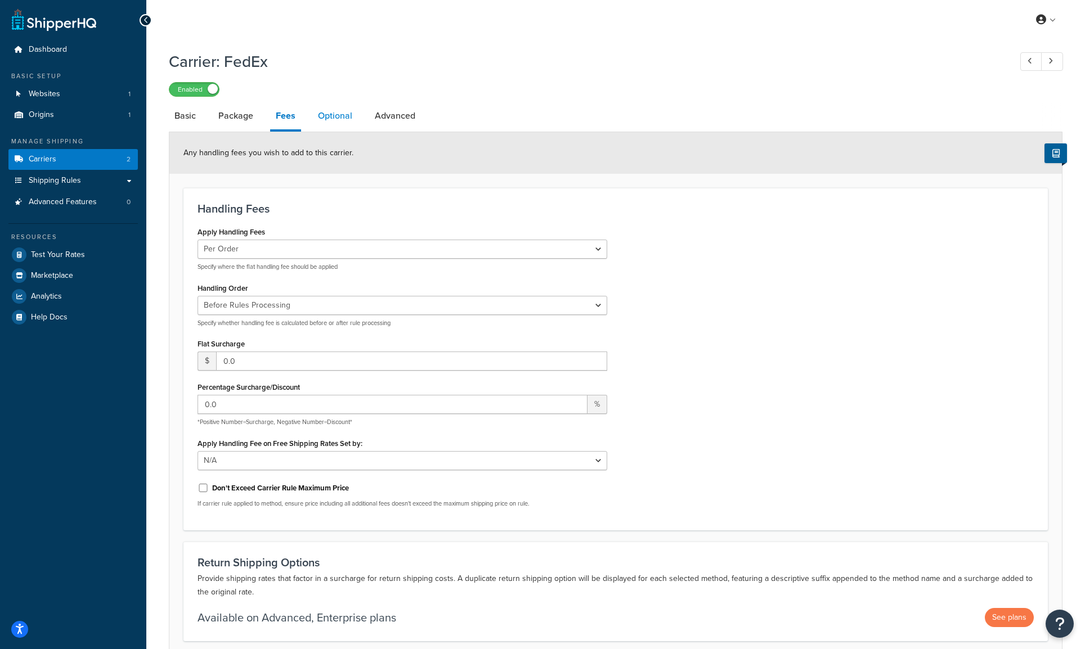
select select "business"
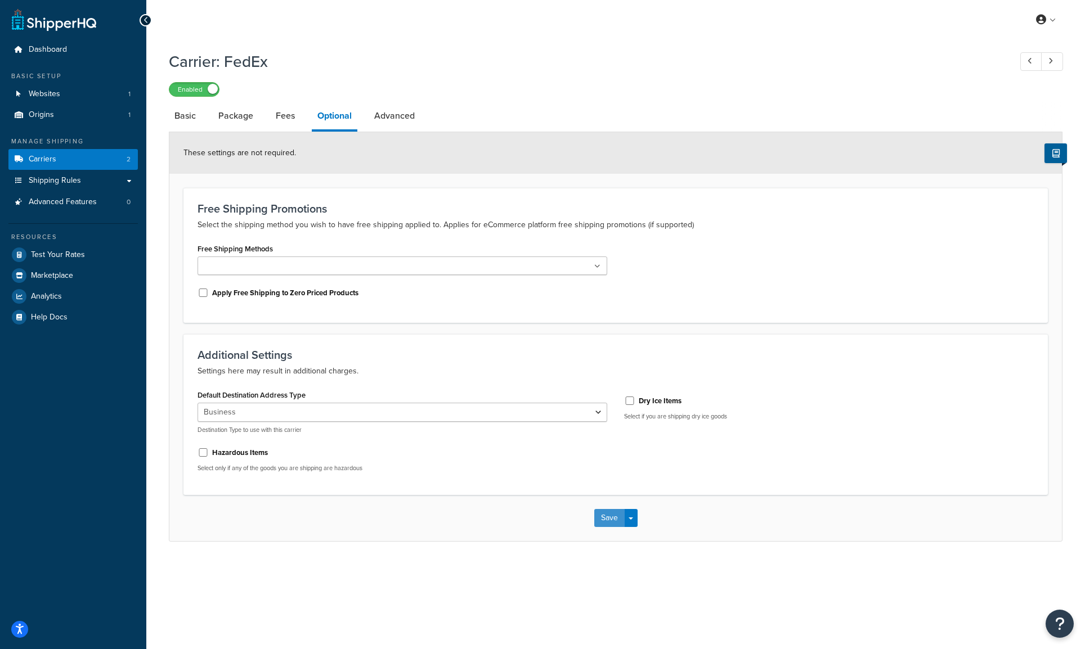
drag, startPoint x: 595, startPoint y: 510, endPoint x: 605, endPoint y: 514, distance: 11.2
click at [595, 511] on button "Save" at bounding box center [609, 518] width 30 height 18
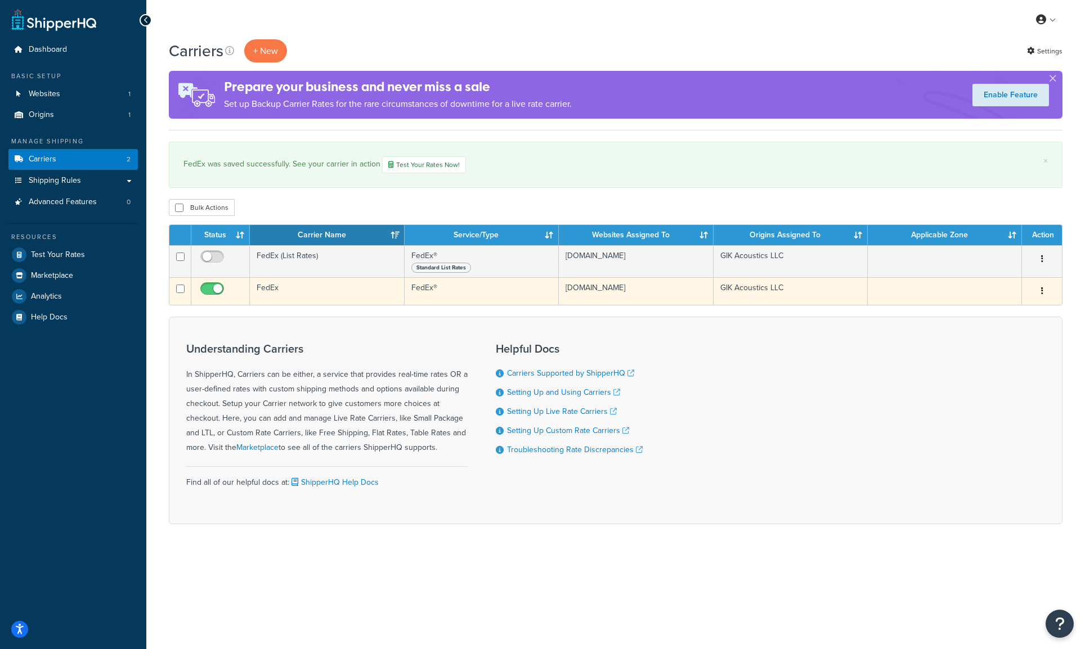
click at [328, 295] on td "FedEx" at bounding box center [327, 291] width 154 height 28
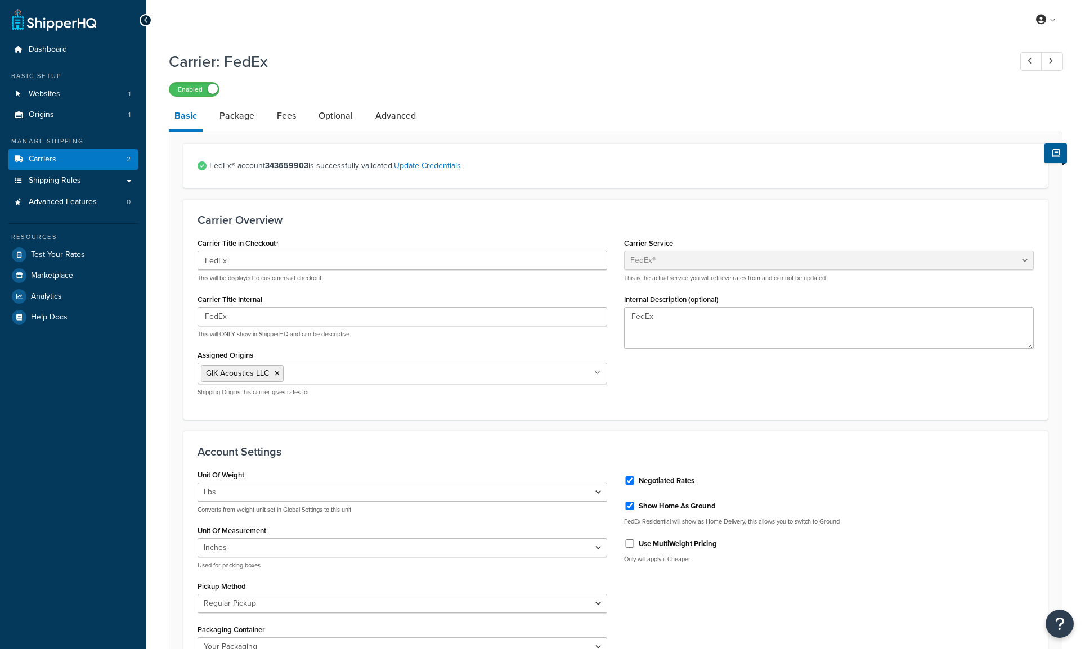
select select "fedEx"
select select "REGULAR_PICKUP"
select select "YOUR_PACKAGING"
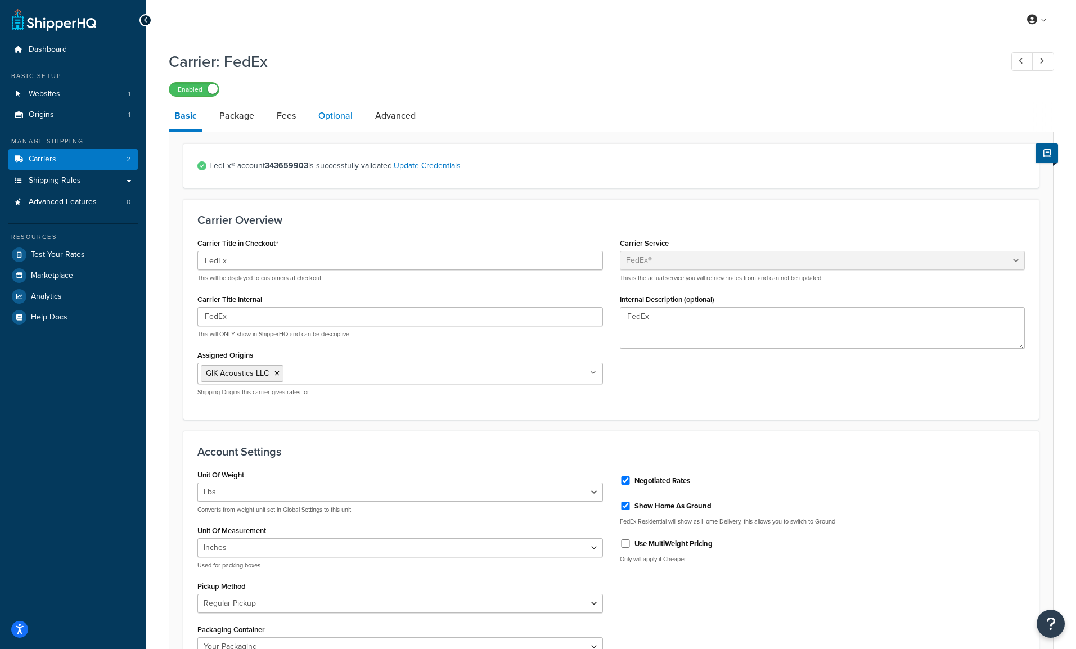
click at [346, 120] on link "Optional" at bounding box center [336, 115] width 46 height 27
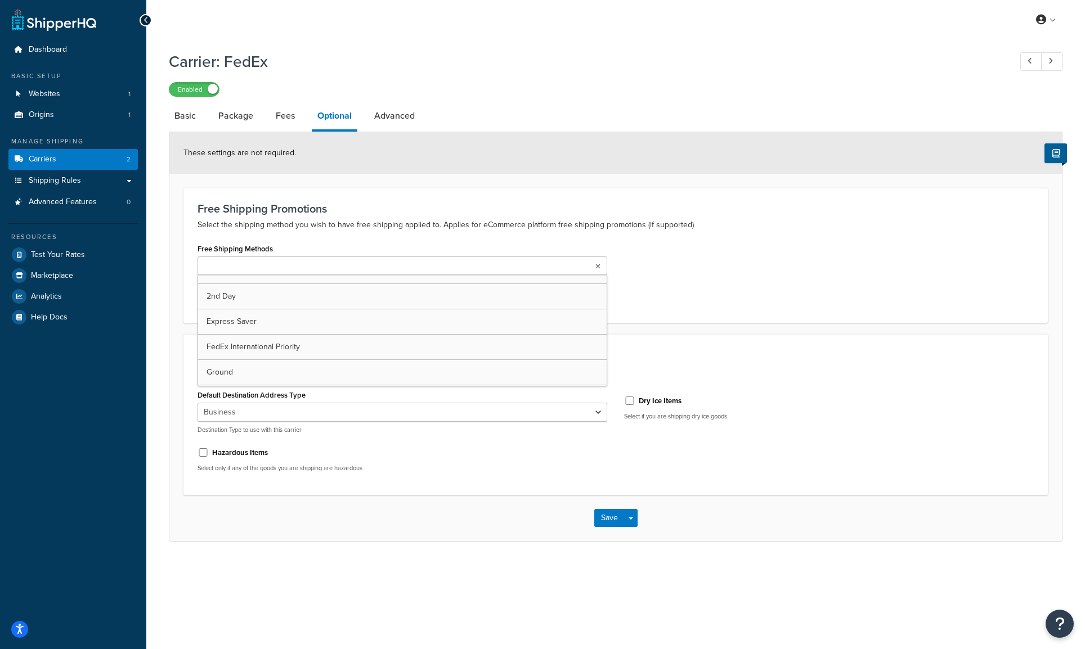
click at [340, 265] on ul at bounding box center [403, 266] width 410 height 19
click at [397, 207] on h3 "Free Shipping Promotions" at bounding box center [616, 209] width 836 height 12
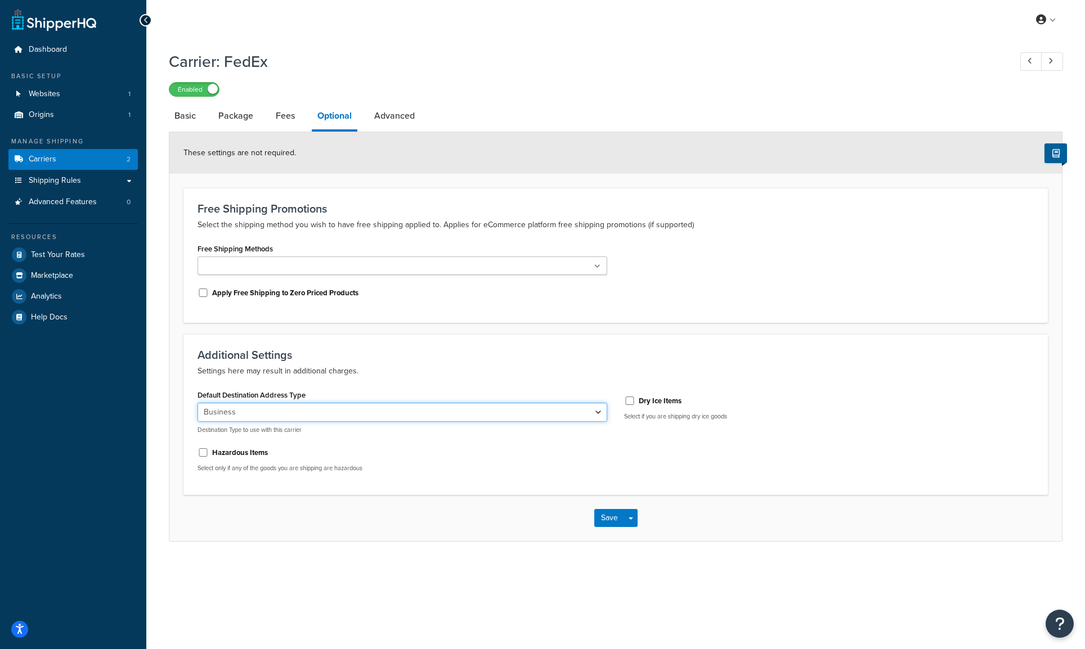
click at [306, 414] on select "Residential Business" at bounding box center [403, 412] width 410 height 19
click at [374, 410] on select "Residential Business" at bounding box center [403, 412] width 410 height 19
select select "residential"
click at [198, 403] on select "Residential Business" at bounding box center [403, 412] width 410 height 19
click at [369, 266] on ul at bounding box center [403, 266] width 410 height 19
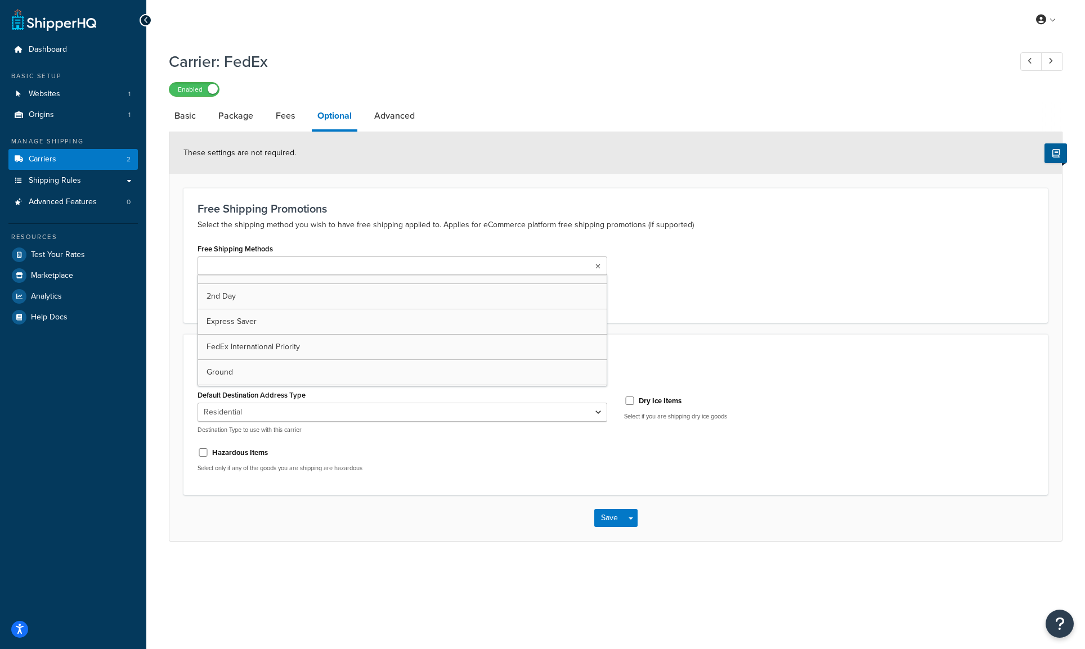
click at [396, 239] on div "Free Shipping Promotions Select the shipping method you wish to have free shipp…" at bounding box center [615, 255] width 864 height 135
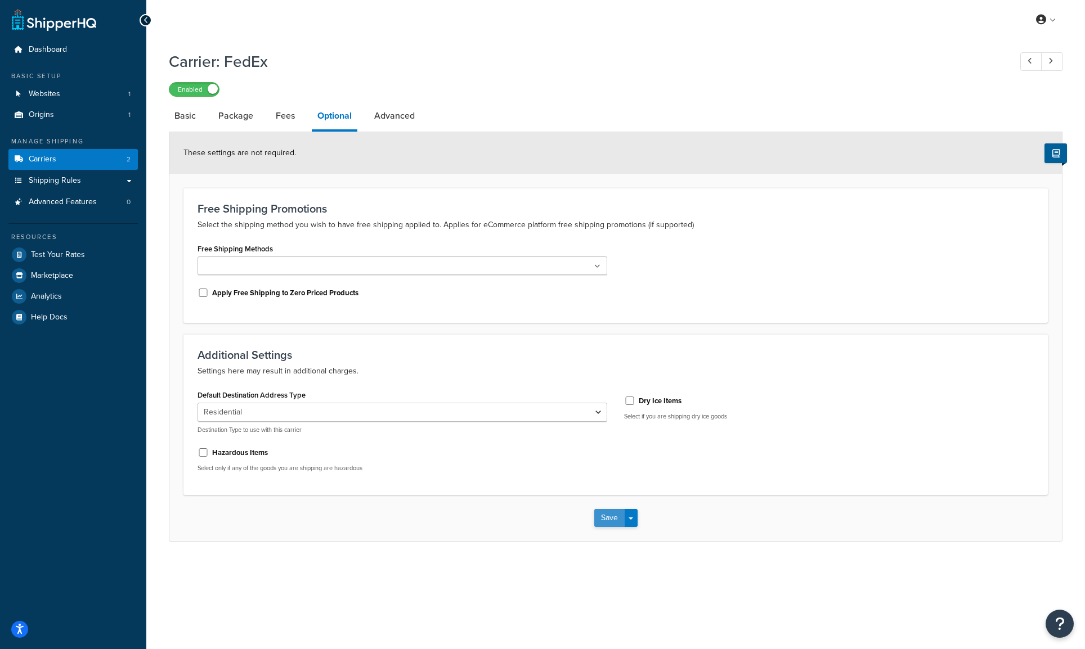
click at [610, 519] on button "Save" at bounding box center [609, 518] width 30 height 18
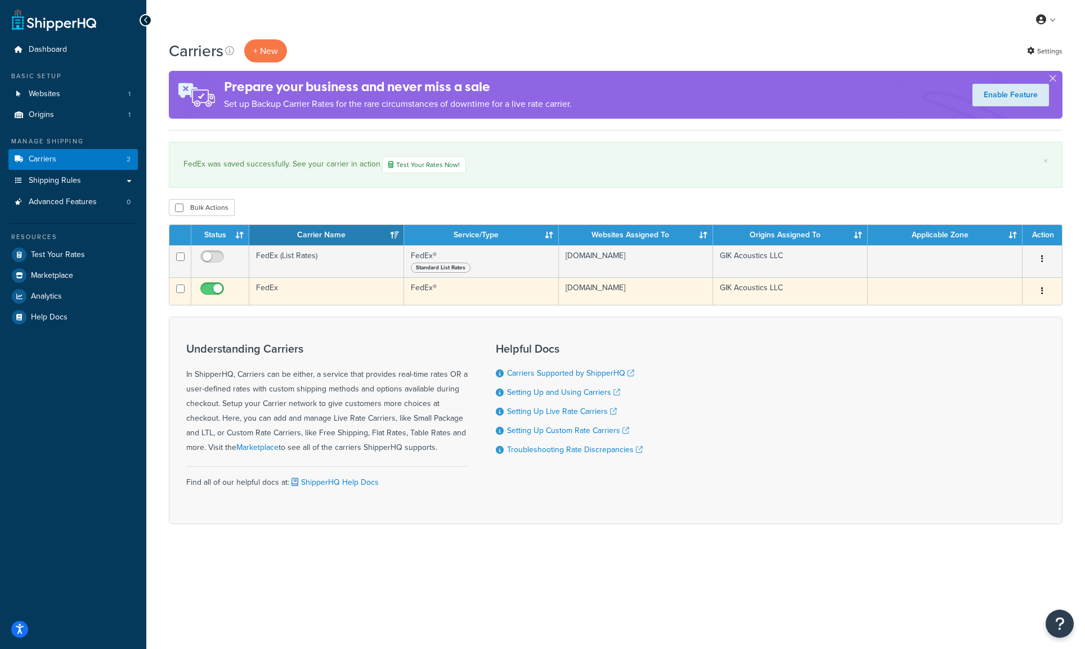
click at [315, 294] on td "FedEx" at bounding box center [326, 291] width 155 height 28
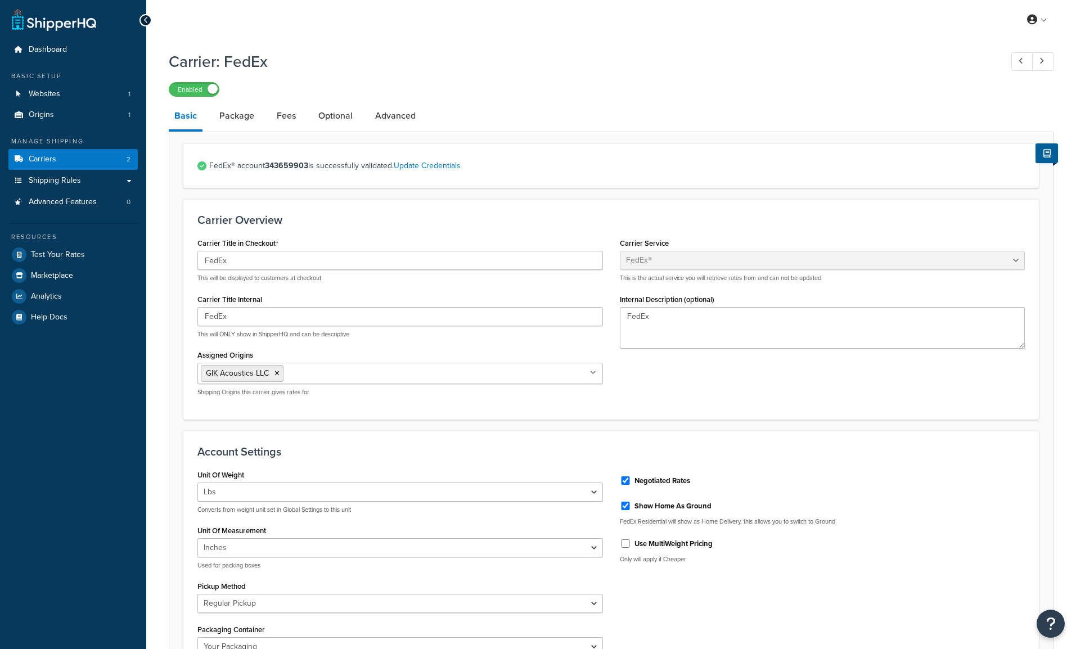
select select "fedEx"
select select "REGULAR_PICKUP"
select select "YOUR_PACKAGING"
click at [339, 123] on link "Optional" at bounding box center [336, 115] width 46 height 27
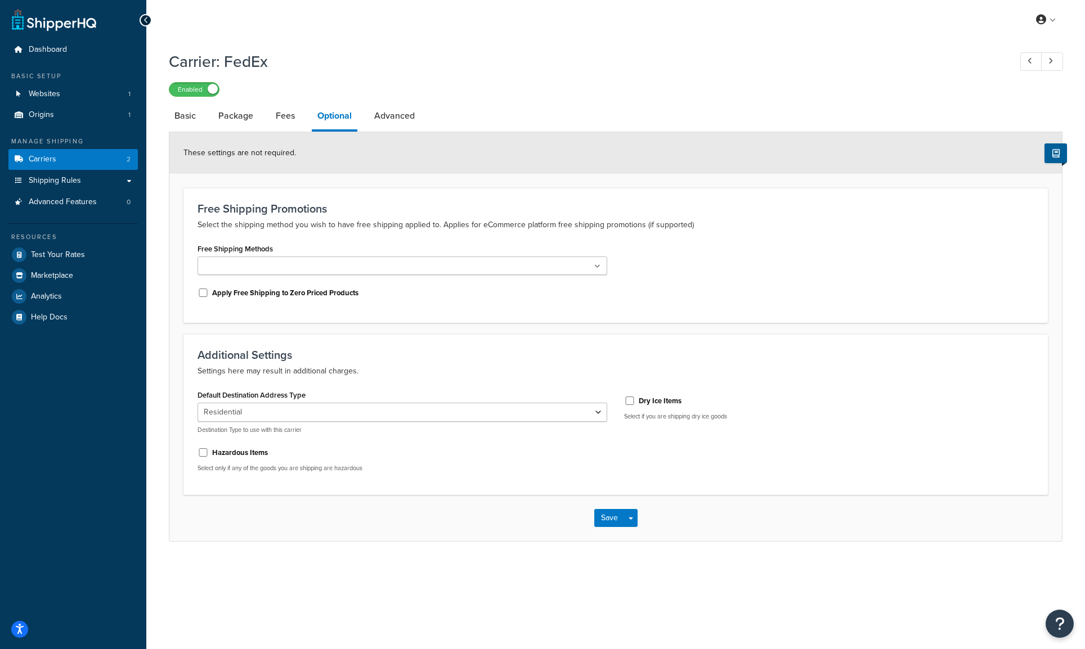
click at [266, 295] on label "Apply Free Shipping to Zero Priced Products" at bounding box center [285, 293] width 146 height 10
click at [209, 295] on input "Apply Free Shipping to Zero Priced Products" at bounding box center [203, 293] width 11 height 8
checkbox input "true"
drag, startPoint x: 618, startPoint y: 513, endPoint x: 607, endPoint y: 486, distance: 29.5
click at [618, 513] on button "Save" at bounding box center [609, 518] width 30 height 18
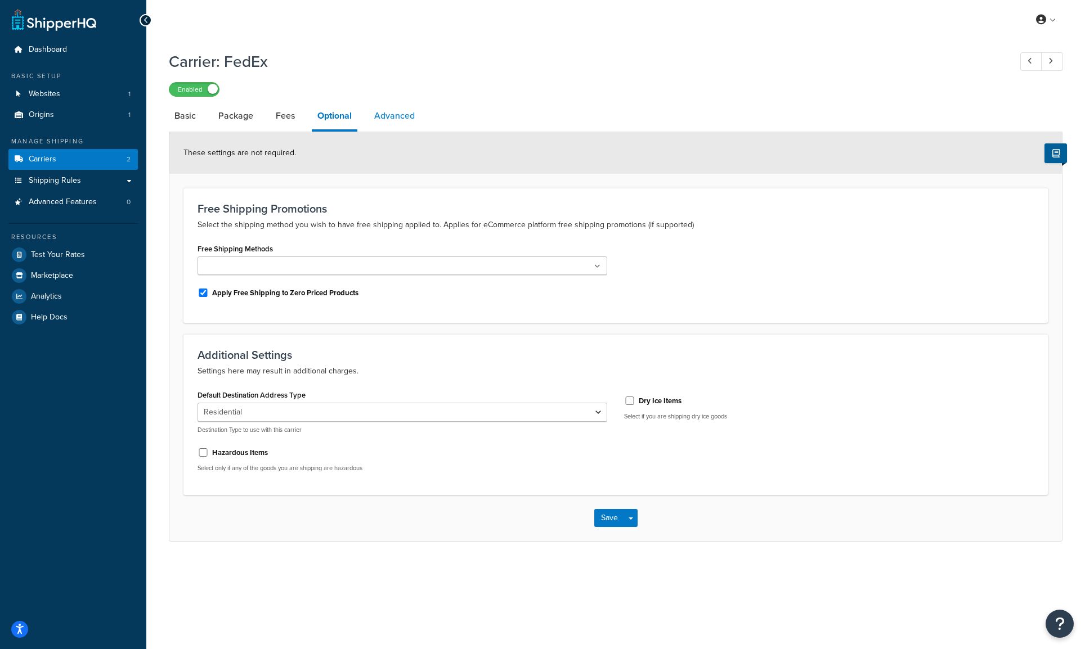
click at [402, 118] on link "Advanced" at bounding box center [395, 115] width 52 height 27
select select "false"
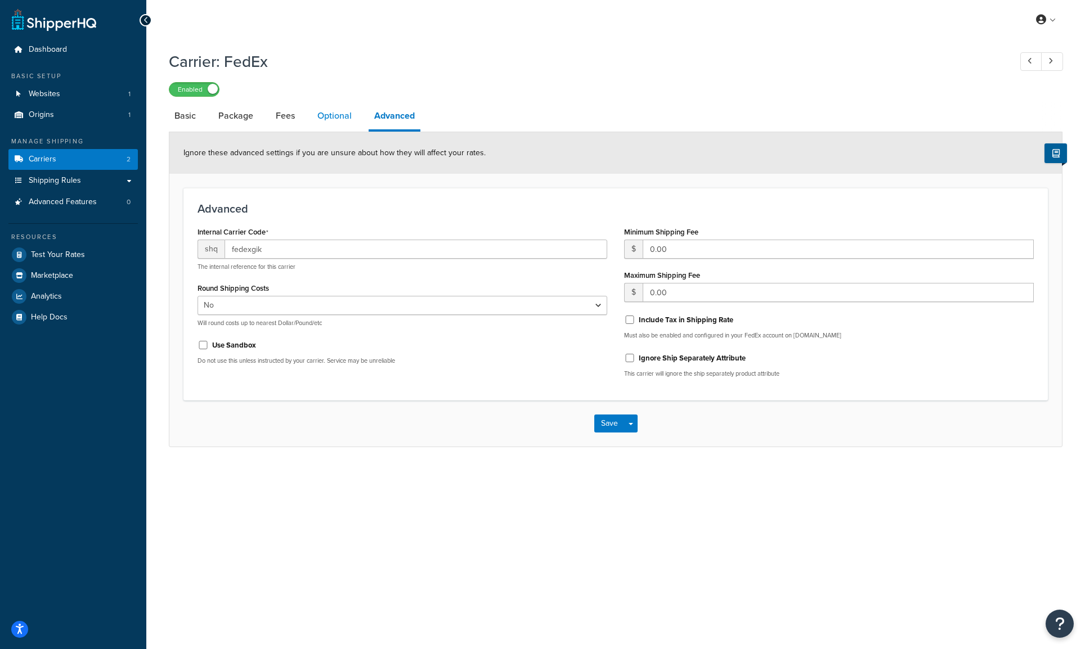
click at [341, 110] on link "Optional" at bounding box center [335, 115] width 46 height 27
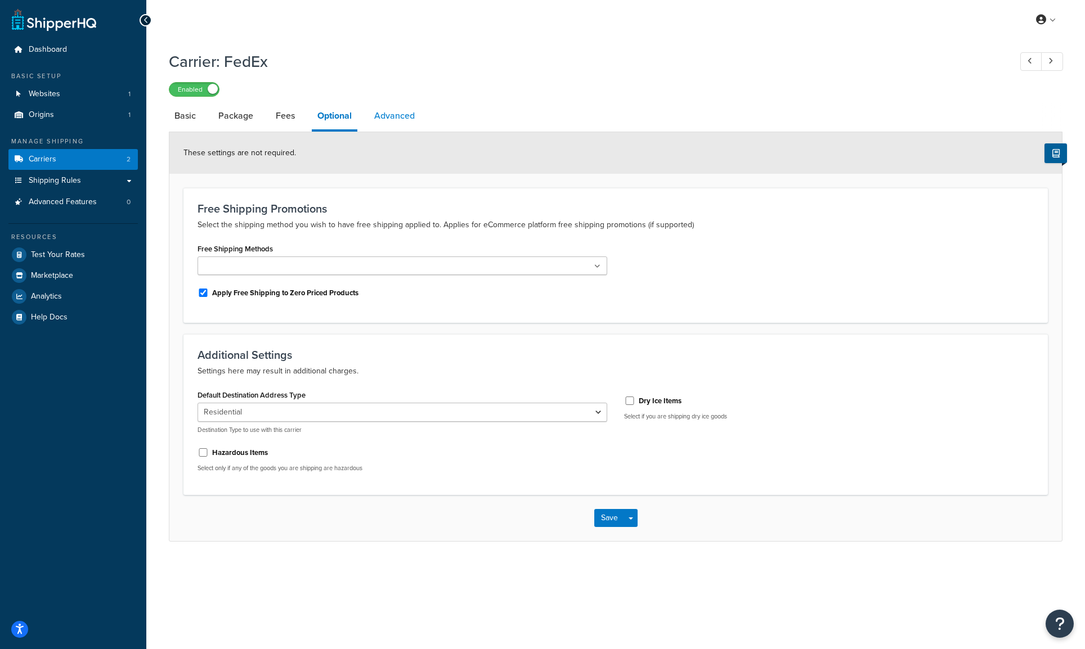
click at [391, 115] on link "Advanced" at bounding box center [395, 115] width 52 height 27
select select "false"
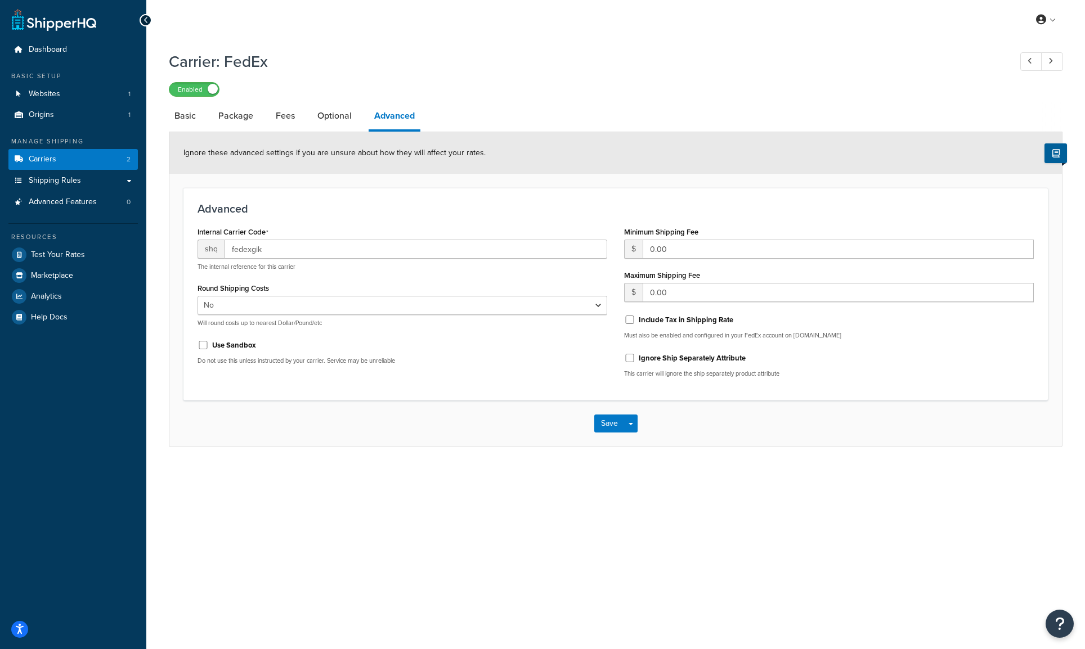
click at [685, 317] on label "Include Tax in Shipping Rate" at bounding box center [686, 320] width 95 height 10
click at [635, 317] on input "Include Tax in Shipping Rate" at bounding box center [629, 320] width 11 height 8
checkbox input "true"
click at [627, 358] on input "Ignore Ship Separately Attribute" at bounding box center [629, 358] width 11 height 8
click at [632, 359] on input "Ignore Ship Separately Attribute" at bounding box center [629, 358] width 11 height 8
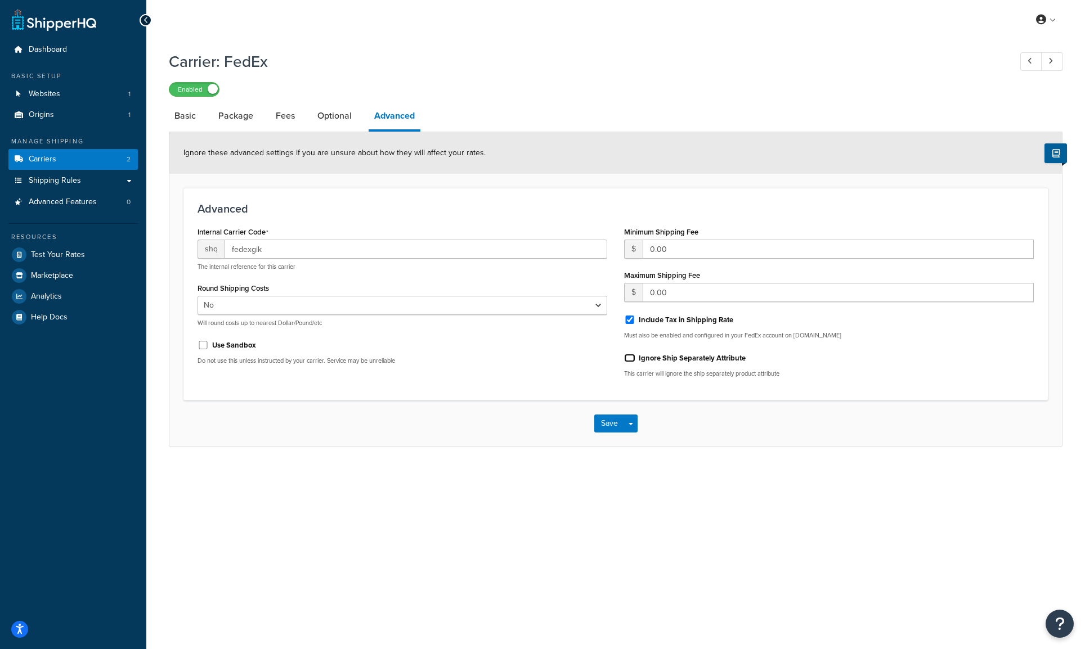
checkbox input "false"
click at [604, 423] on button "Save" at bounding box center [609, 424] width 30 height 18
click at [187, 116] on link "Basic" at bounding box center [185, 115] width 33 height 27
select select "fedEx"
select select "REGULAR_PICKUP"
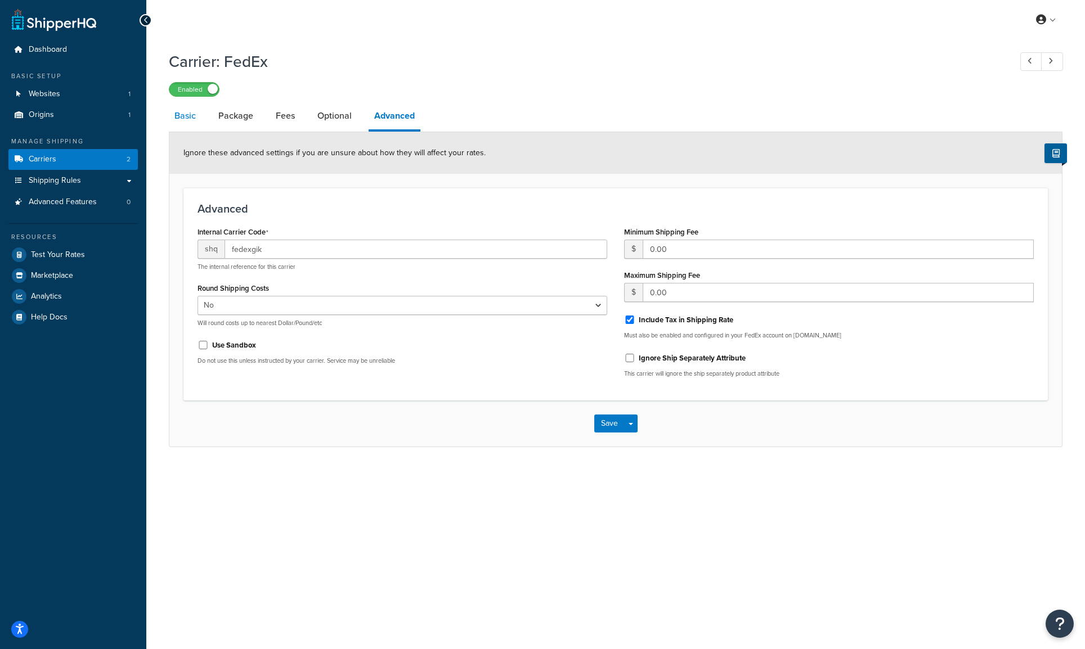
select select "YOUR_PACKAGING"
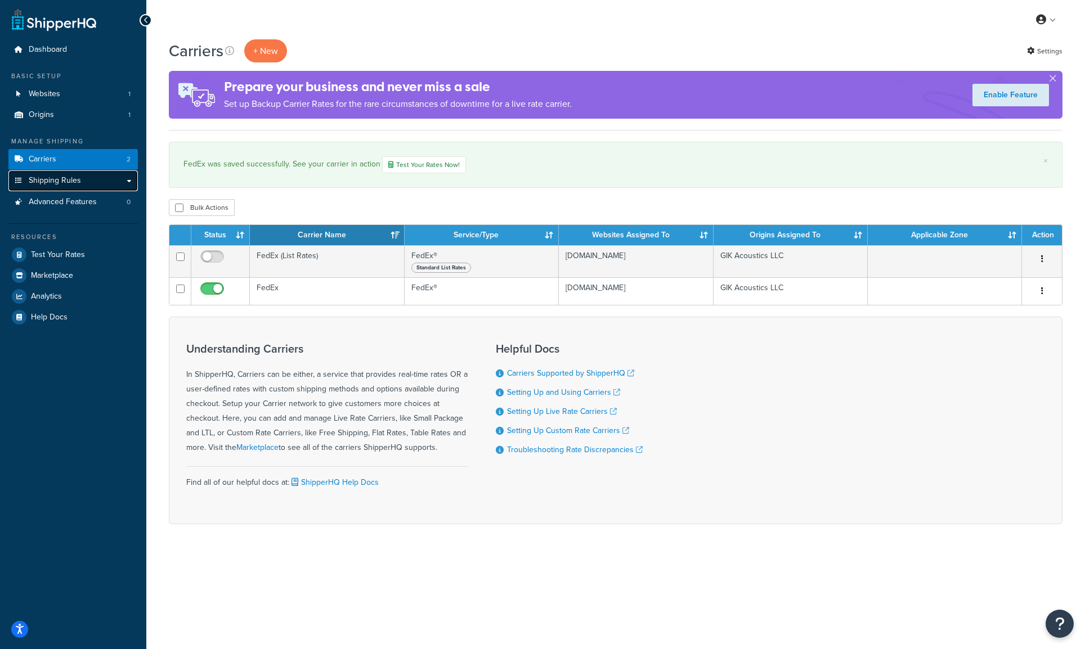
click at [100, 184] on link "Shipping Rules" at bounding box center [72, 181] width 129 height 21
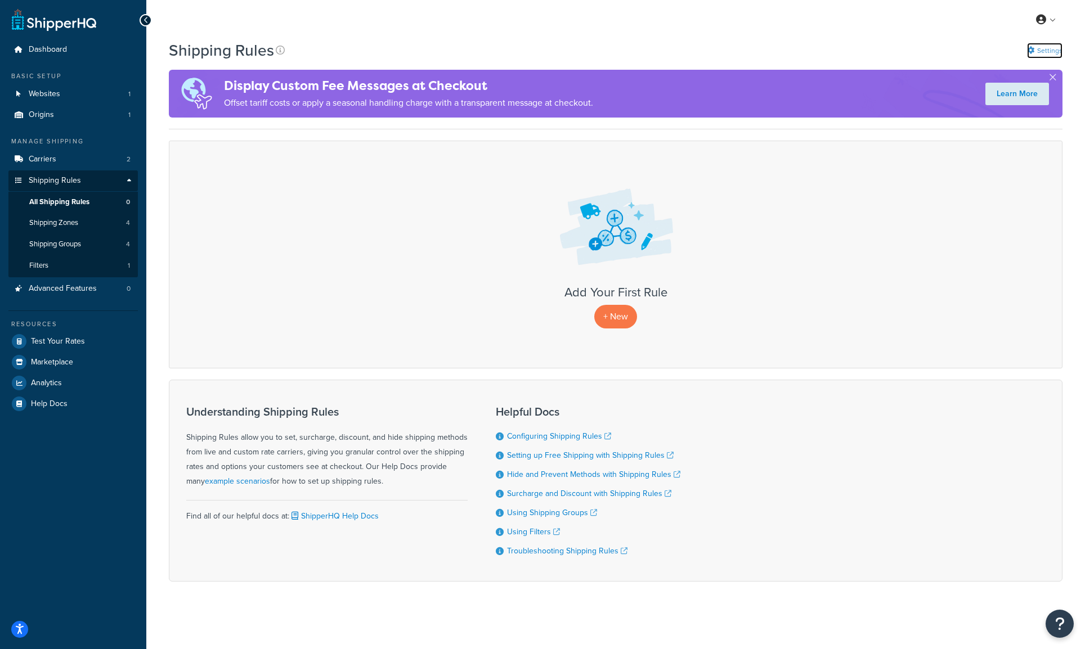
click at [1034, 54] on link "Settings" at bounding box center [1044, 51] width 35 height 16
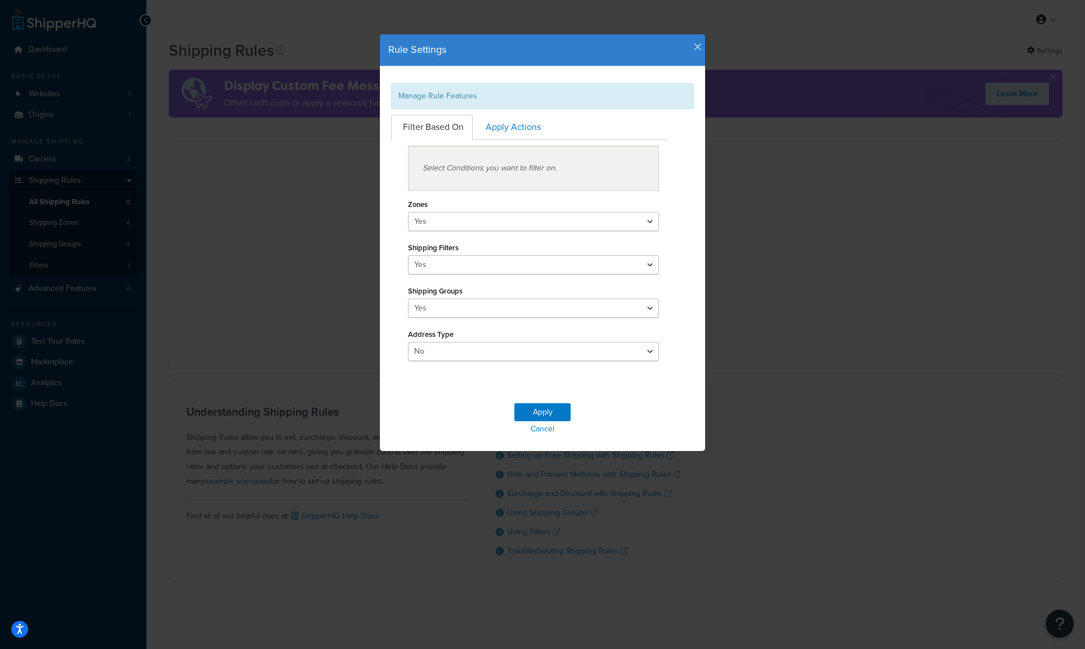
click at [694, 50] on icon "button" at bounding box center [698, 47] width 8 height 10
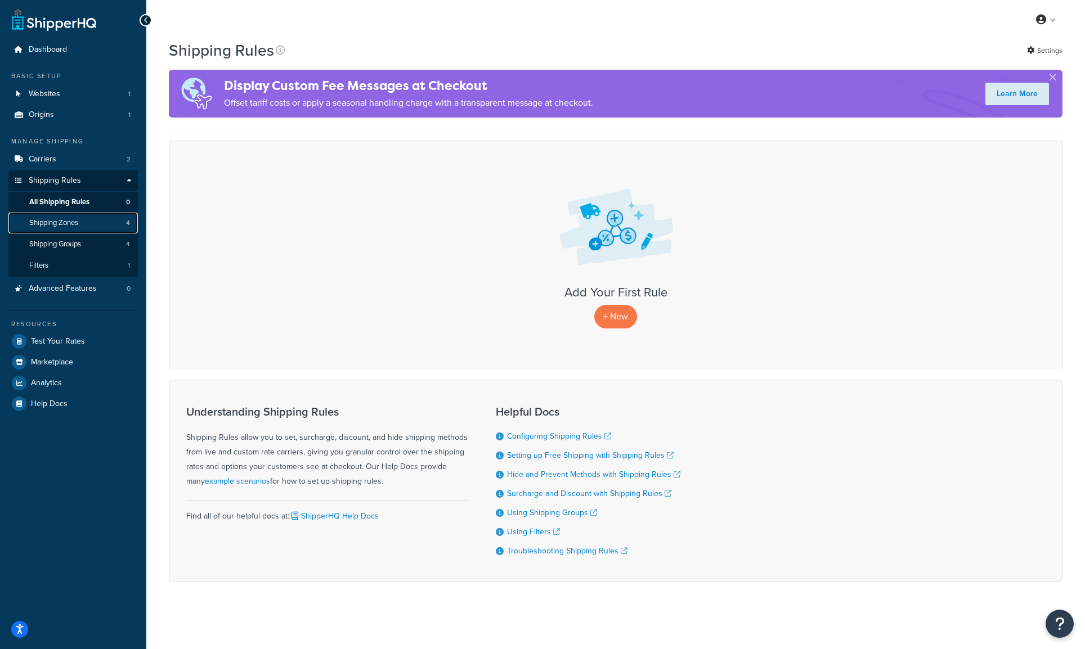
click at [101, 227] on link "Shipping Zones 4" at bounding box center [72, 223] width 129 height 21
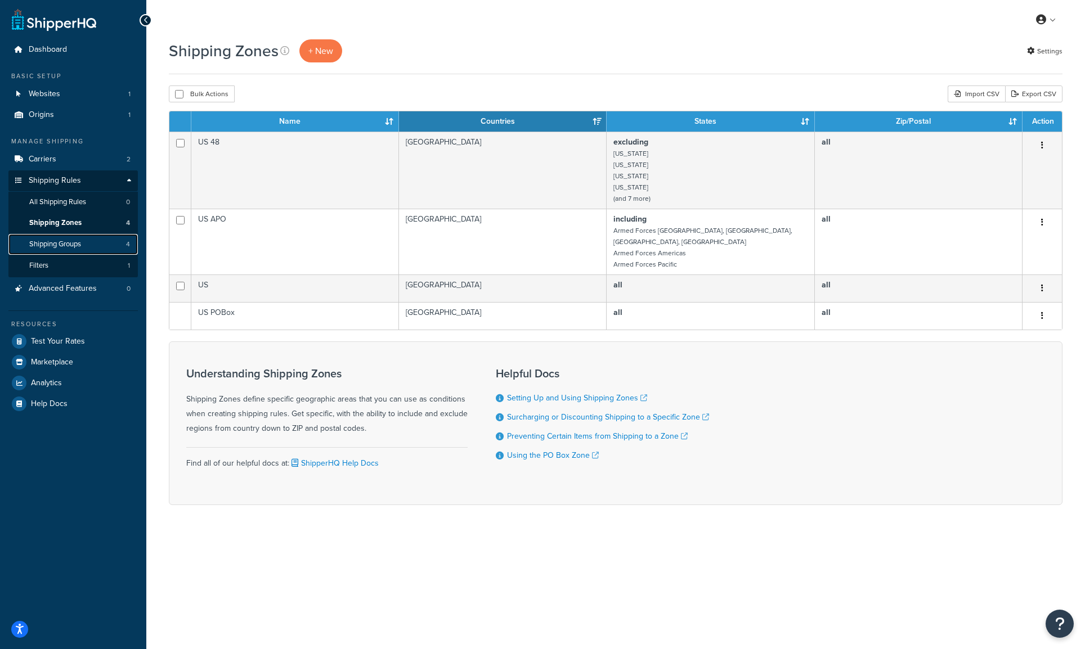
click at [94, 243] on link "Shipping Groups 4" at bounding box center [72, 244] width 129 height 21
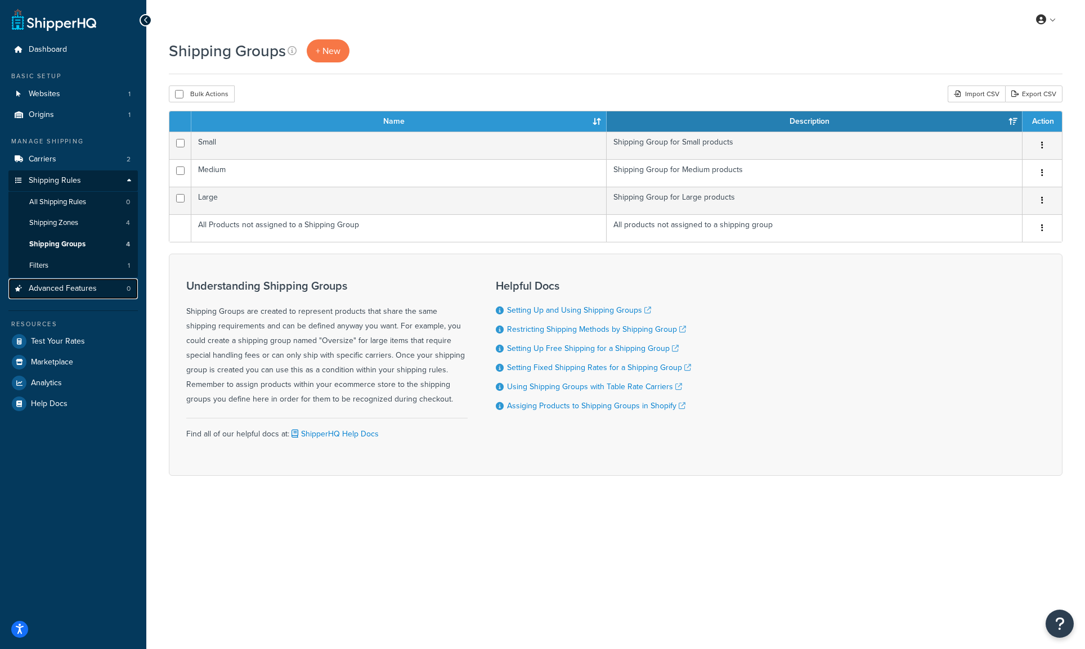
click at [92, 290] on span "Advanced Features" at bounding box center [63, 289] width 68 height 10
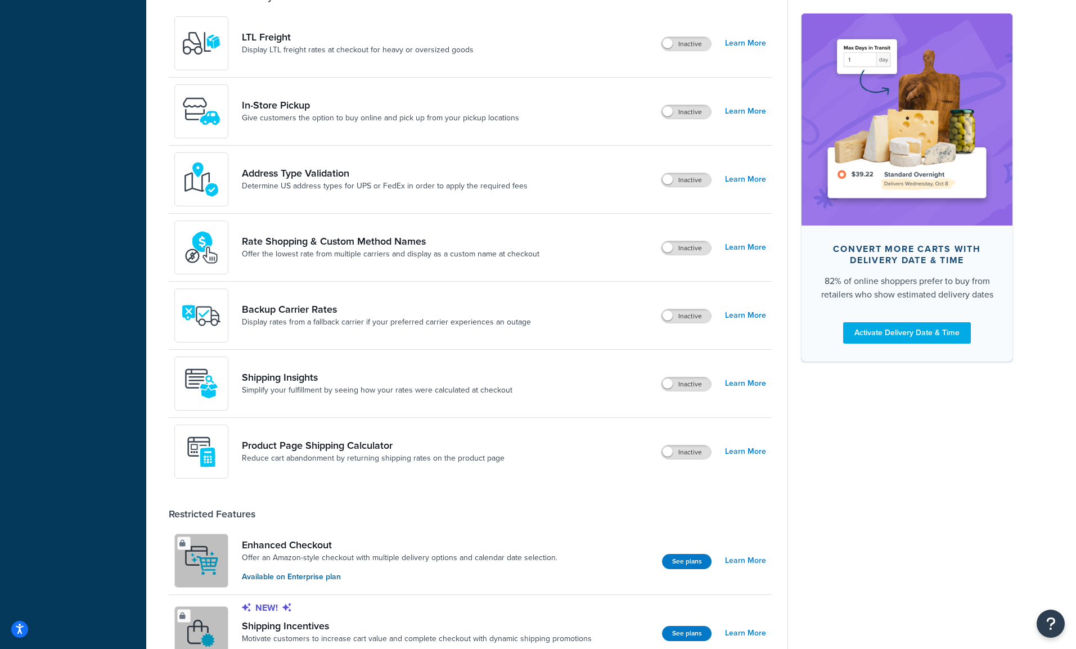
scroll to position [346, 0]
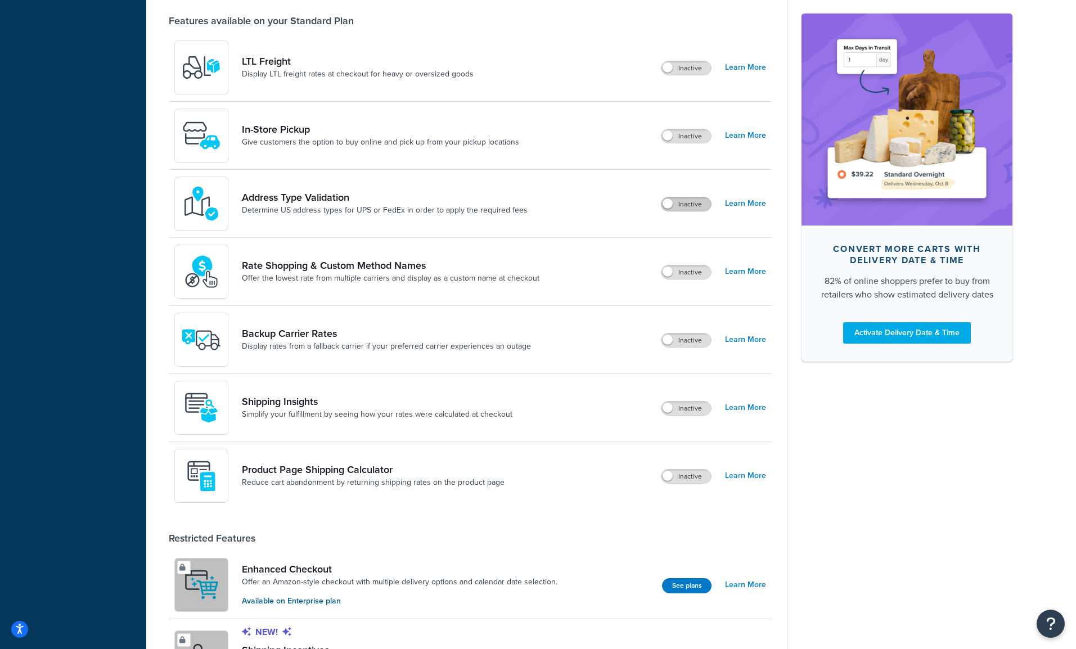
click at [676, 203] on label "Inactive" at bounding box center [687, 205] width 50 height 14
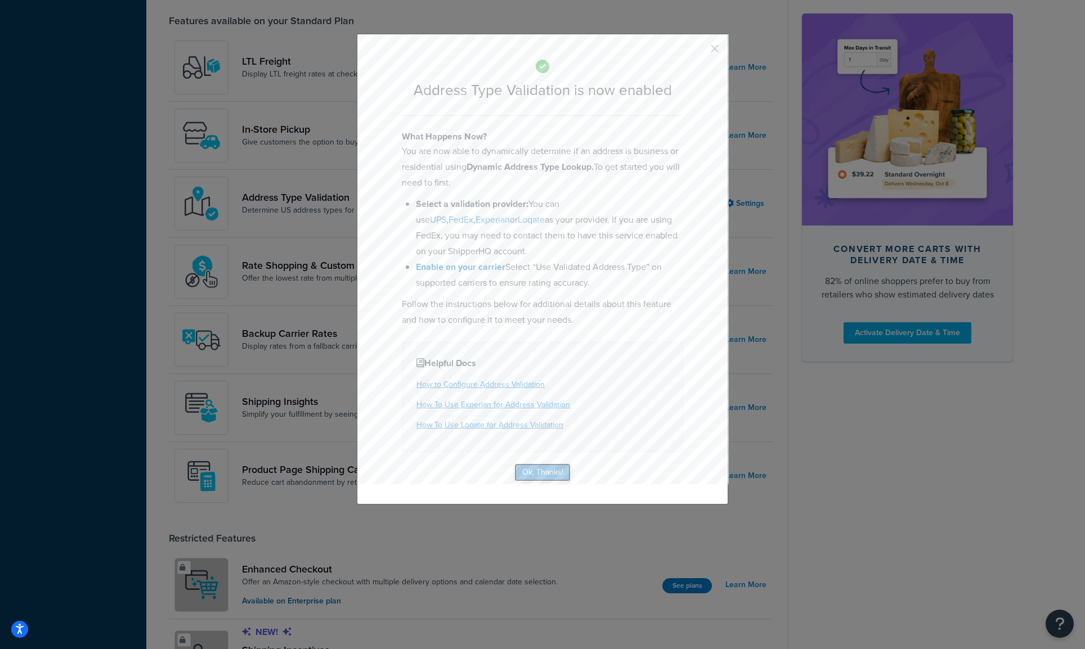
click at [550, 469] on button "Ok, Thanks!" at bounding box center [542, 473] width 56 height 18
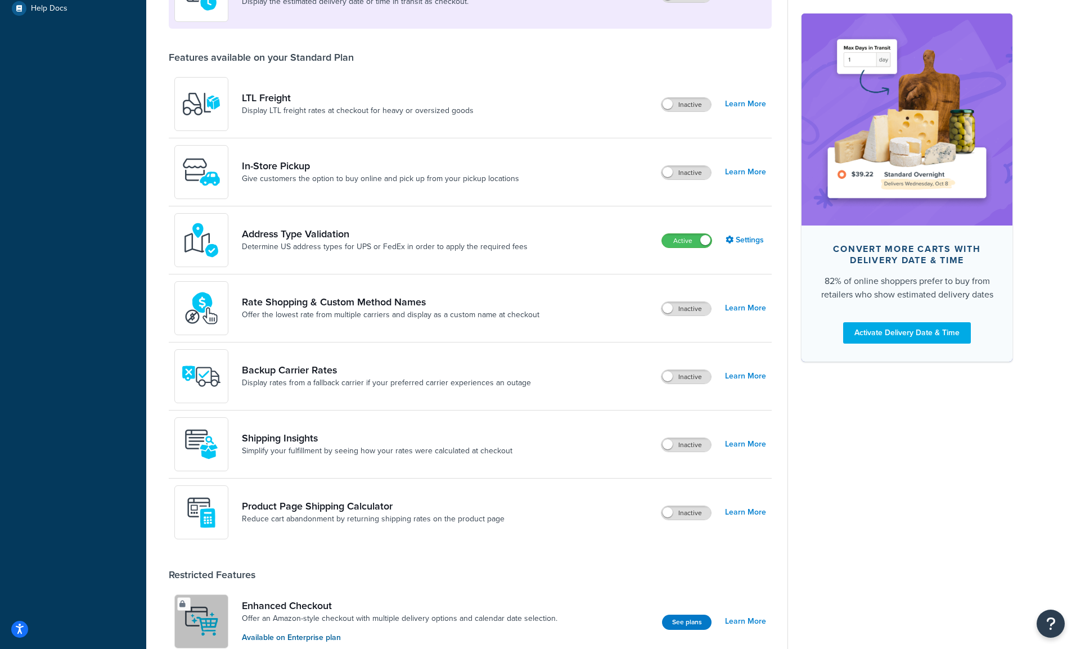
scroll to position [302, 0]
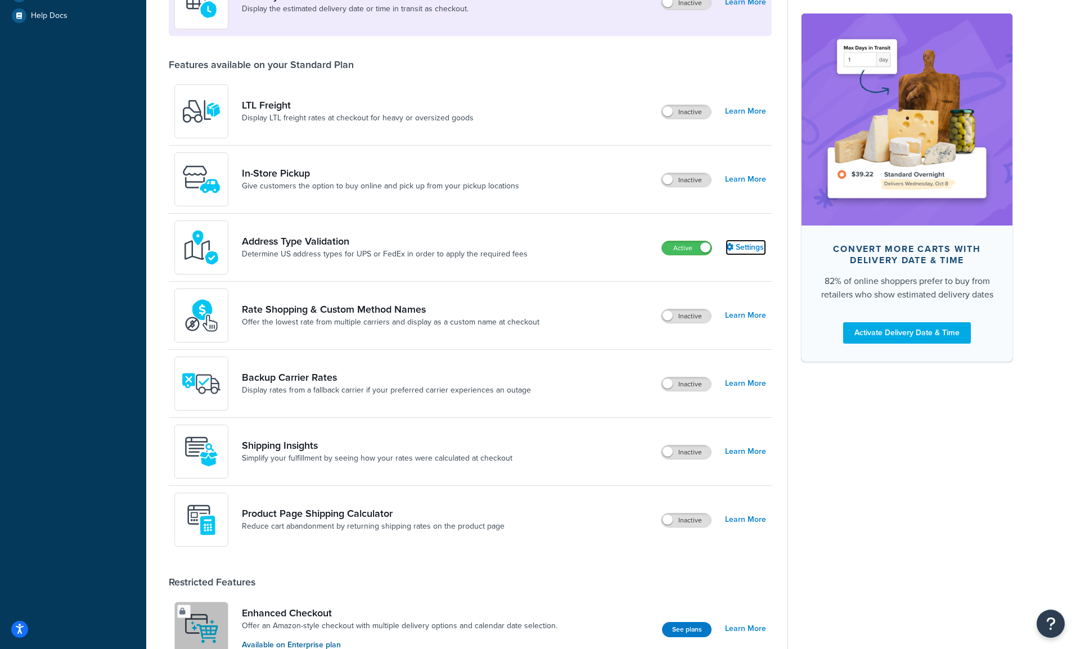
click at [743, 247] on link "Settings" at bounding box center [746, 248] width 41 height 16
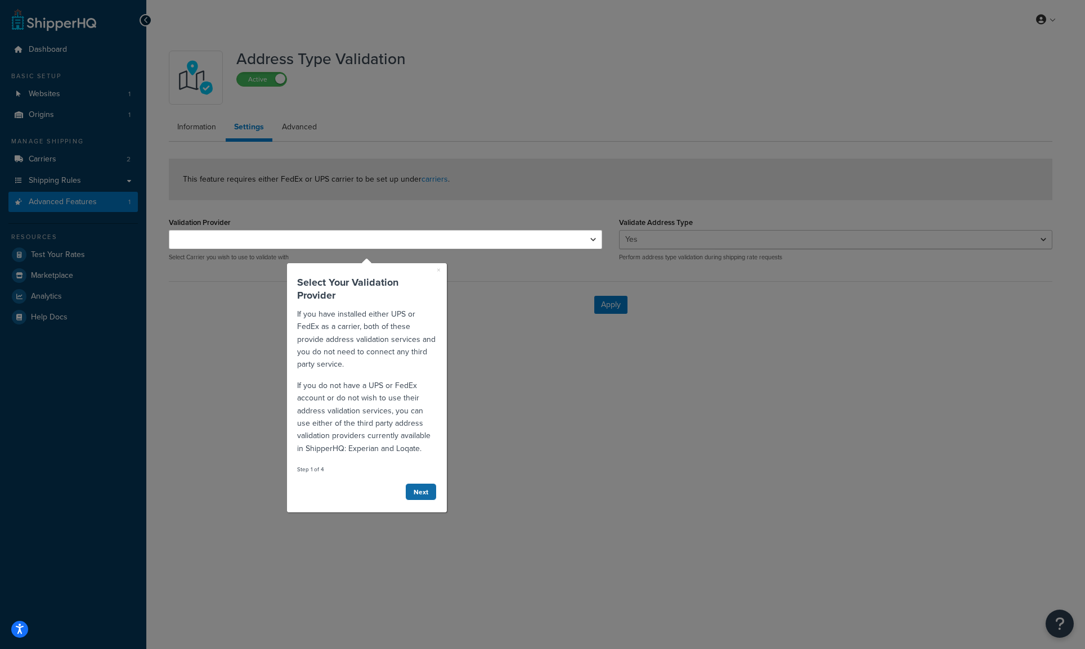
click at [424, 488] on link "Next" at bounding box center [421, 491] width 32 height 17
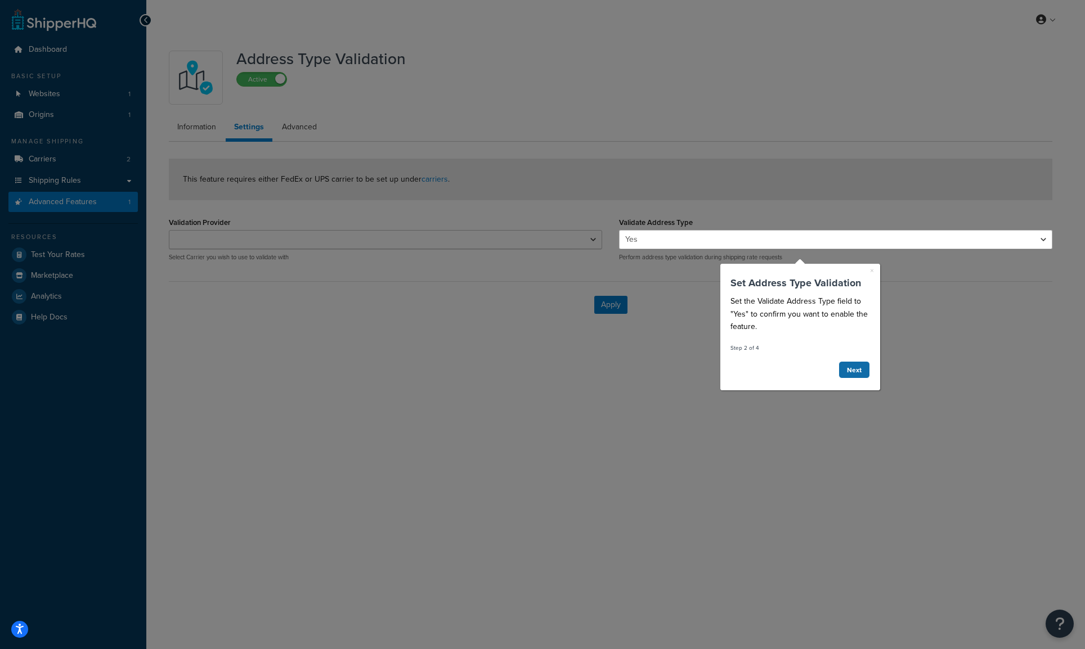
click at [855, 371] on link "Next" at bounding box center [854, 369] width 32 height 17
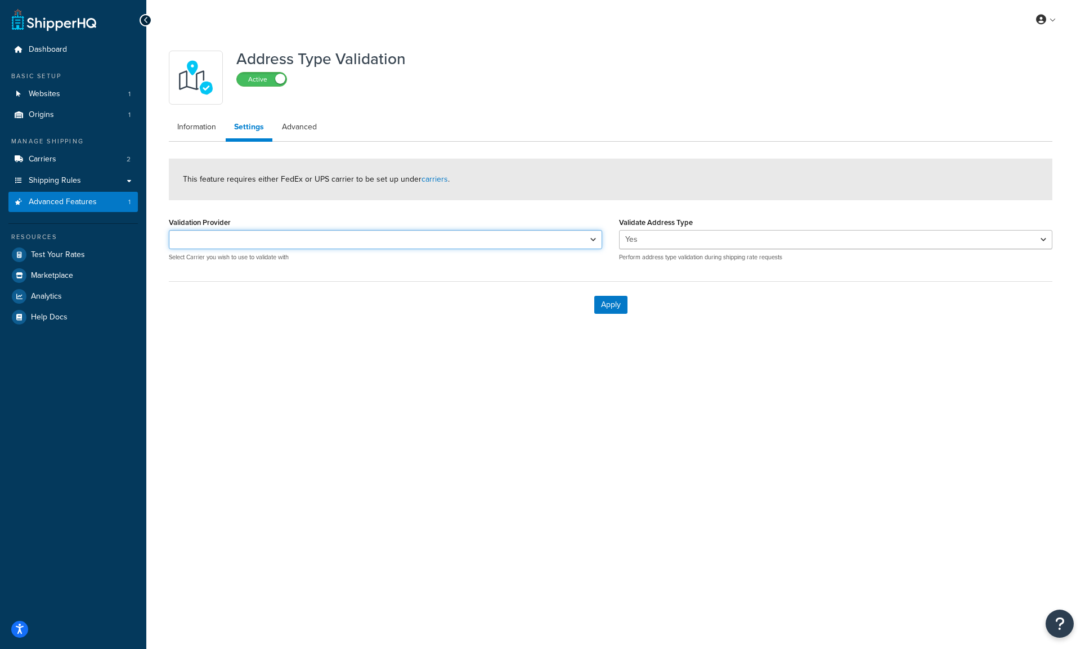
click at [429, 235] on select "FedEx" at bounding box center [385, 239] width 433 height 19
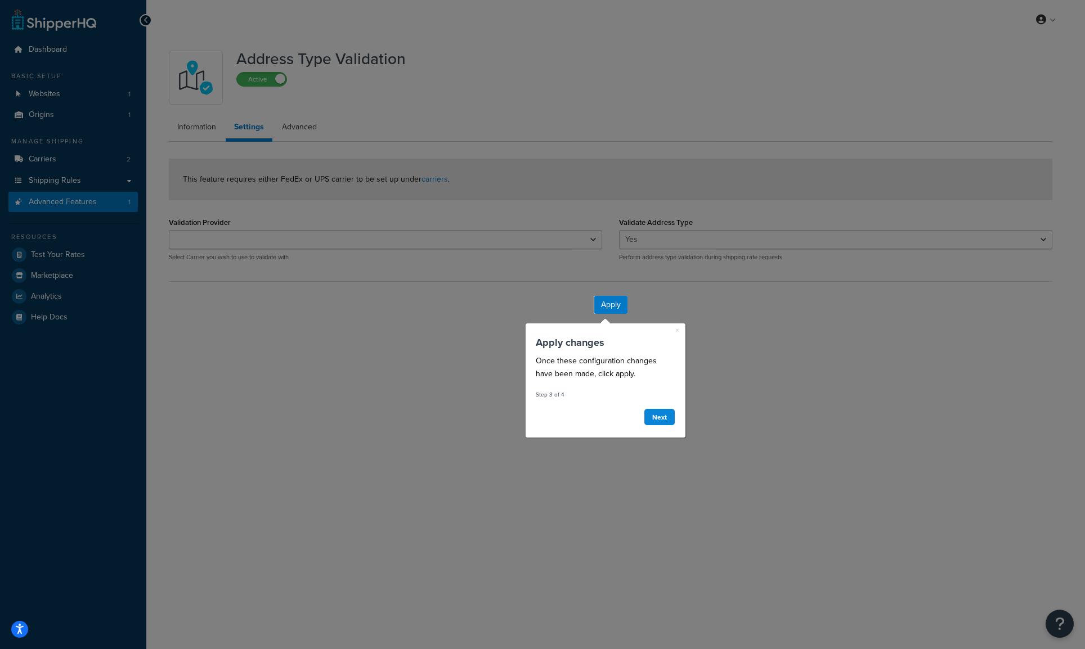
click at [396, 261] on div at bounding box center [297, 324] width 594 height 649
click at [652, 412] on link "Next" at bounding box center [660, 417] width 32 height 17
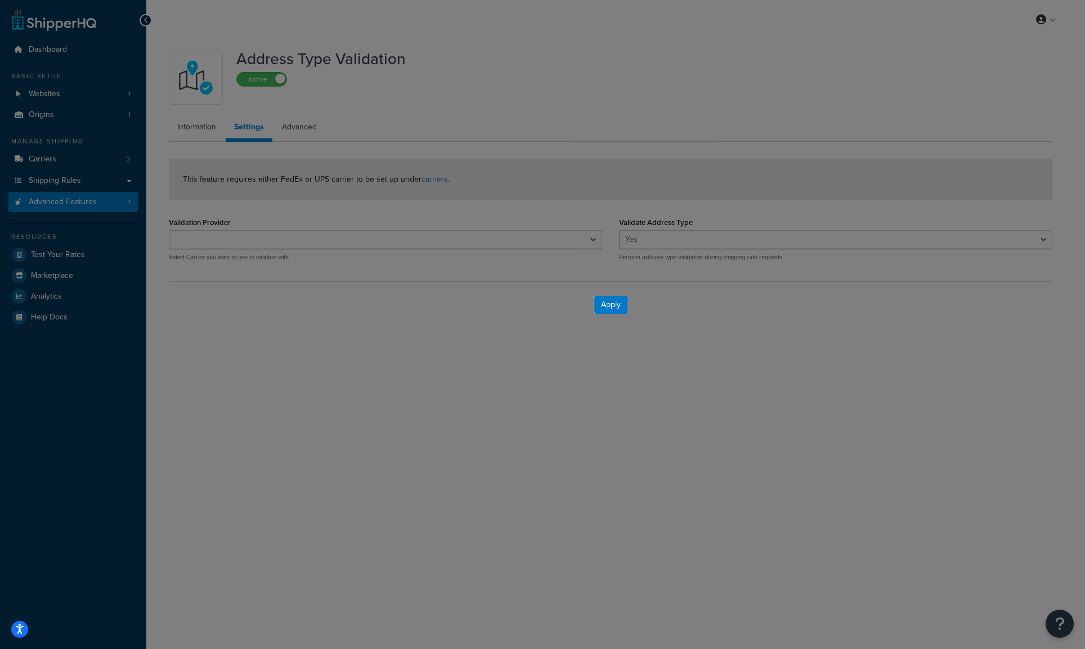
click at [468, 228] on div at bounding box center [297, 324] width 594 height 649
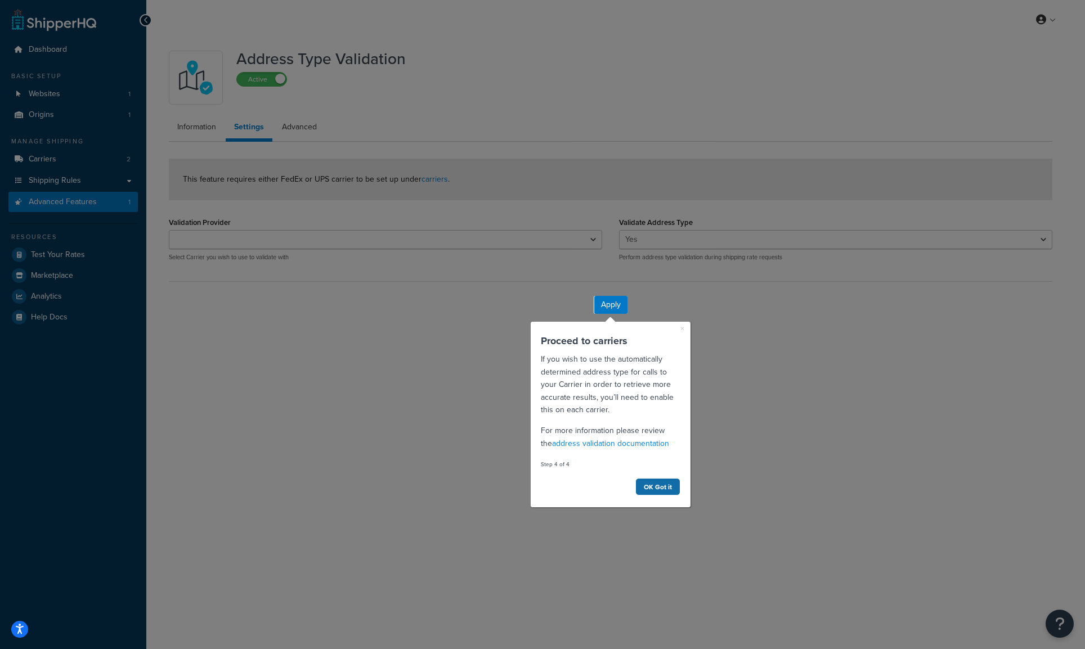
click at [657, 483] on link "OK Got it" at bounding box center [657, 486] width 45 height 17
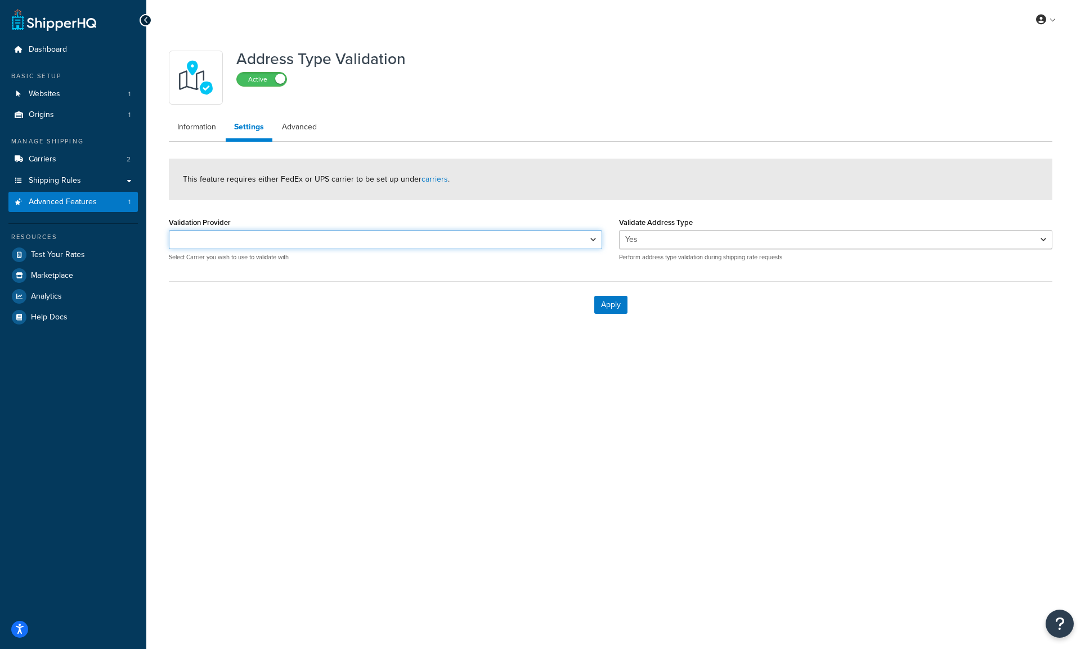
click at [345, 233] on select "FedEx" at bounding box center [385, 239] width 433 height 19
select select "165562"
click at [169, 230] on select "FedEx" at bounding box center [385, 239] width 433 height 19
click at [603, 301] on button "Apply" at bounding box center [610, 305] width 33 height 18
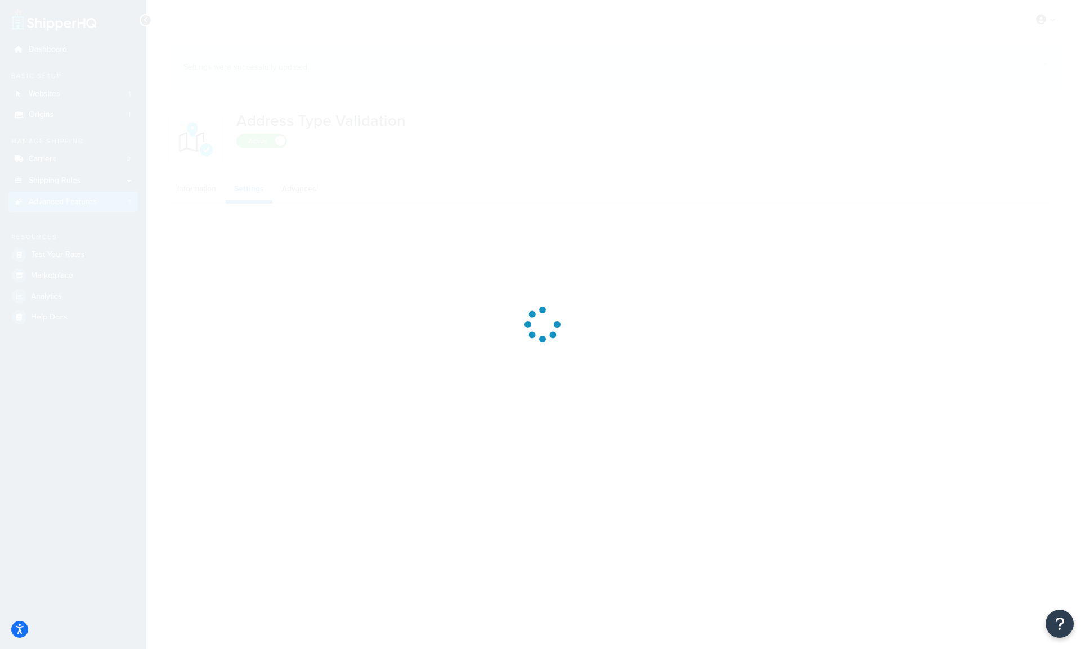
select select "165562"
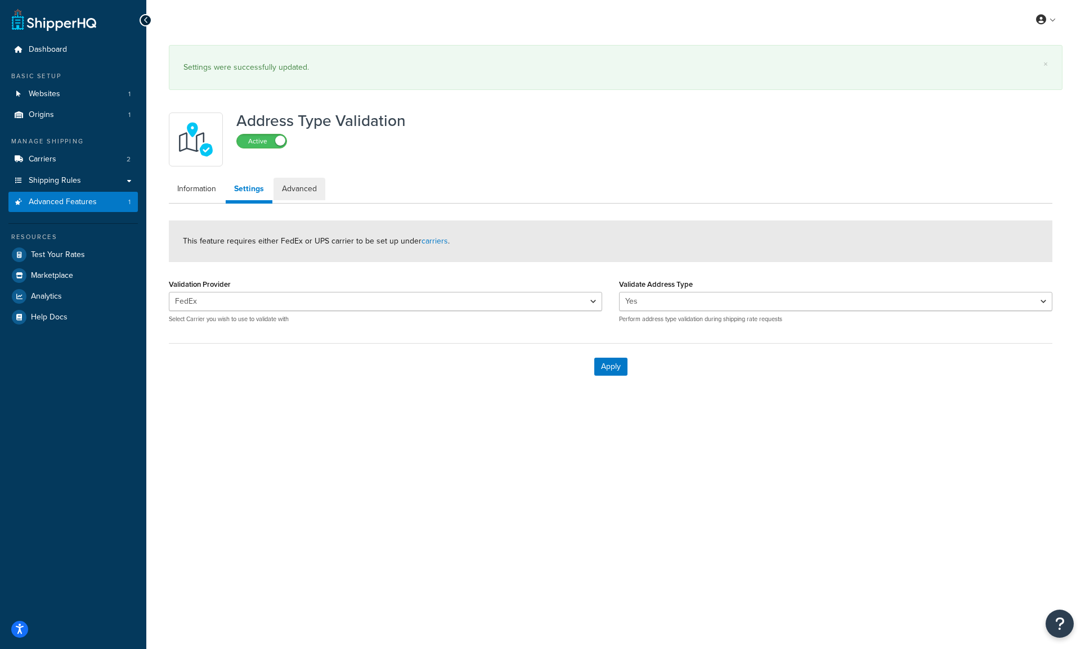
click at [309, 181] on link "Advanced" at bounding box center [299, 189] width 52 height 23
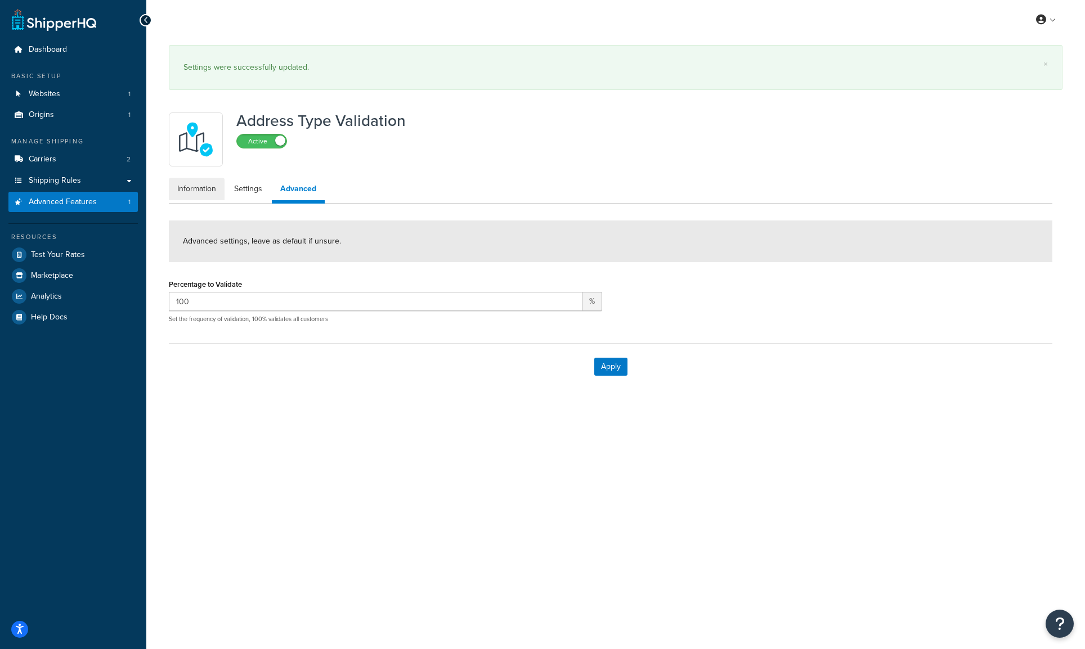
click at [205, 194] on link "Information" at bounding box center [197, 189] width 56 height 23
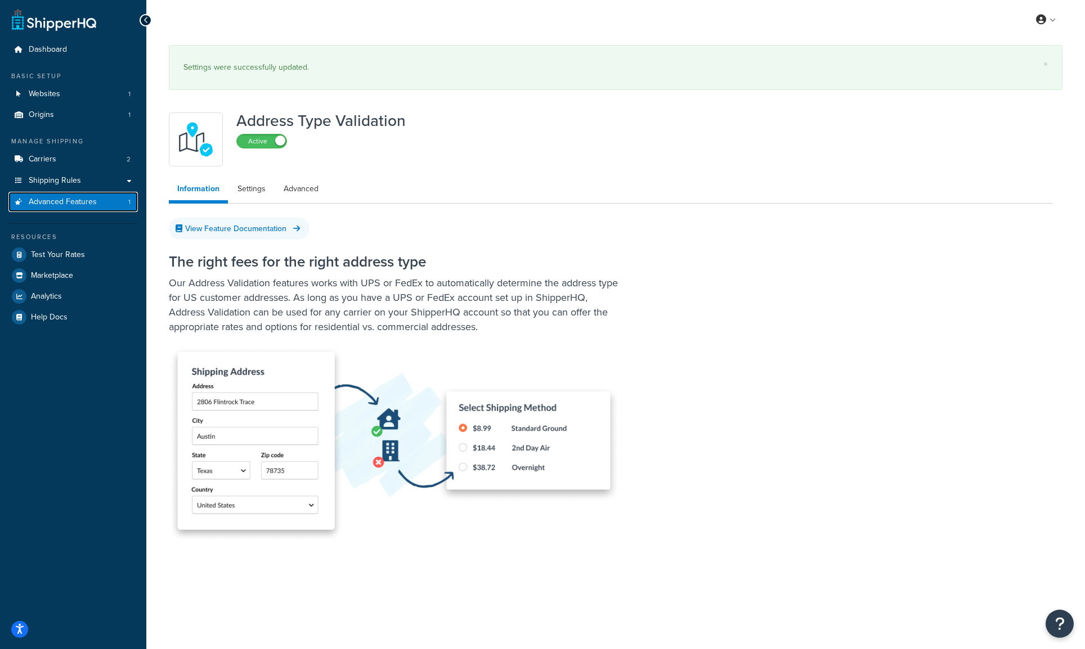
click at [97, 201] on link "Advanced Features 1" at bounding box center [72, 202] width 129 height 21
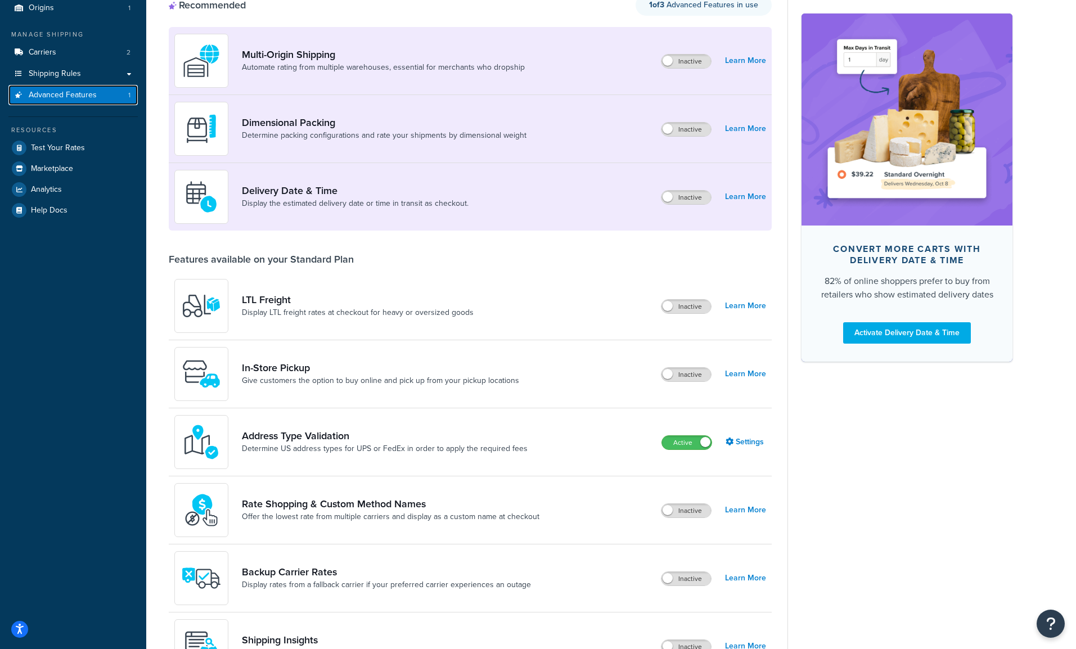
scroll to position [100, 0]
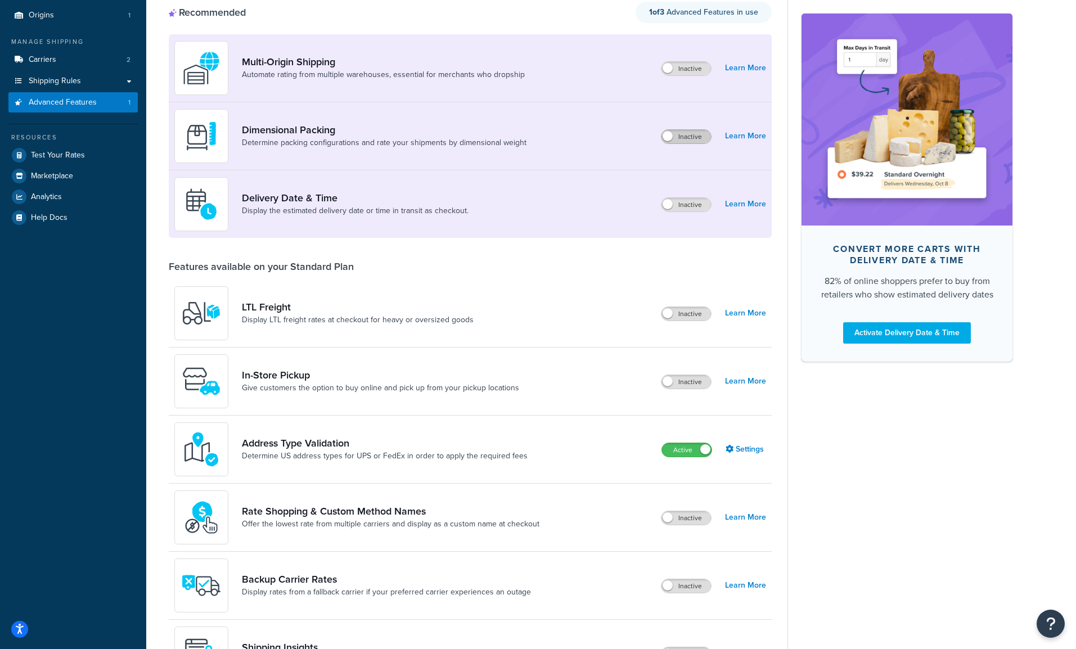
drag, startPoint x: 230, startPoint y: 253, endPoint x: 675, endPoint y: 137, distance: 460.0
click at [675, 137] on label "Inactive" at bounding box center [687, 137] width 50 height 14
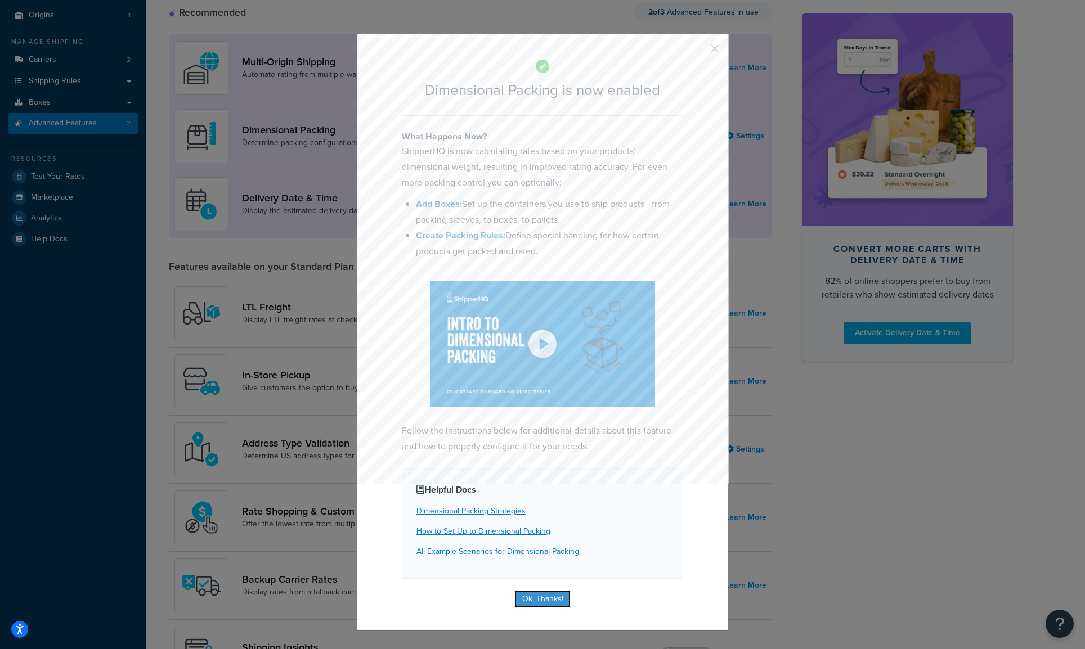
click at [549, 590] on button "Ok, Thanks!" at bounding box center [542, 599] width 56 height 18
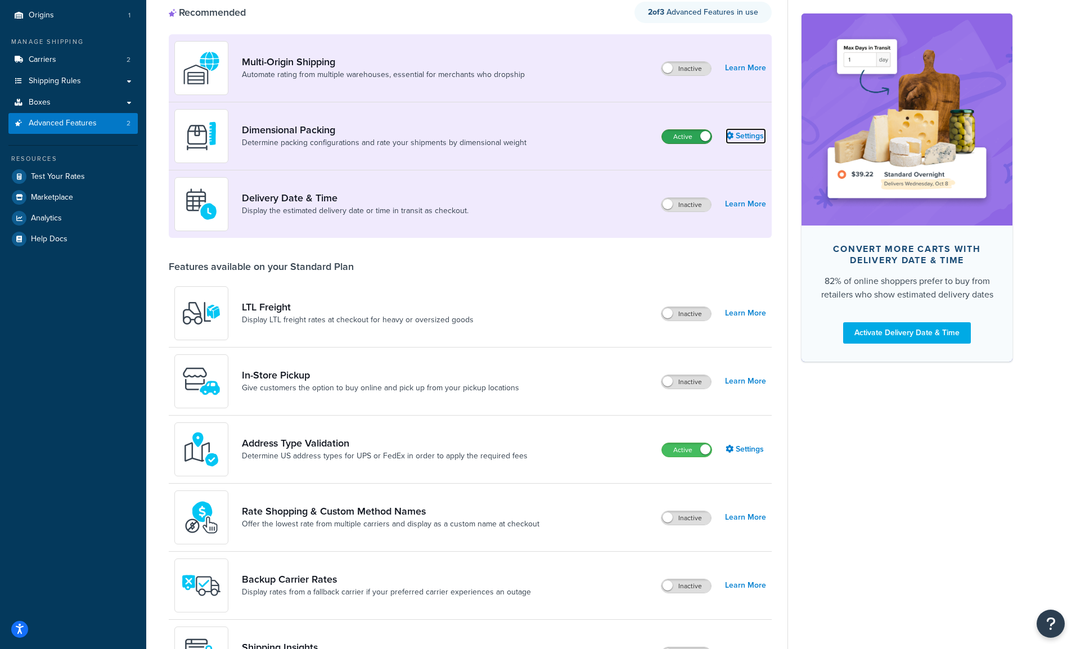
click at [741, 138] on link "Settings" at bounding box center [746, 136] width 41 height 16
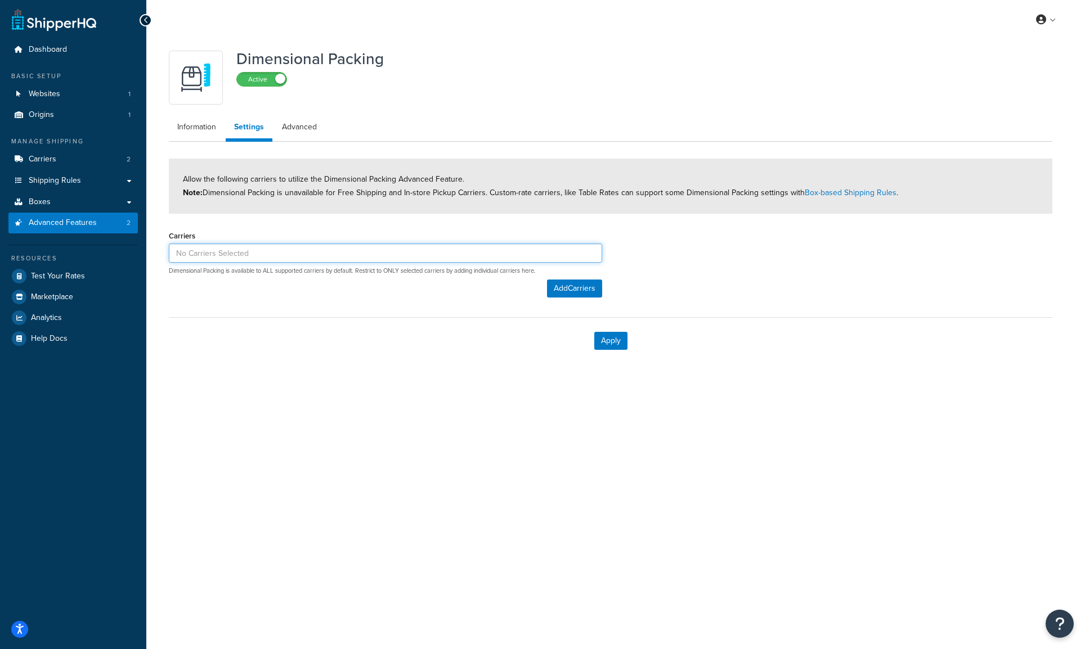
drag, startPoint x: 675, startPoint y: 137, endPoint x: 261, endPoint y: 248, distance: 428.6
click at [261, 248] on input at bounding box center [385, 253] width 433 height 19
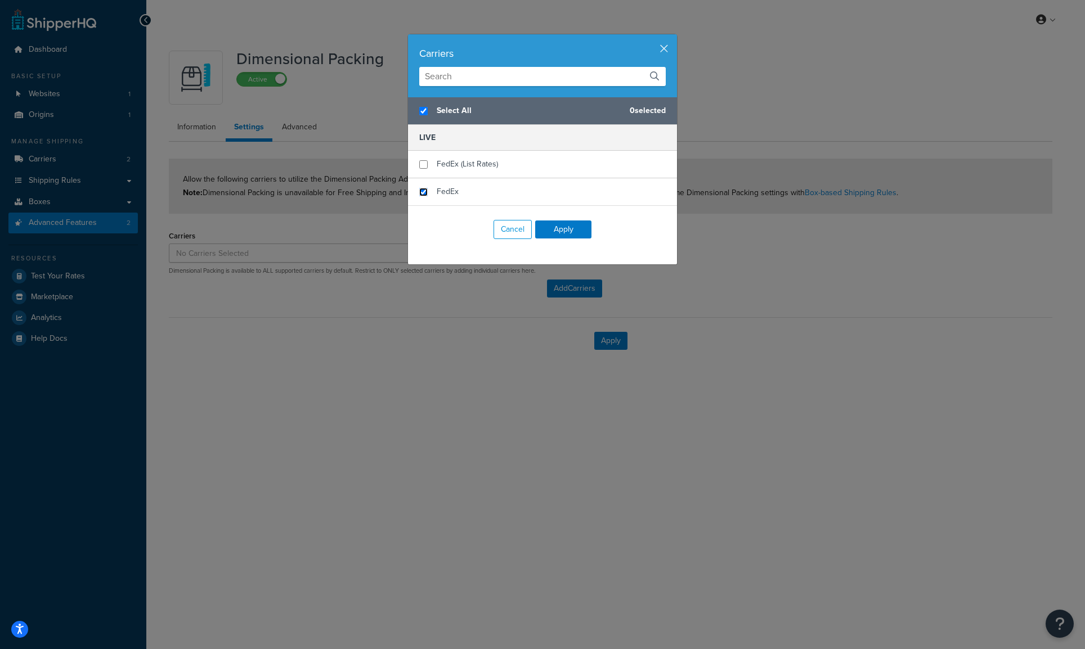
checkbox input "true"
click at [419, 191] on input "checkbox" at bounding box center [423, 192] width 8 height 8
checkbox input "true"
drag, startPoint x: 261, startPoint y: 248, endPoint x: 563, endPoint y: 232, distance: 302.0
click at [563, 232] on button "Apply" at bounding box center [563, 230] width 56 height 18
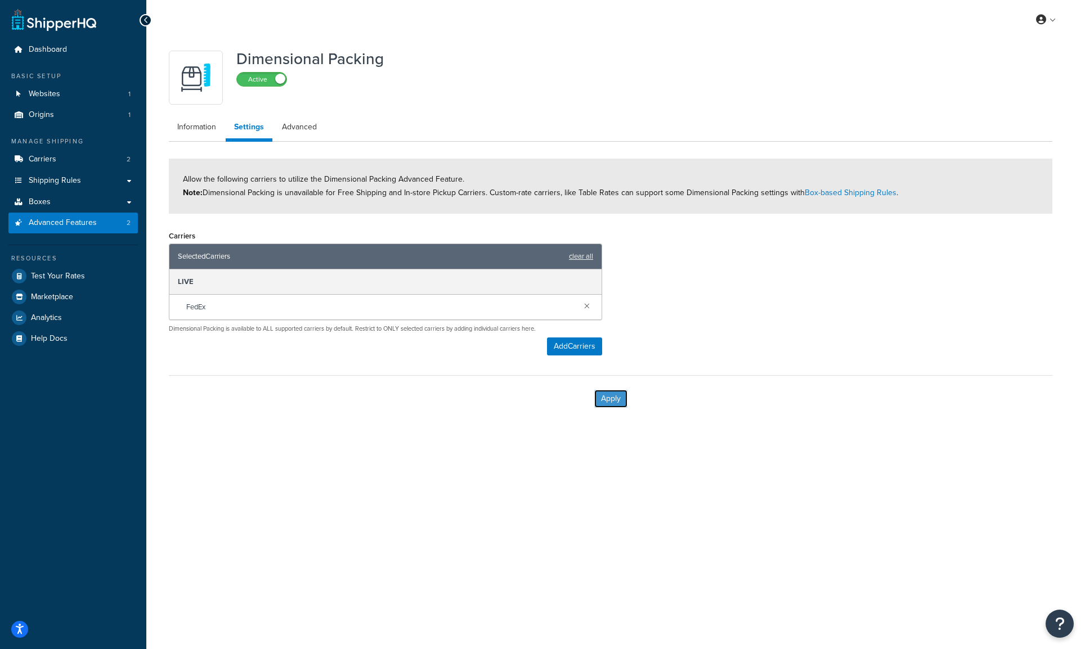
click at [616, 405] on button "Apply" at bounding box center [610, 399] width 33 height 18
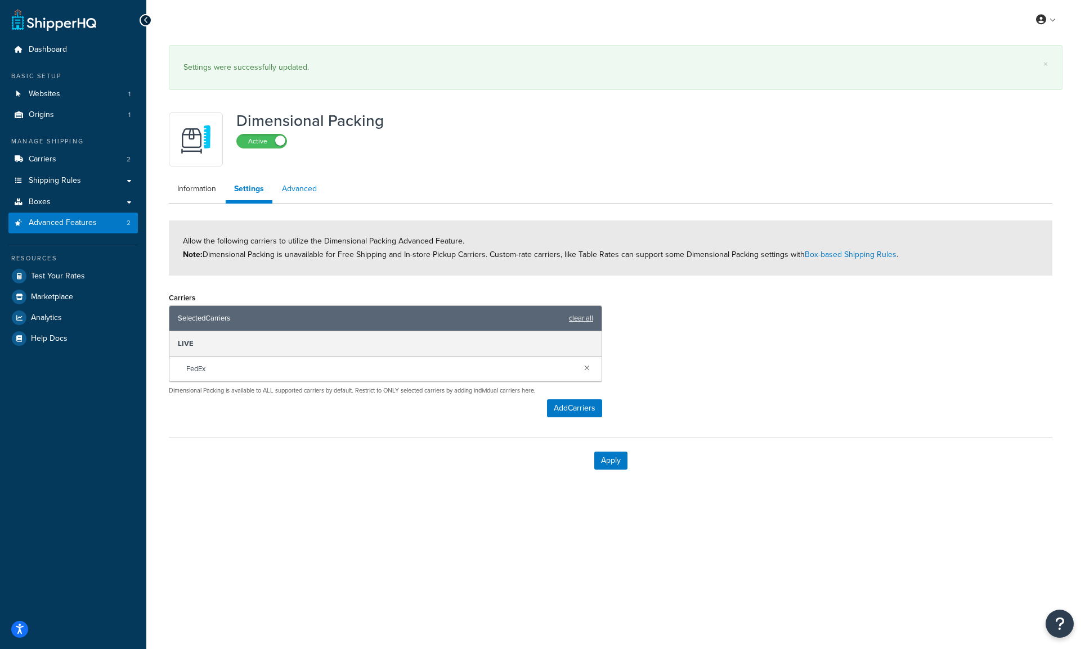
drag, startPoint x: 563, startPoint y: 232, endPoint x: 302, endPoint y: 192, distance: 264.1
click at [302, 192] on link "Advanced" at bounding box center [299, 189] width 52 height 23
select select "false"
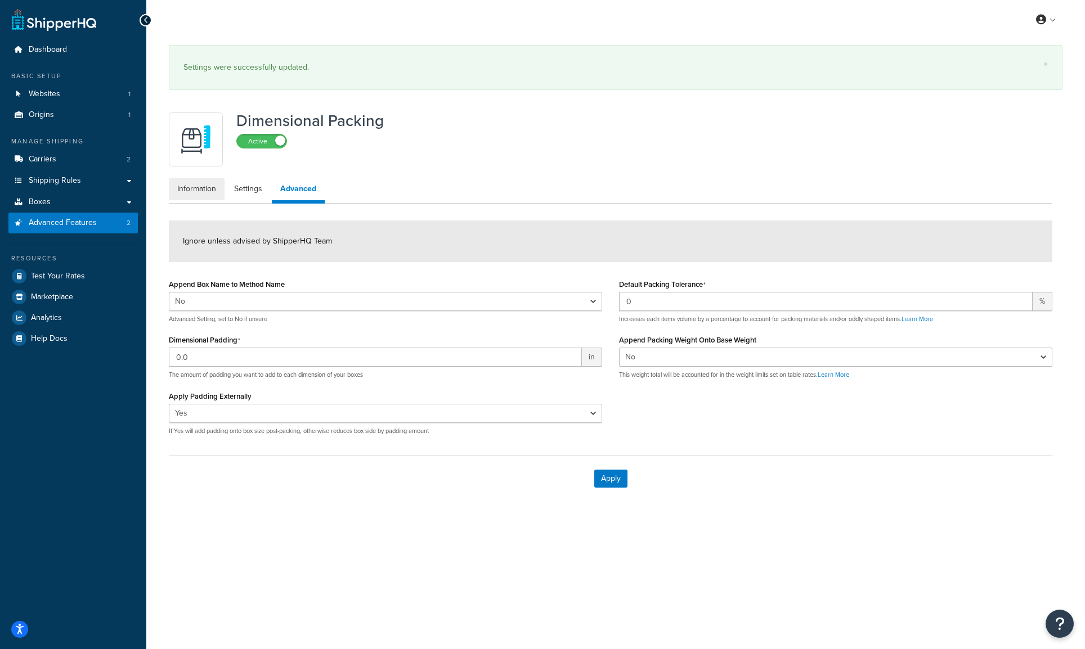
click at [205, 196] on link "Information" at bounding box center [197, 189] width 56 height 23
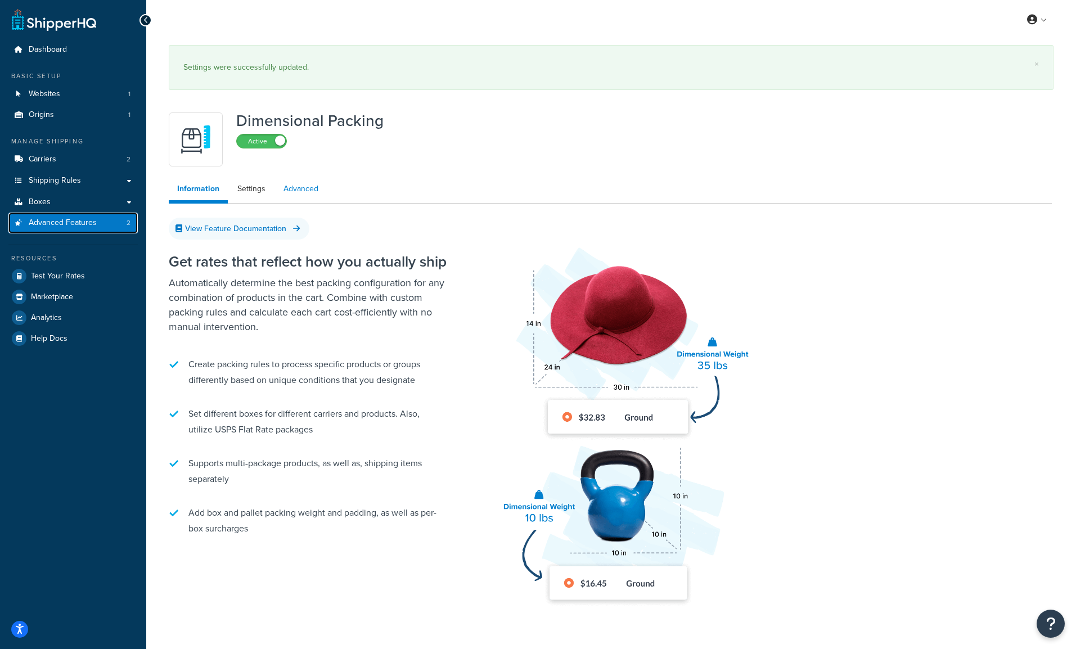
click at [87, 230] on link "Advanced Features 2" at bounding box center [72, 223] width 129 height 21
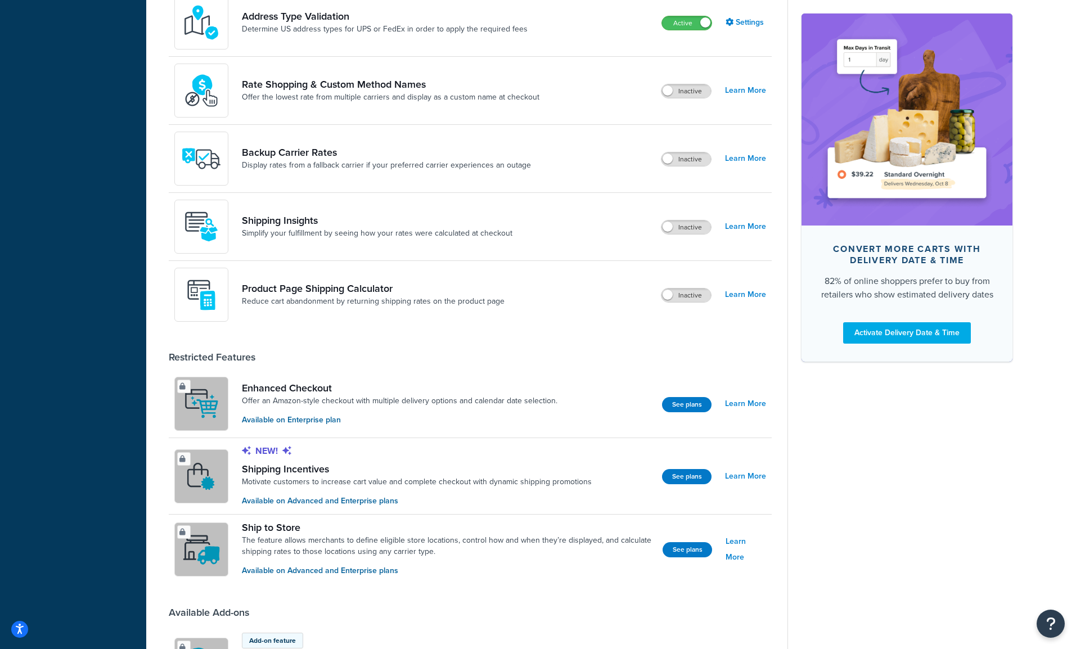
scroll to position [100, 0]
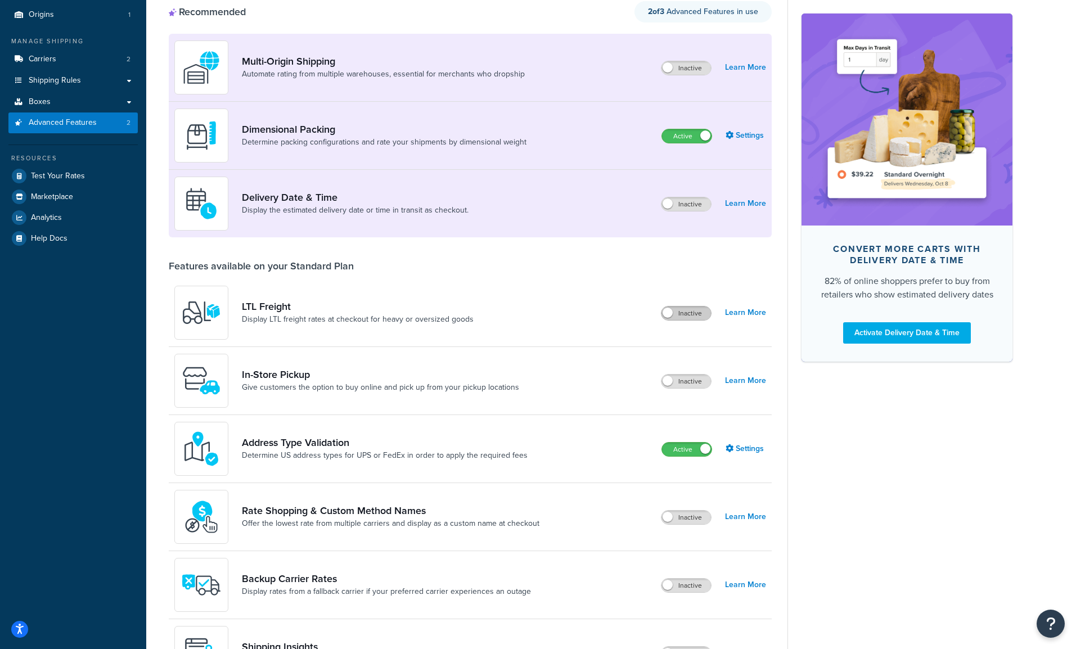
click at [683, 316] on label "Inactive" at bounding box center [687, 314] width 50 height 14
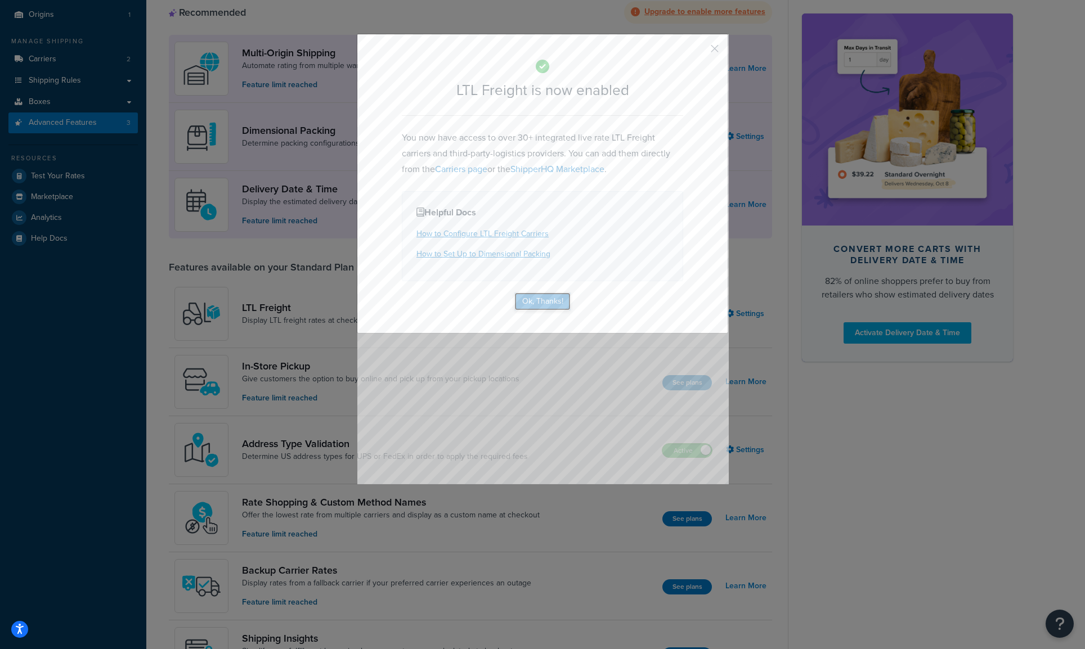
click at [550, 307] on button "Ok, Thanks!" at bounding box center [542, 302] width 56 height 18
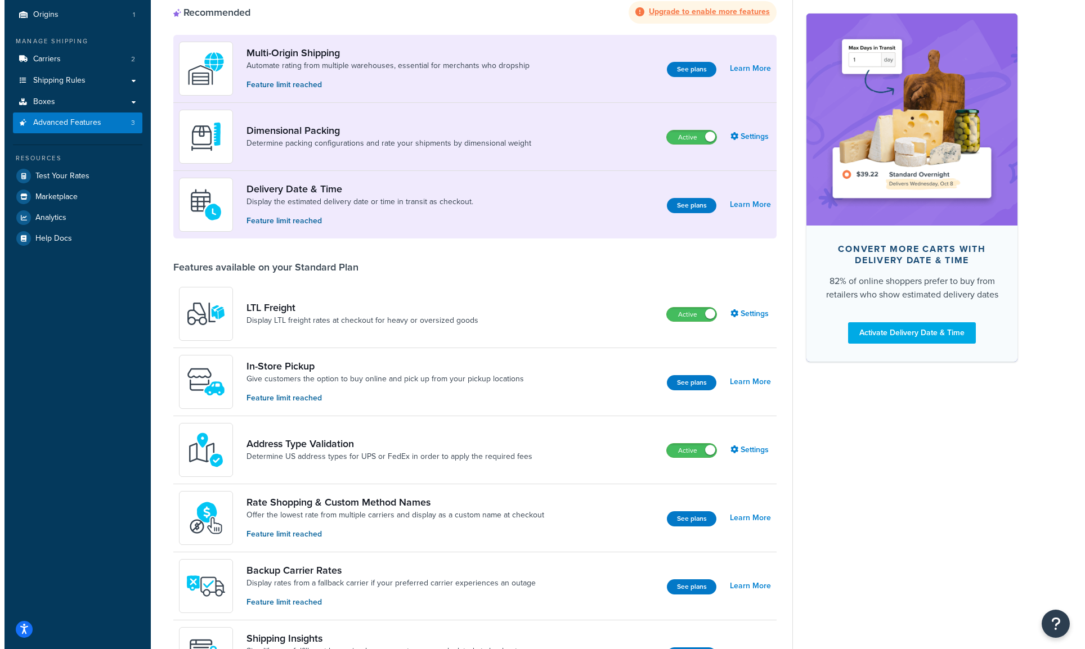
scroll to position [0, 0]
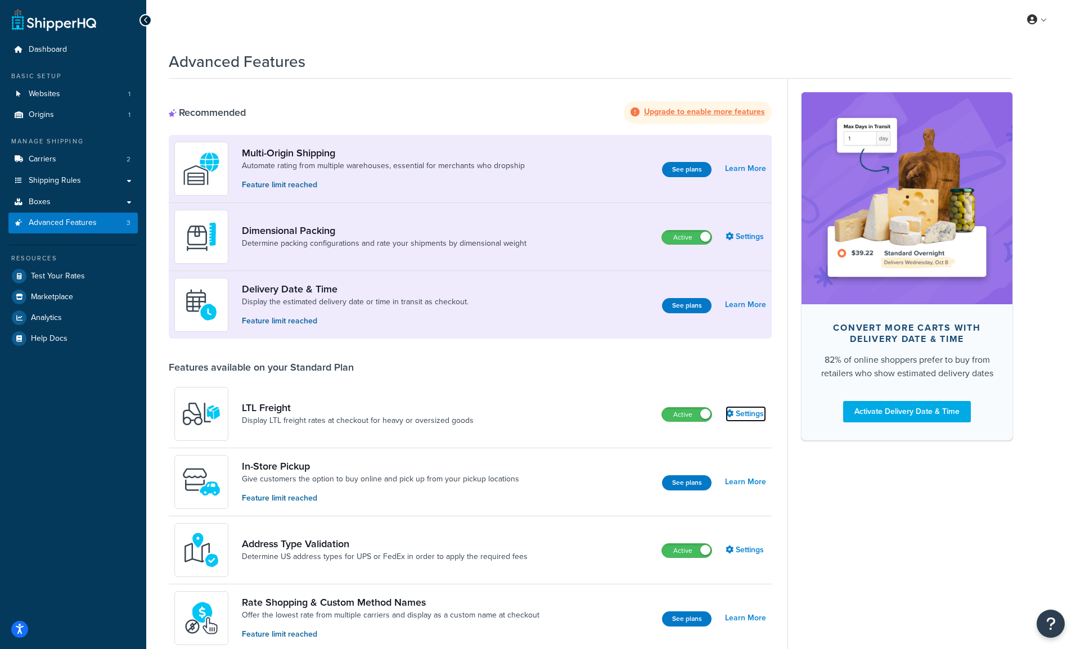
click at [736, 414] on link "Settings" at bounding box center [746, 414] width 41 height 16
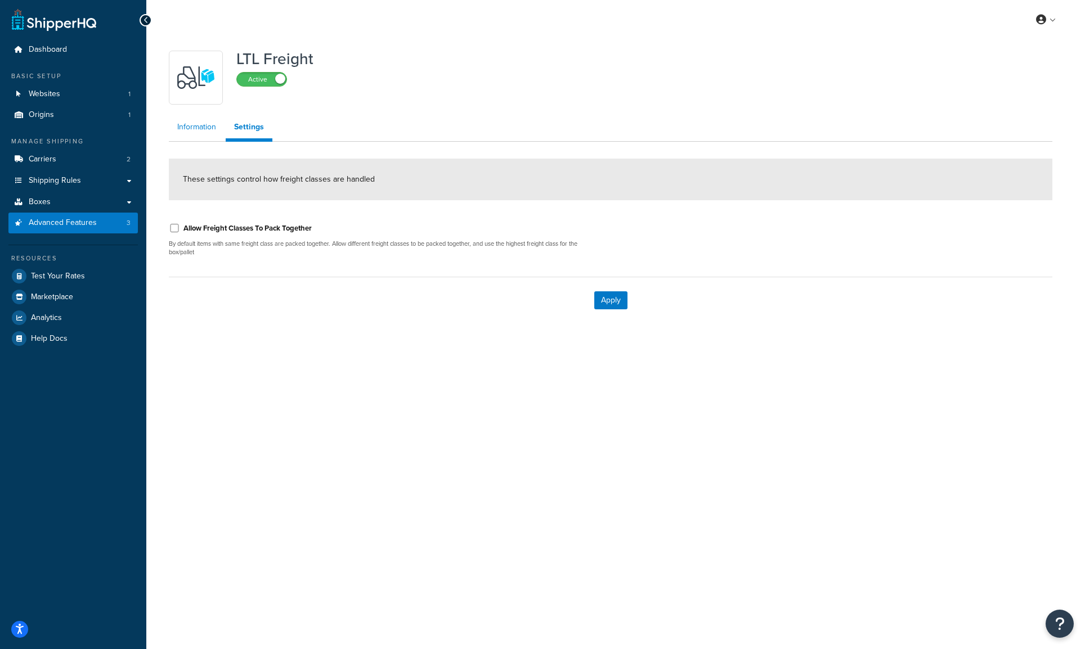
click at [197, 129] on link "Information" at bounding box center [197, 127] width 56 height 23
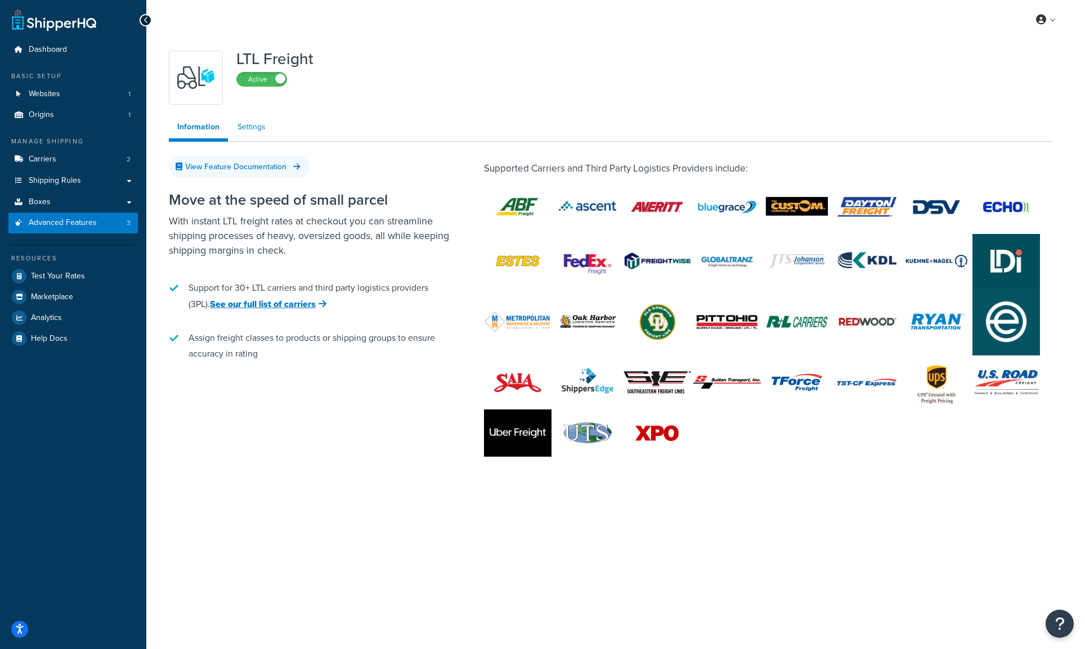
click at [247, 127] on link "Settings" at bounding box center [251, 127] width 45 height 23
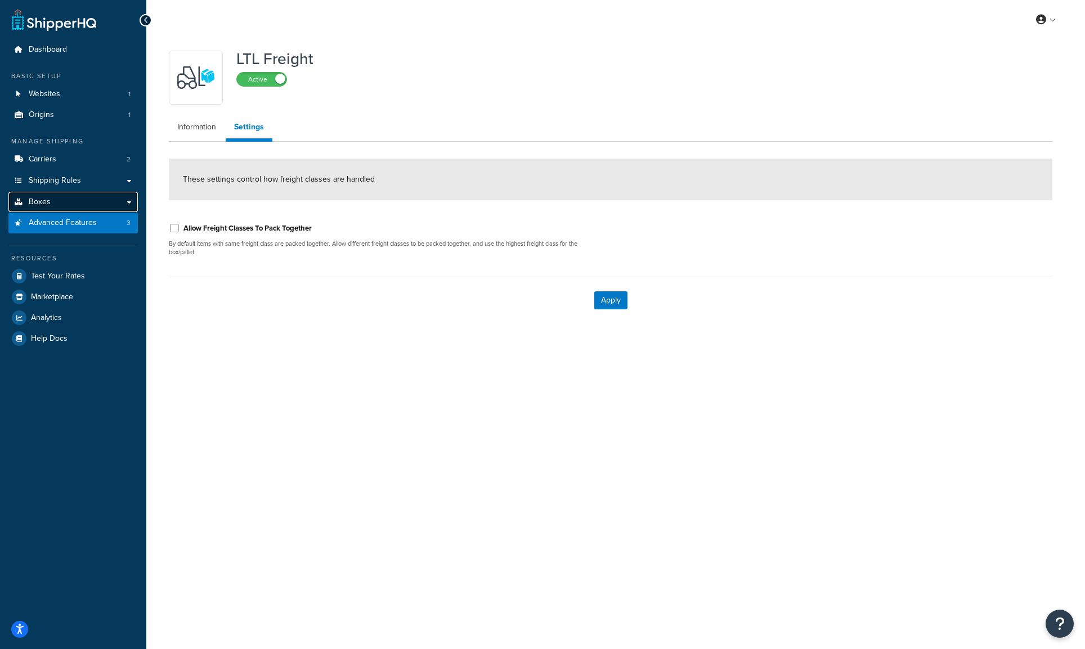
click at [70, 203] on link "Boxes" at bounding box center [72, 202] width 129 height 21
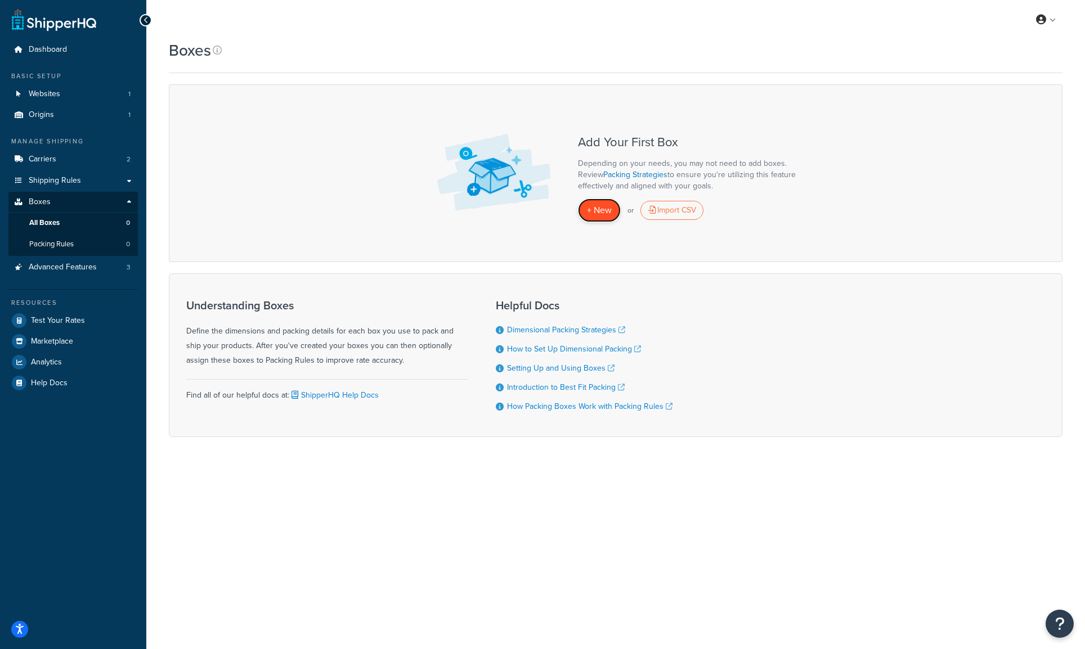
click at [599, 213] on span "+ New" at bounding box center [599, 210] width 25 height 13
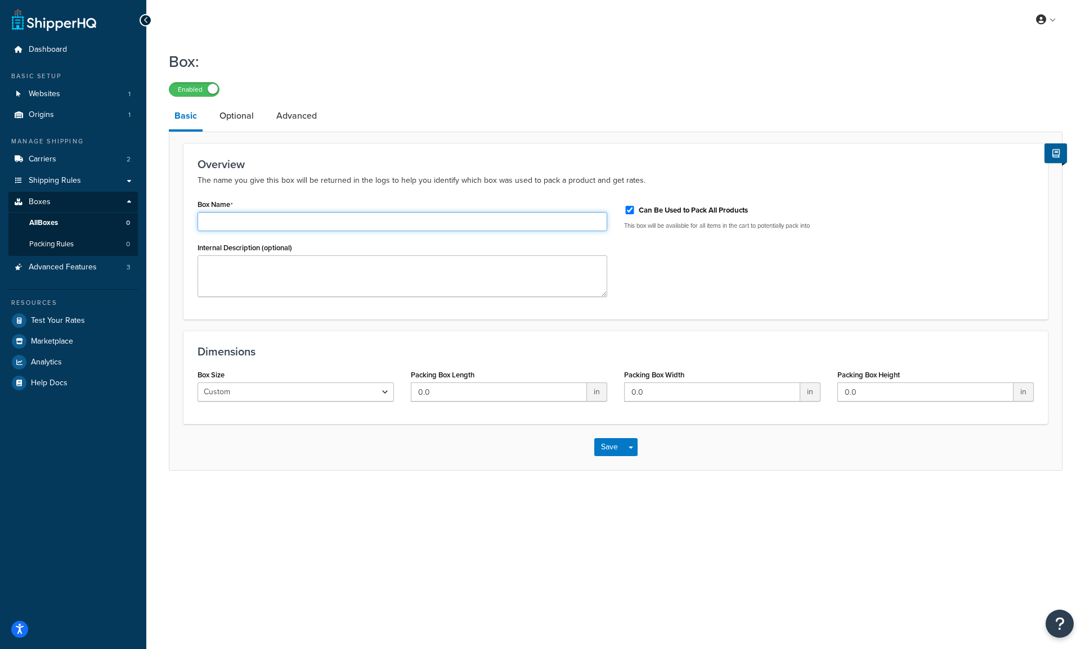
click at [366, 222] on input "Box Name" at bounding box center [403, 221] width 410 height 19
click at [738, 158] on div "Overview The name you give this box will be returned in the logs to help you id…" at bounding box center [615, 231] width 864 height 176
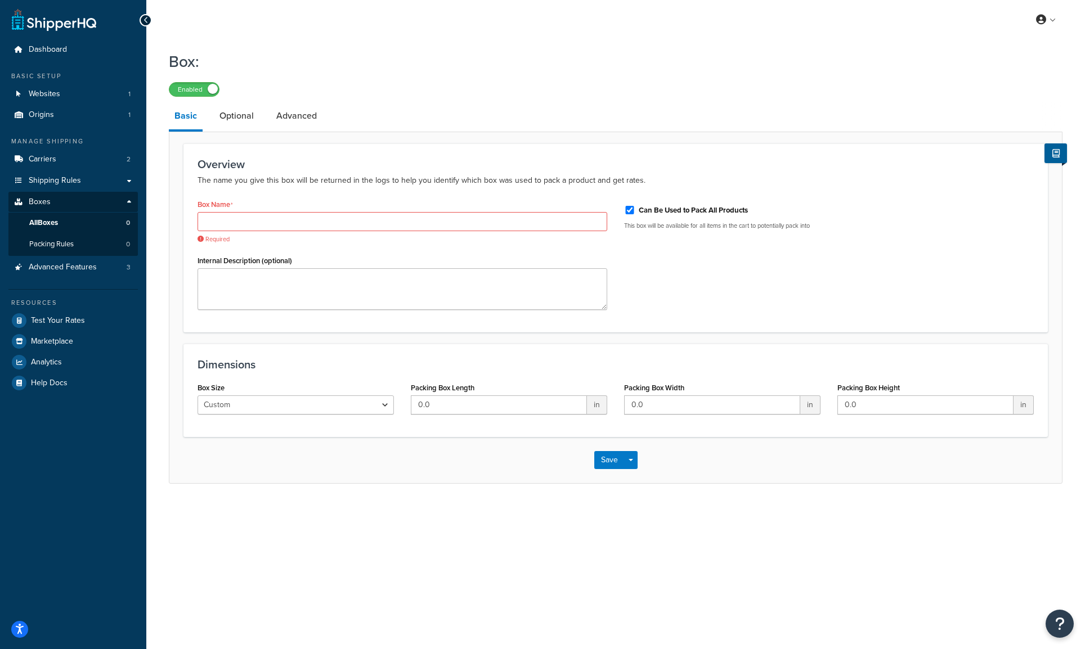
click at [559, 138] on div "Overview The name you give this box will be returned in the logs to help you id…" at bounding box center [616, 308] width 894 height 352
